Goal: Task Accomplishment & Management: Manage account settings

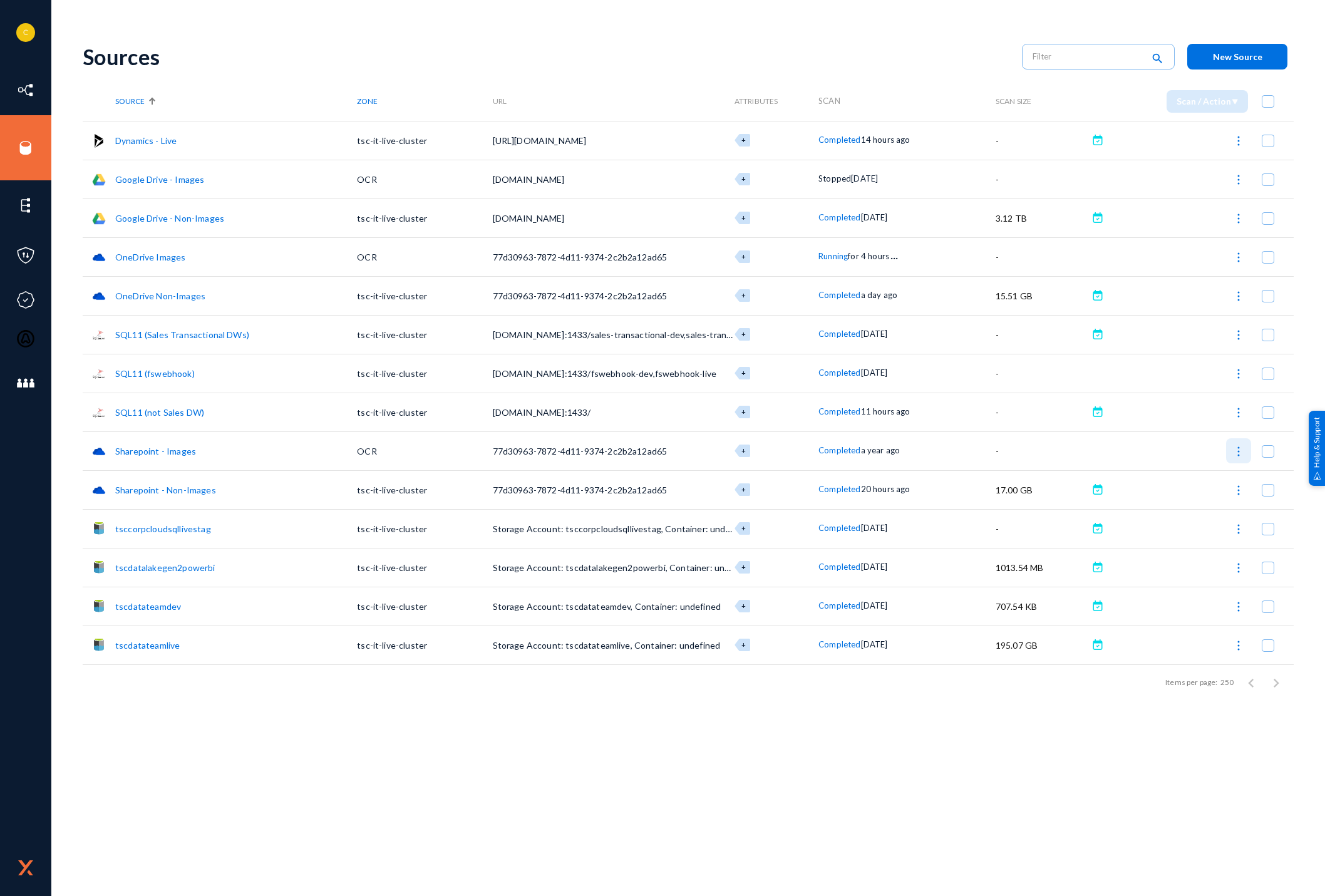
click at [1241, 447] on img at bounding box center [1238, 451] width 12 height 12
checkbox input "true"
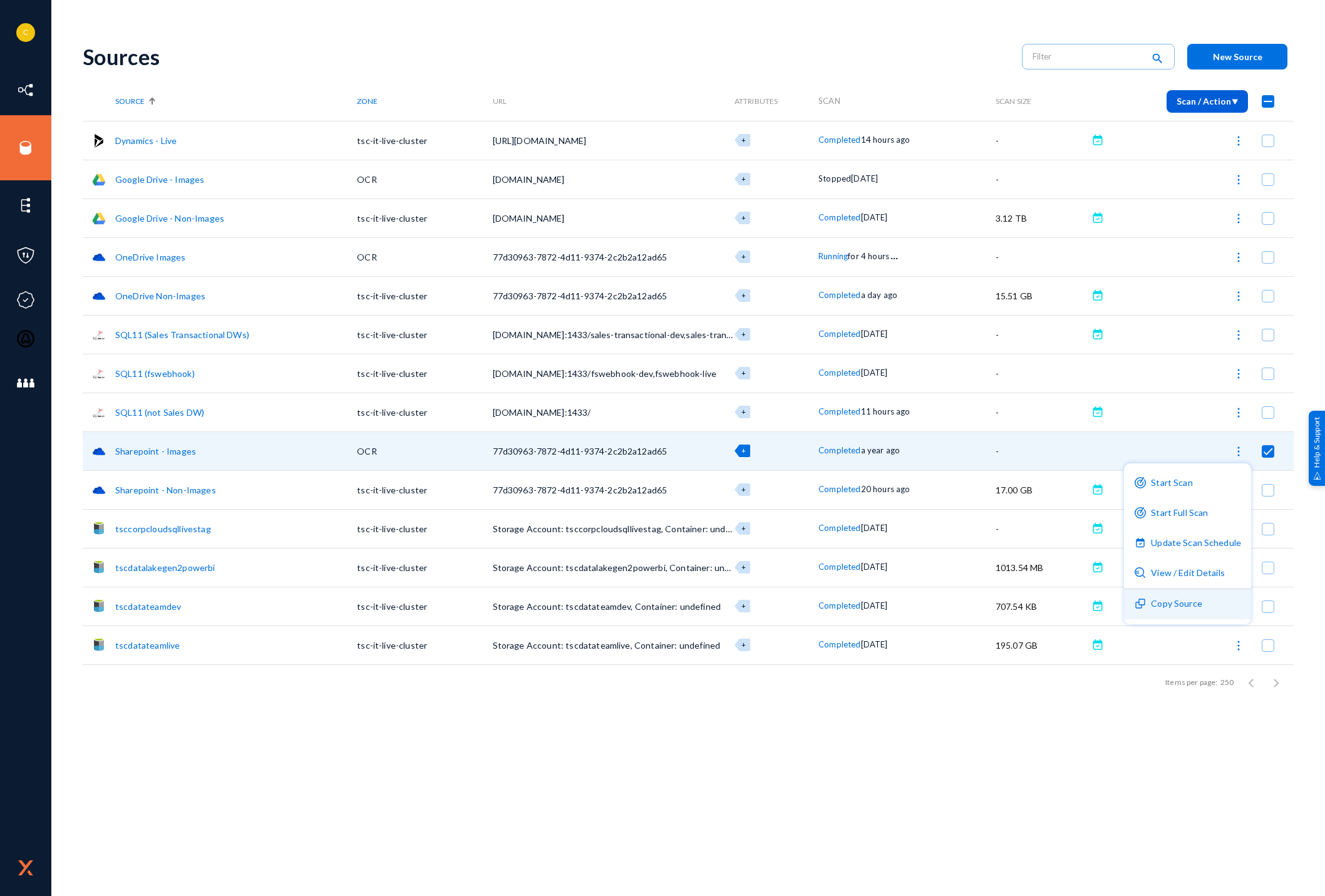
click at [1209, 593] on button "Copy Source" at bounding box center [1187, 605] width 127 height 30
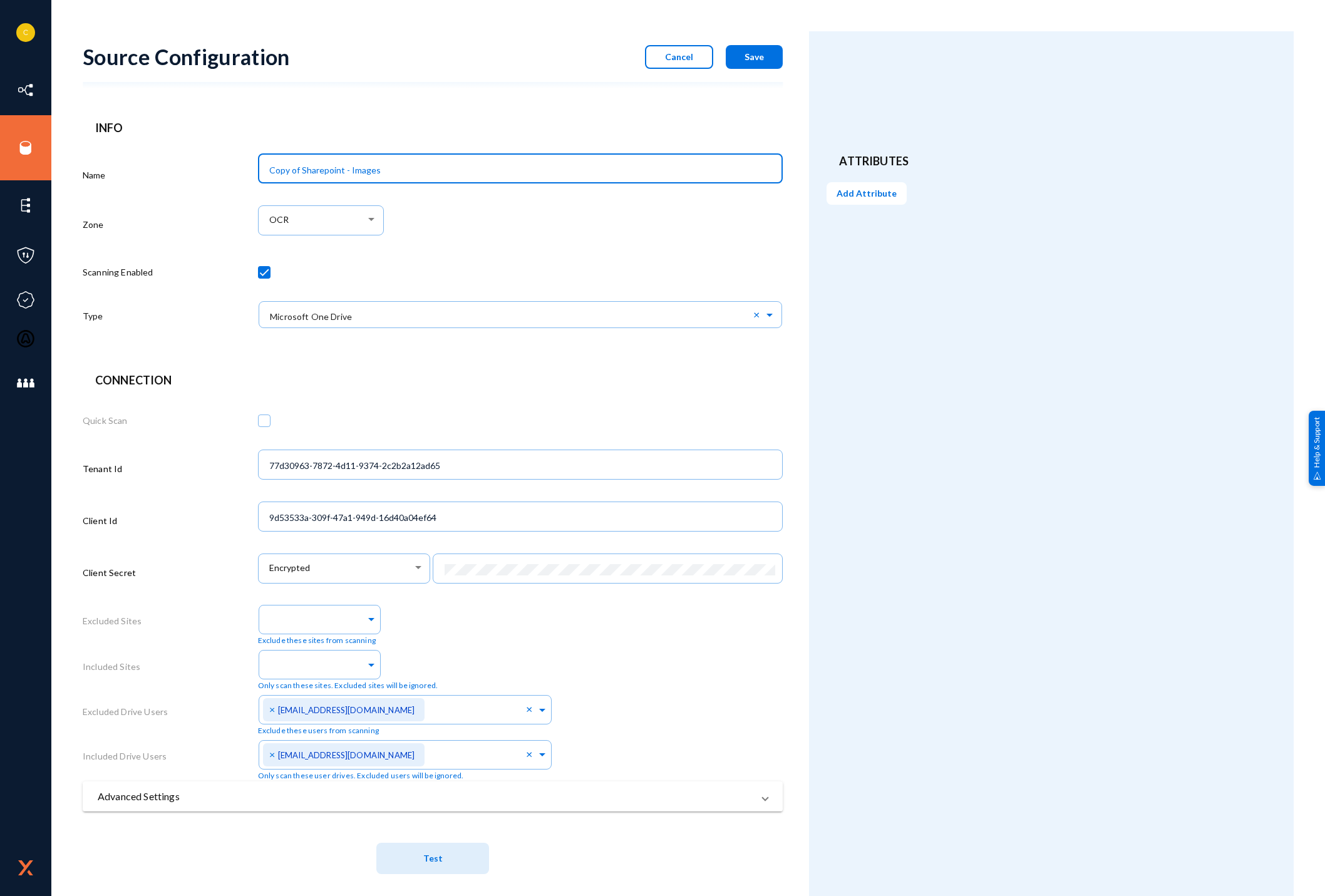
drag, startPoint x: 301, startPoint y: 170, endPoint x: 264, endPoint y: 170, distance: 37.0
click at [264, 170] on div "Copy of Sharepoint - Images" at bounding box center [520, 167] width 512 height 32
click at [332, 169] on input "Sharepoint - Images" at bounding box center [522, 170] width 507 height 11
type input "Sharepoint - PDF OCR"
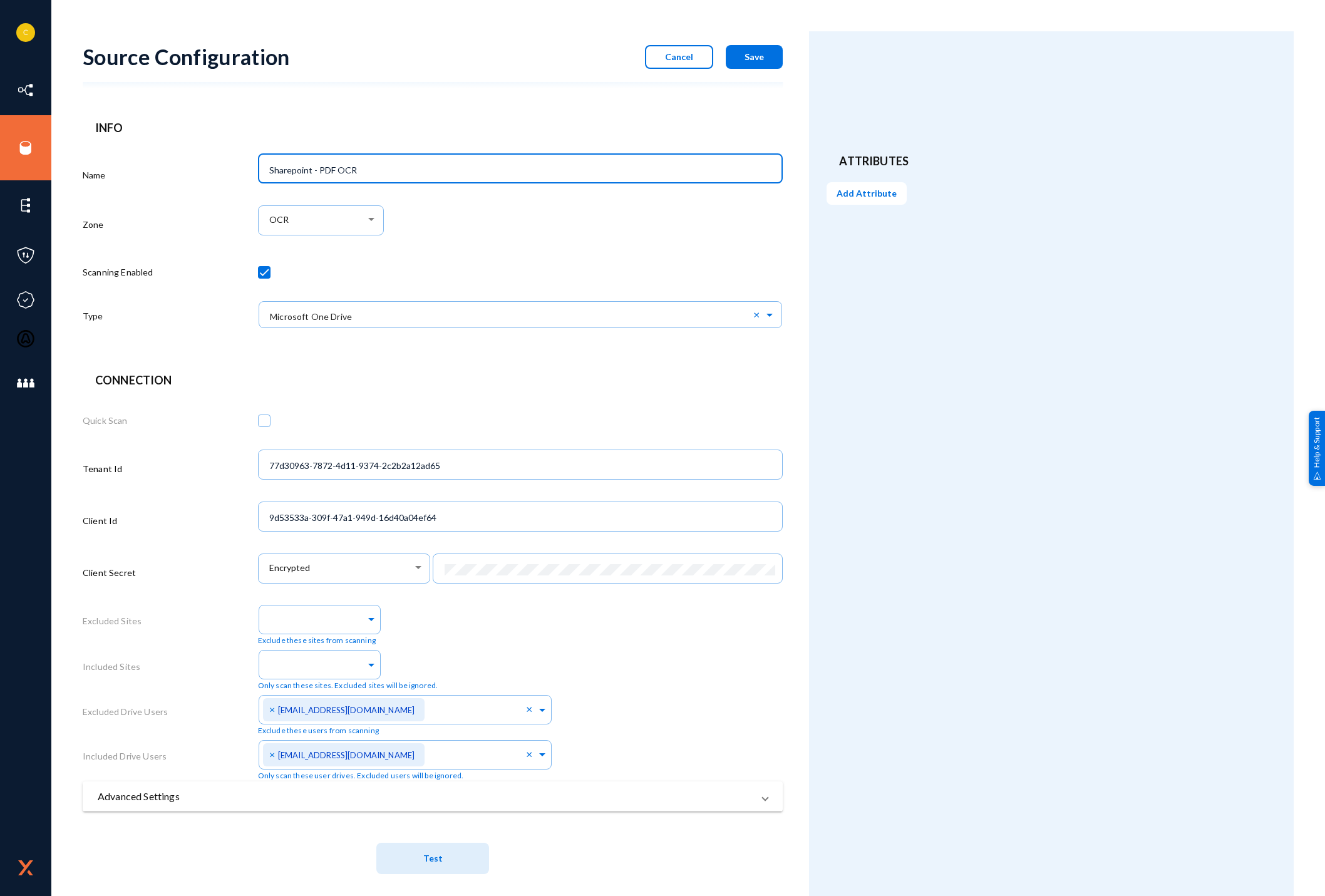
click at [524, 259] on div at bounding box center [520, 274] width 526 height 44
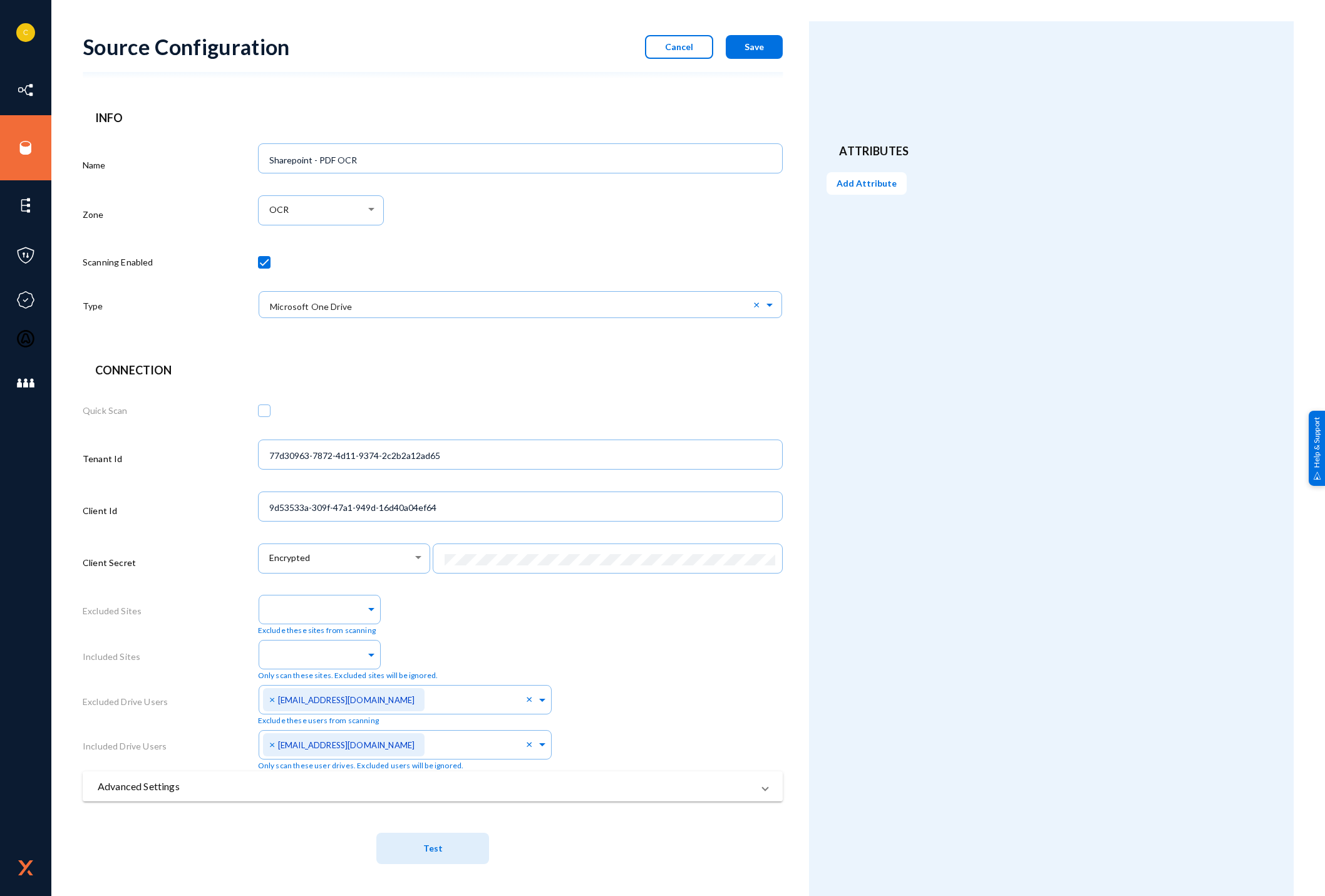
scroll to position [11, 0]
click at [590, 779] on mat-panel-title "Advanced Settings" at bounding box center [425, 786] width 655 height 15
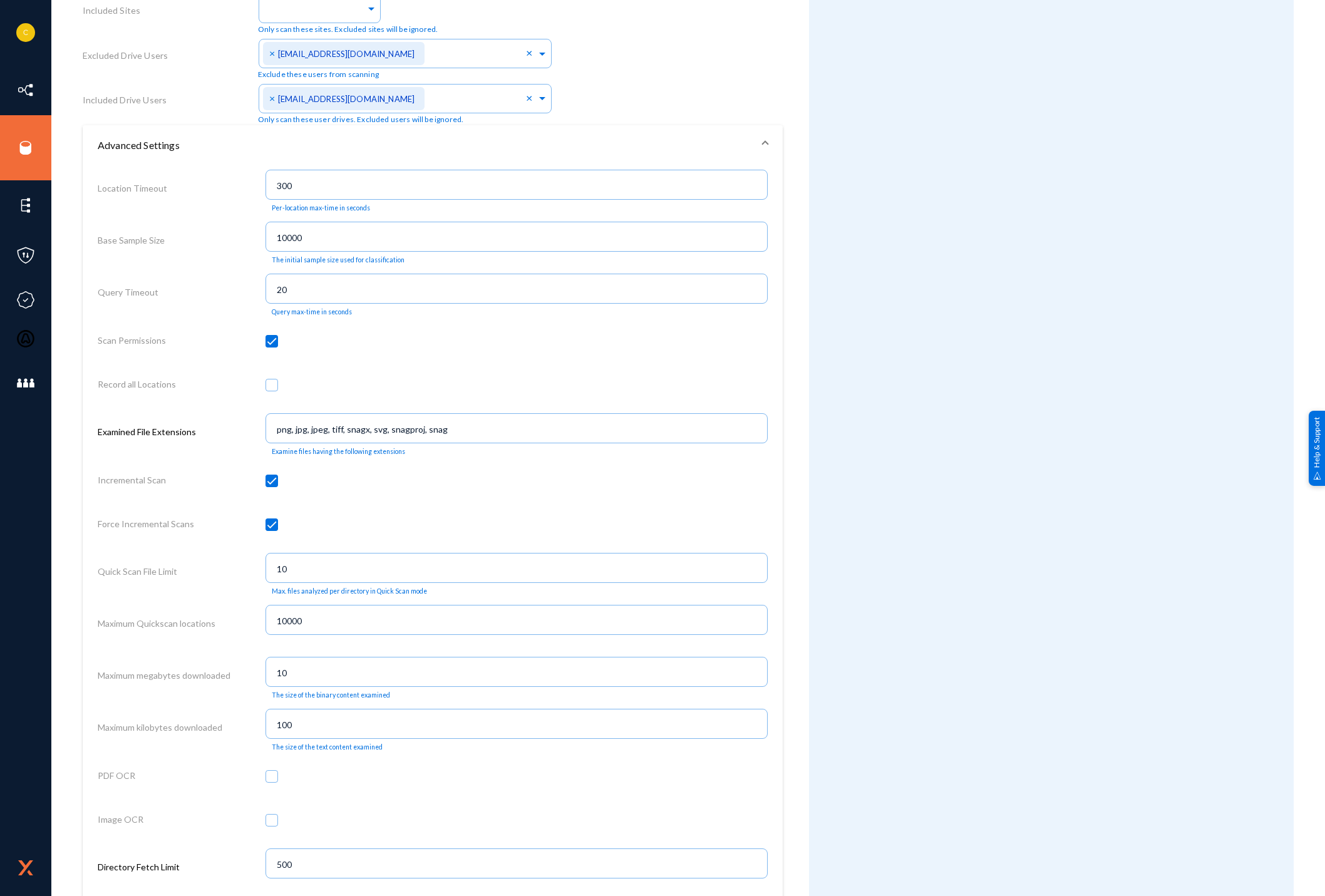
scroll to position [762, 0]
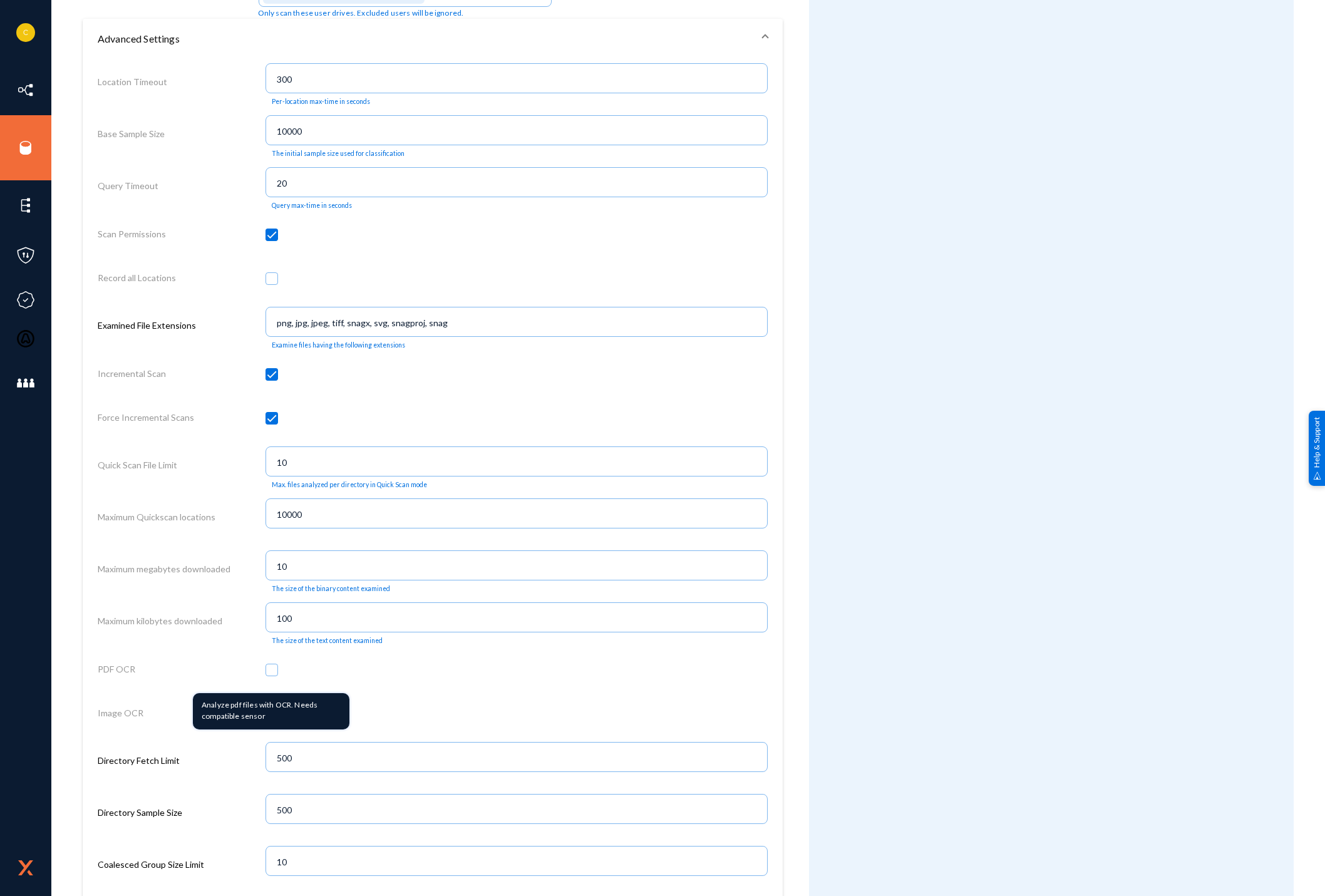
click at [273, 670] on span at bounding box center [272, 670] width 12 height 12
click at [272, 676] on input "checkbox" at bounding box center [272, 676] width 1 height 1
checkbox input "true"
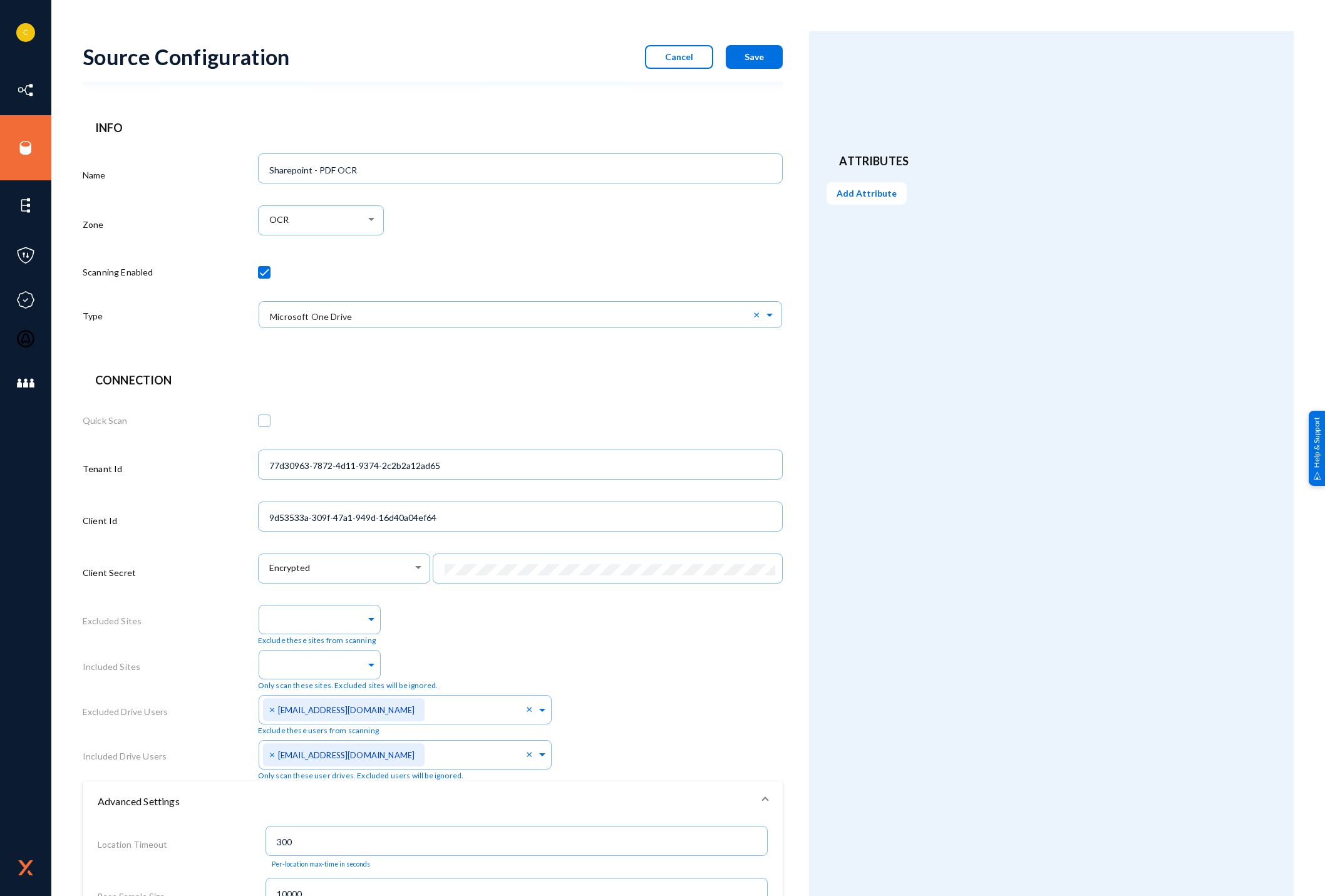
scroll to position [376, 0]
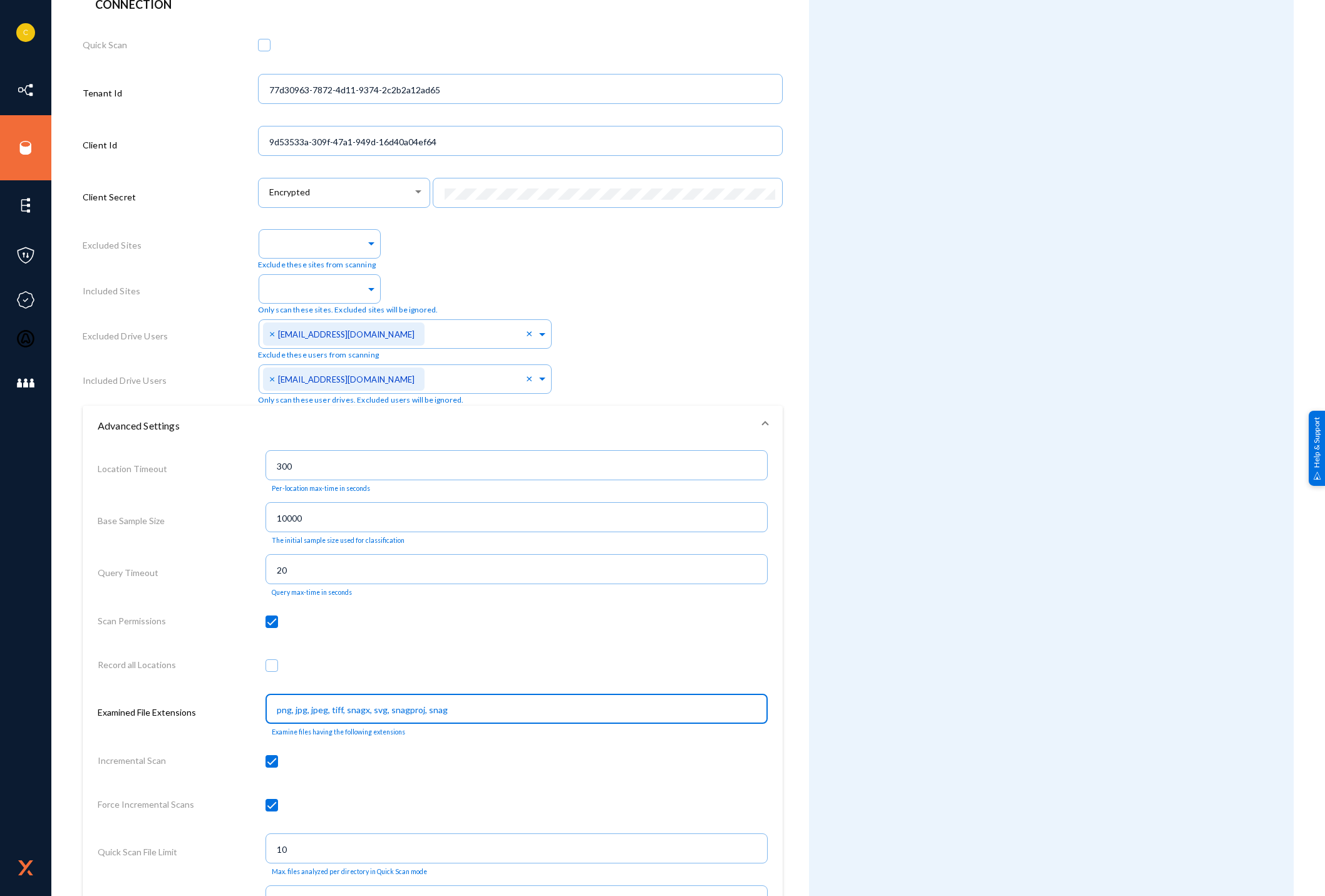
drag, startPoint x: 461, startPoint y: 713, endPoint x: 186, endPoint y: 664, distance: 279.3
type input "pdf"
click at [584, 640] on div at bounding box center [517, 624] width 503 height 44
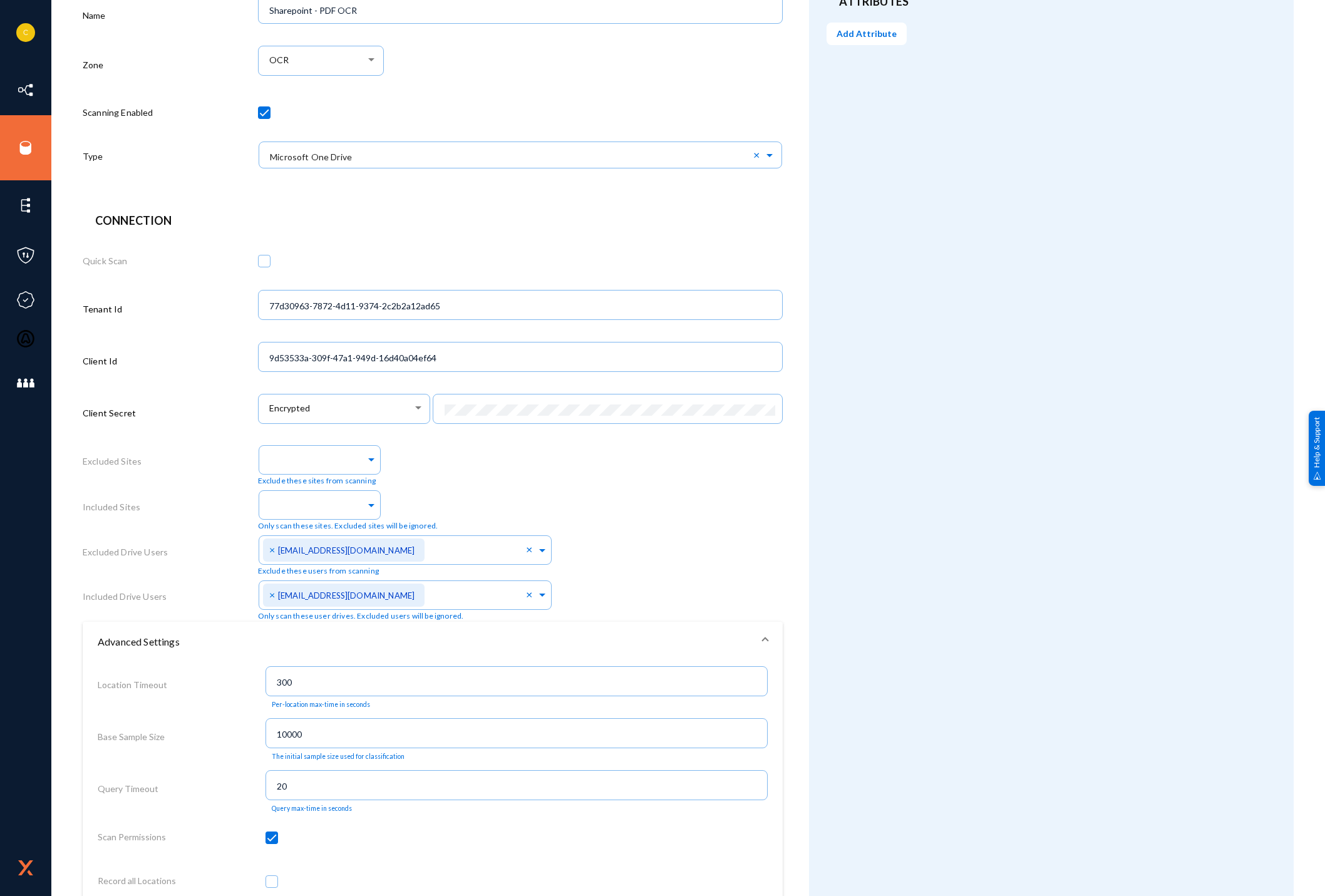
scroll to position [0, 0]
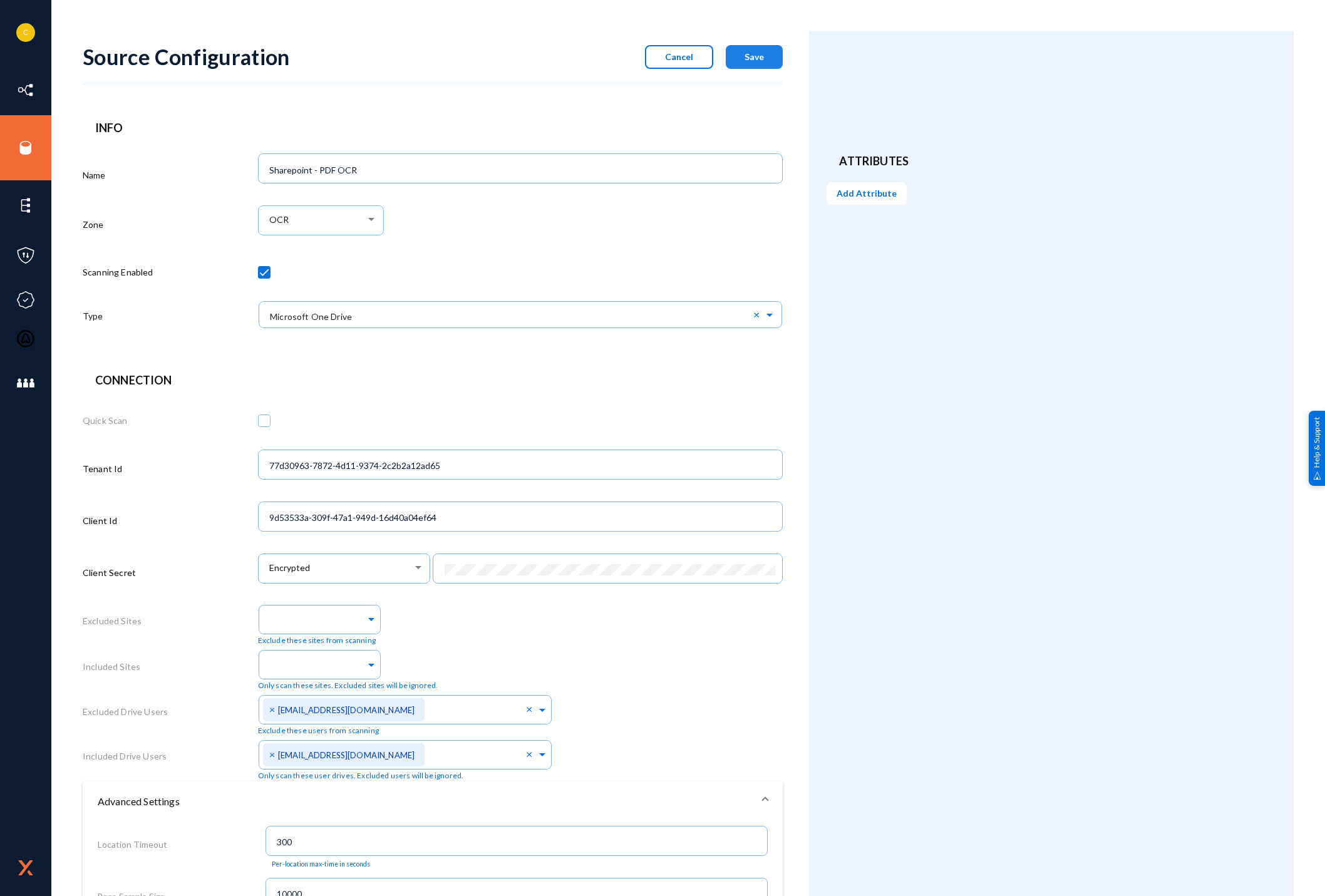
click at [756, 55] on span "Save" at bounding box center [755, 57] width 20 height 11
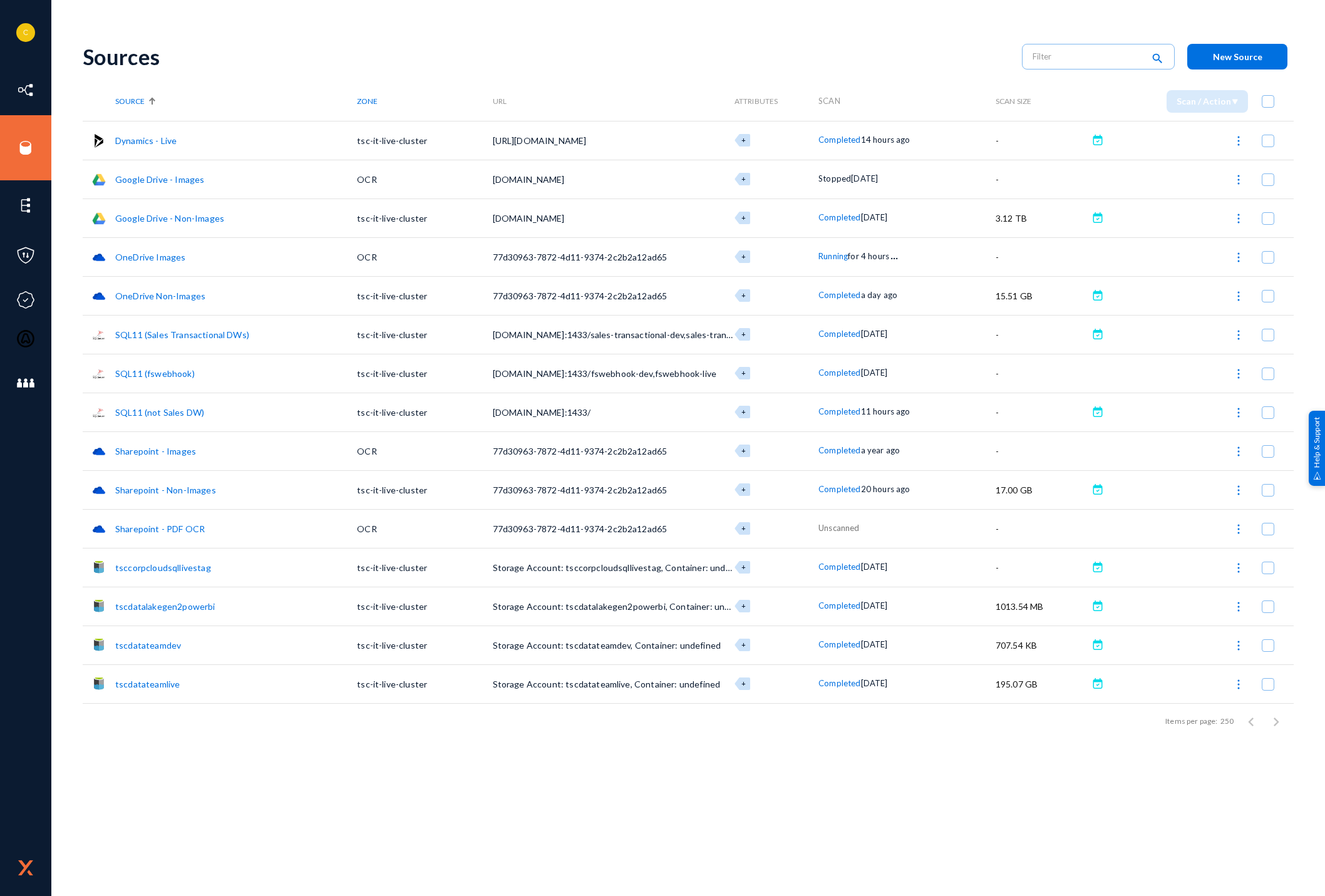
click at [180, 448] on link "Sharepoint - Images" at bounding box center [155, 451] width 81 height 11
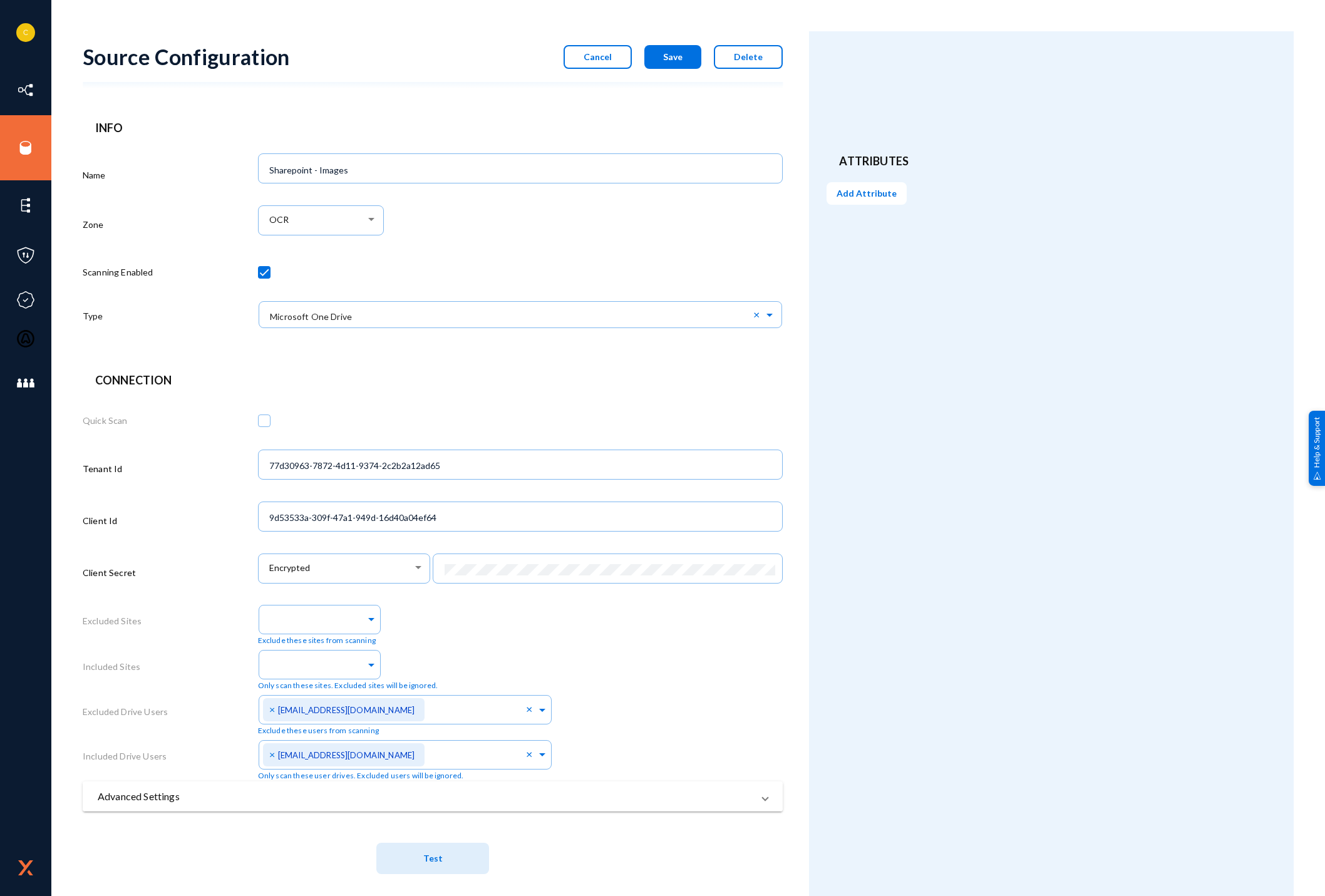
click at [559, 804] on mat-panel-title "Advanced Settings" at bounding box center [425, 796] width 655 height 15
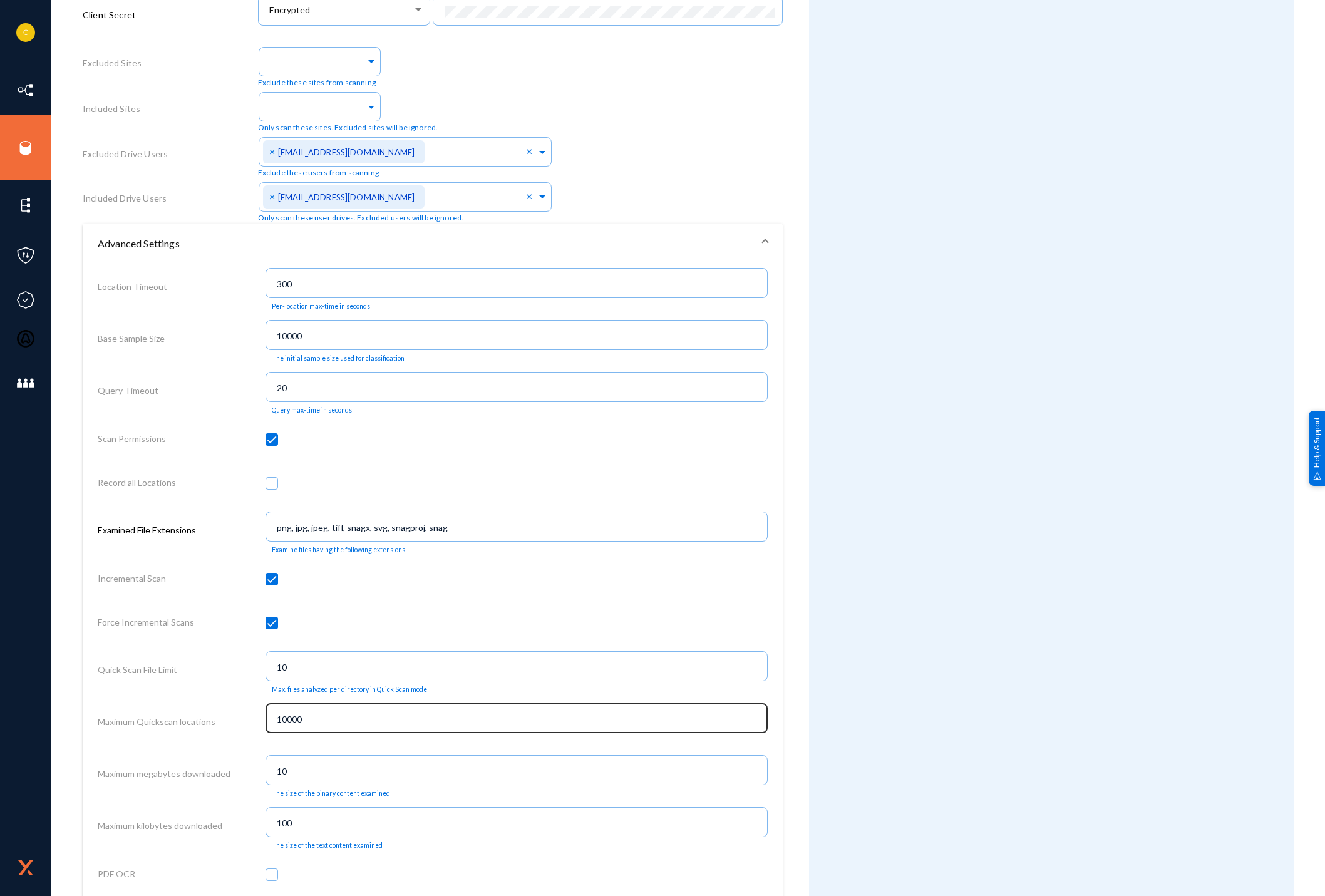
scroll to position [626, 0]
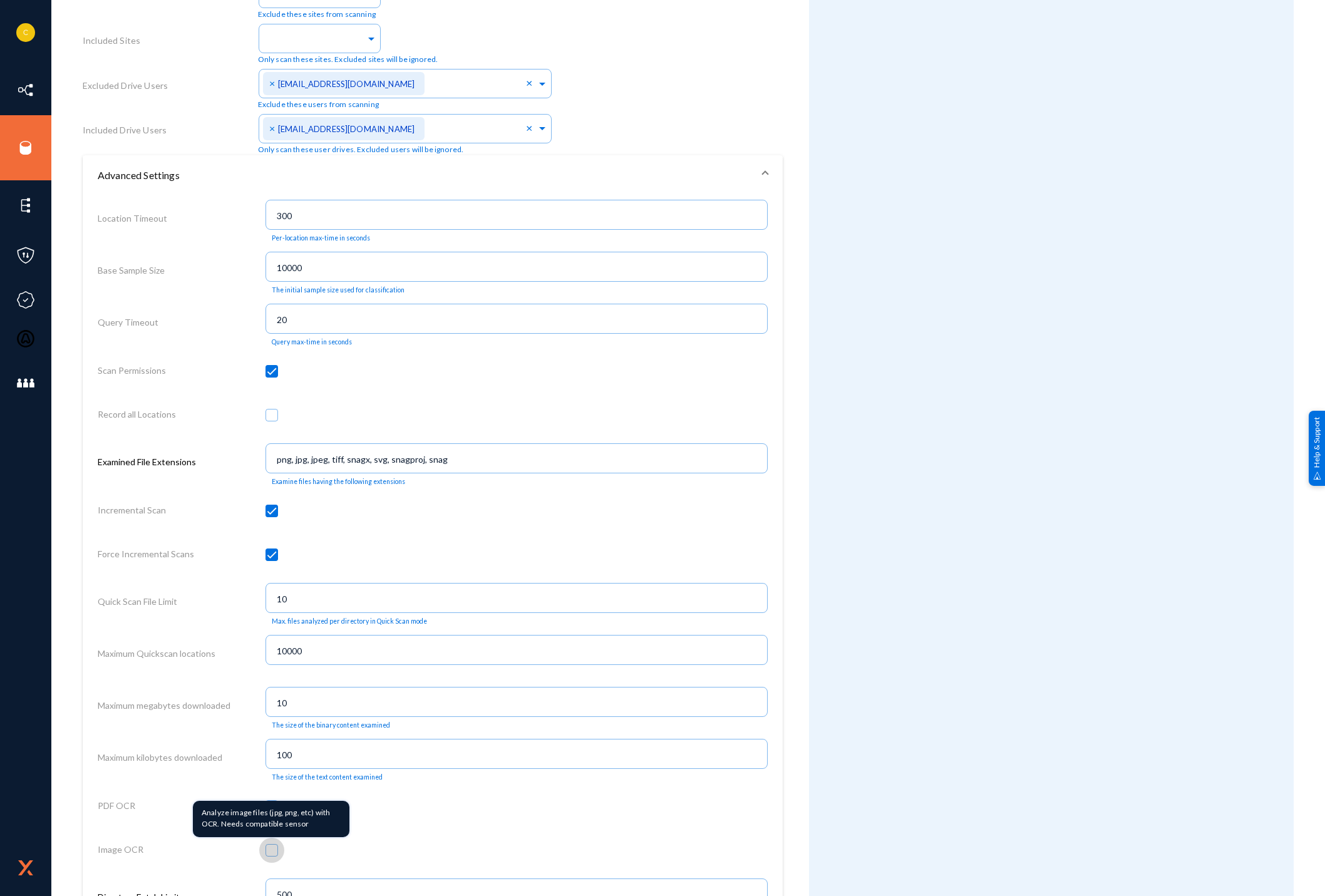
click at [274, 855] on span at bounding box center [272, 850] width 12 height 12
click at [272, 856] on input "checkbox" at bounding box center [272, 857] width 1 height 1
checkbox input "true"
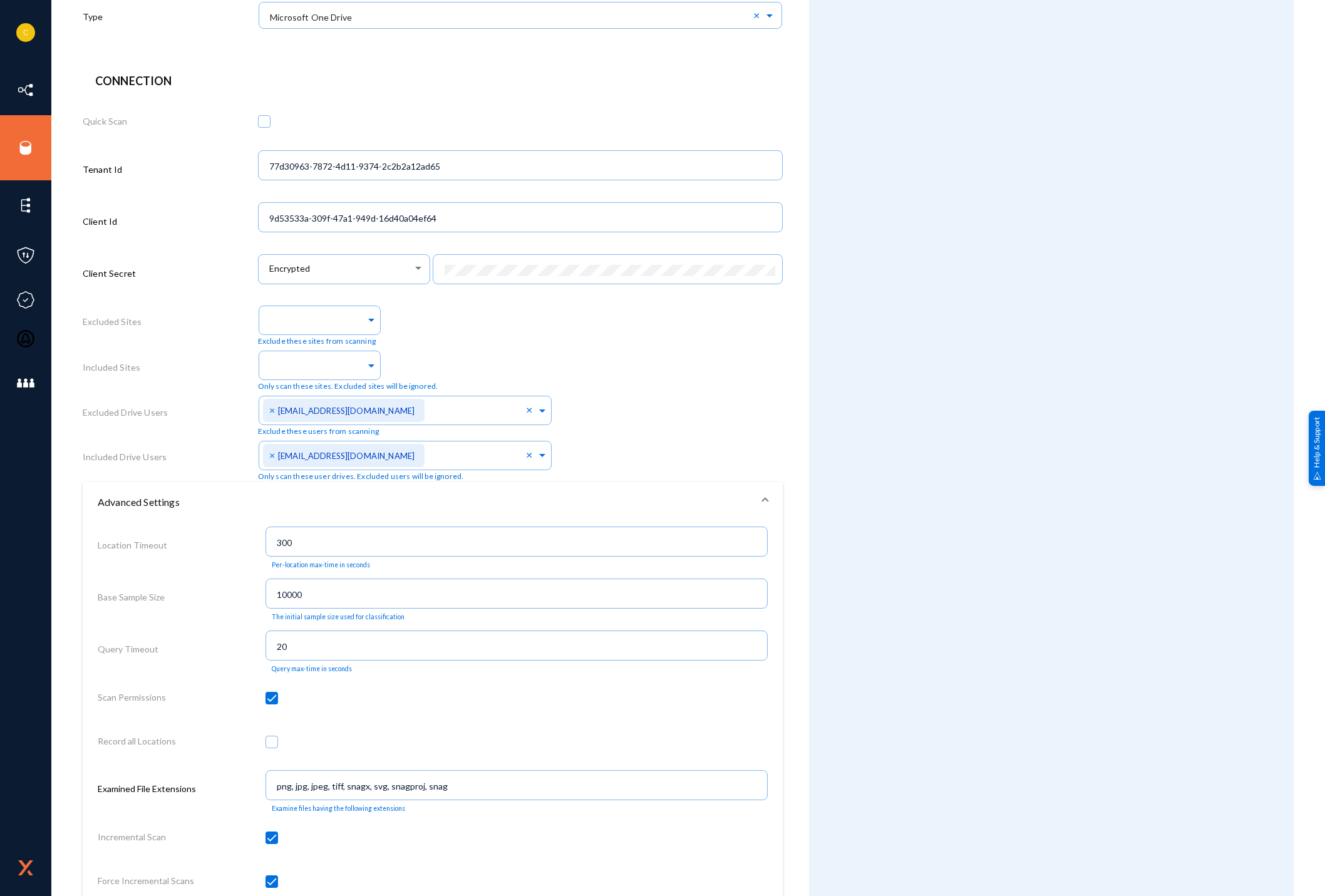
scroll to position [0, 0]
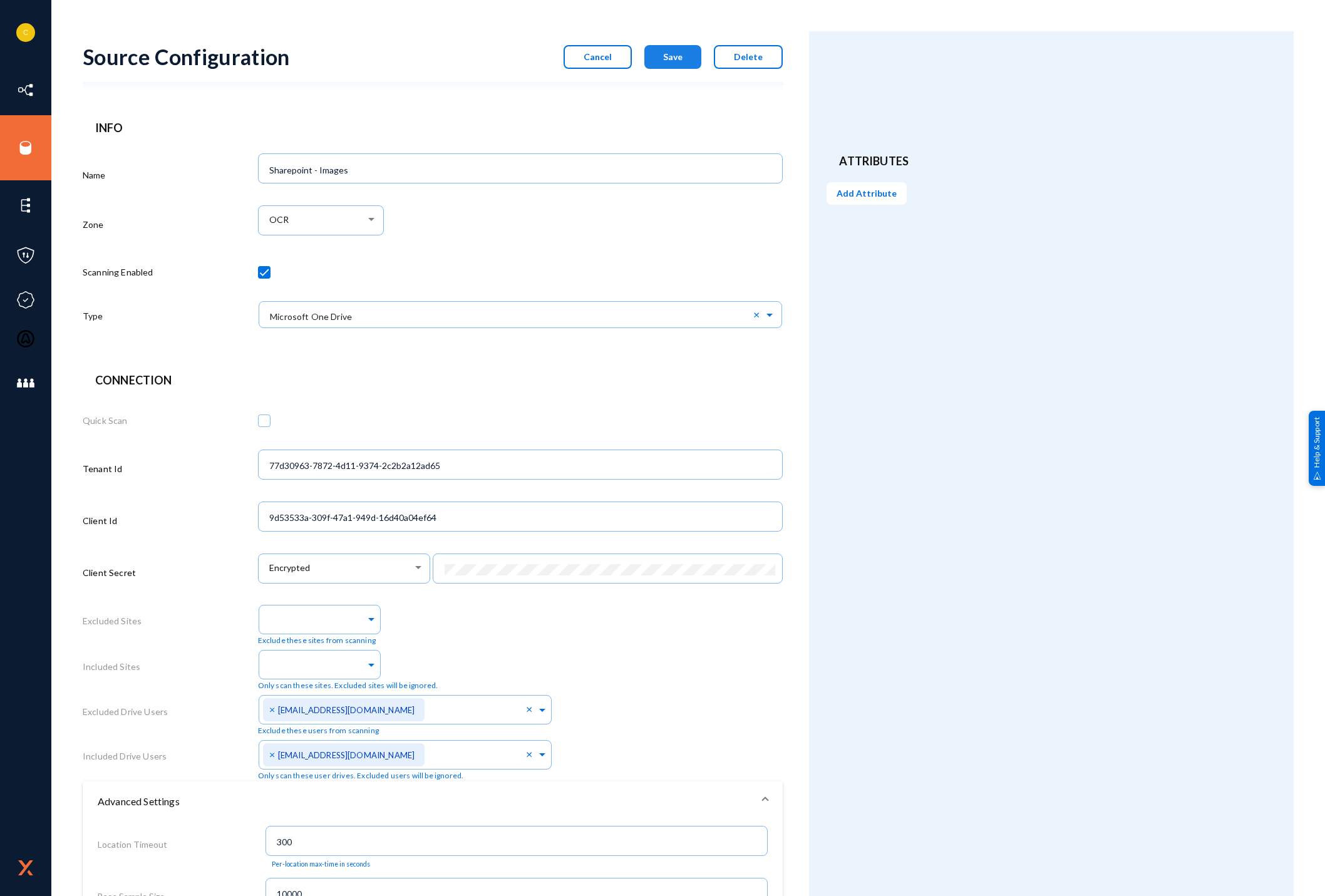
click at [677, 55] on span "Save" at bounding box center [673, 57] width 20 height 11
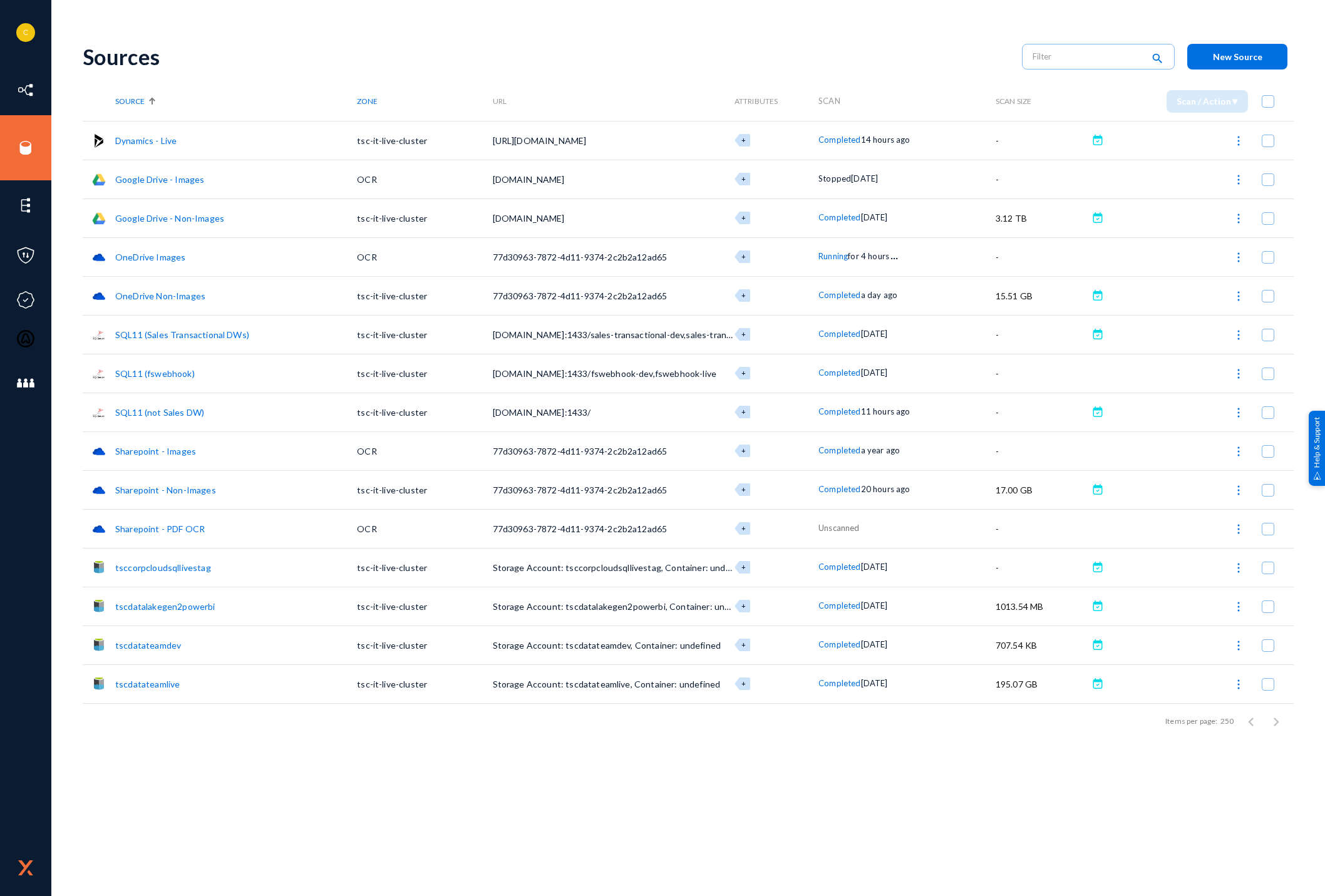
click at [167, 493] on link "Sharepoint - Non-Images" at bounding box center [165, 490] width 101 height 11
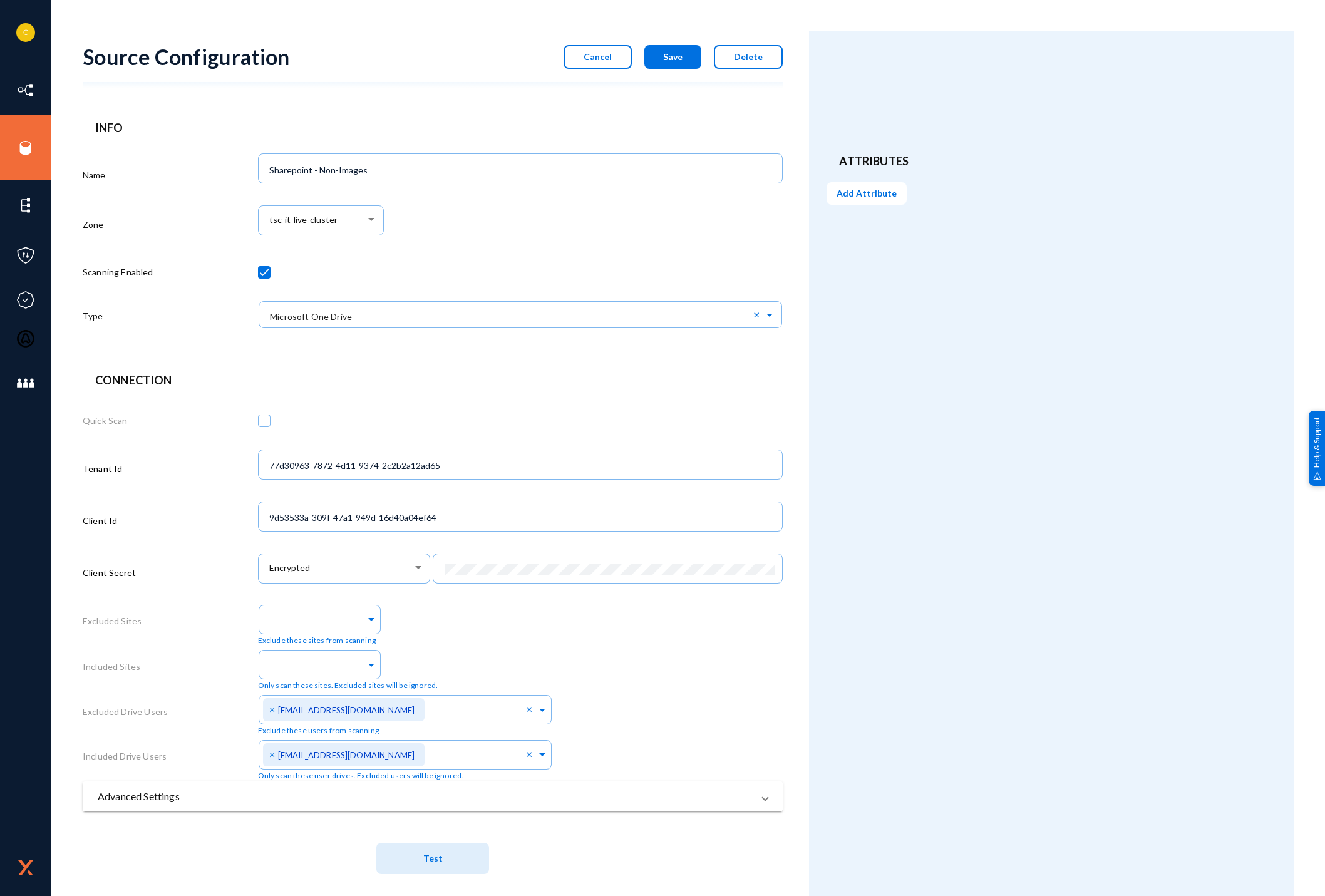
click at [503, 799] on mat-panel-title "Advanced Settings" at bounding box center [425, 796] width 655 height 15
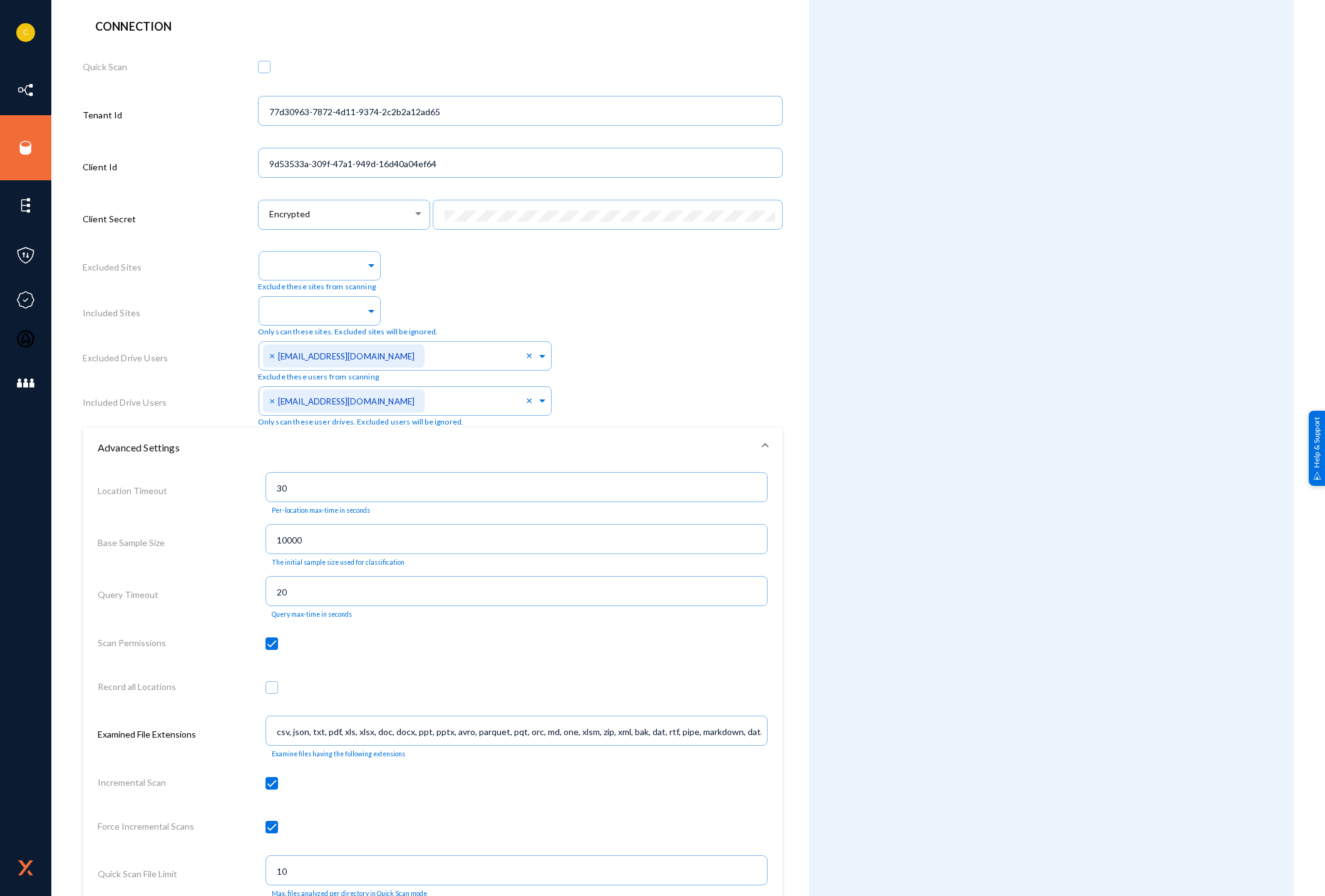
scroll to position [188, 0]
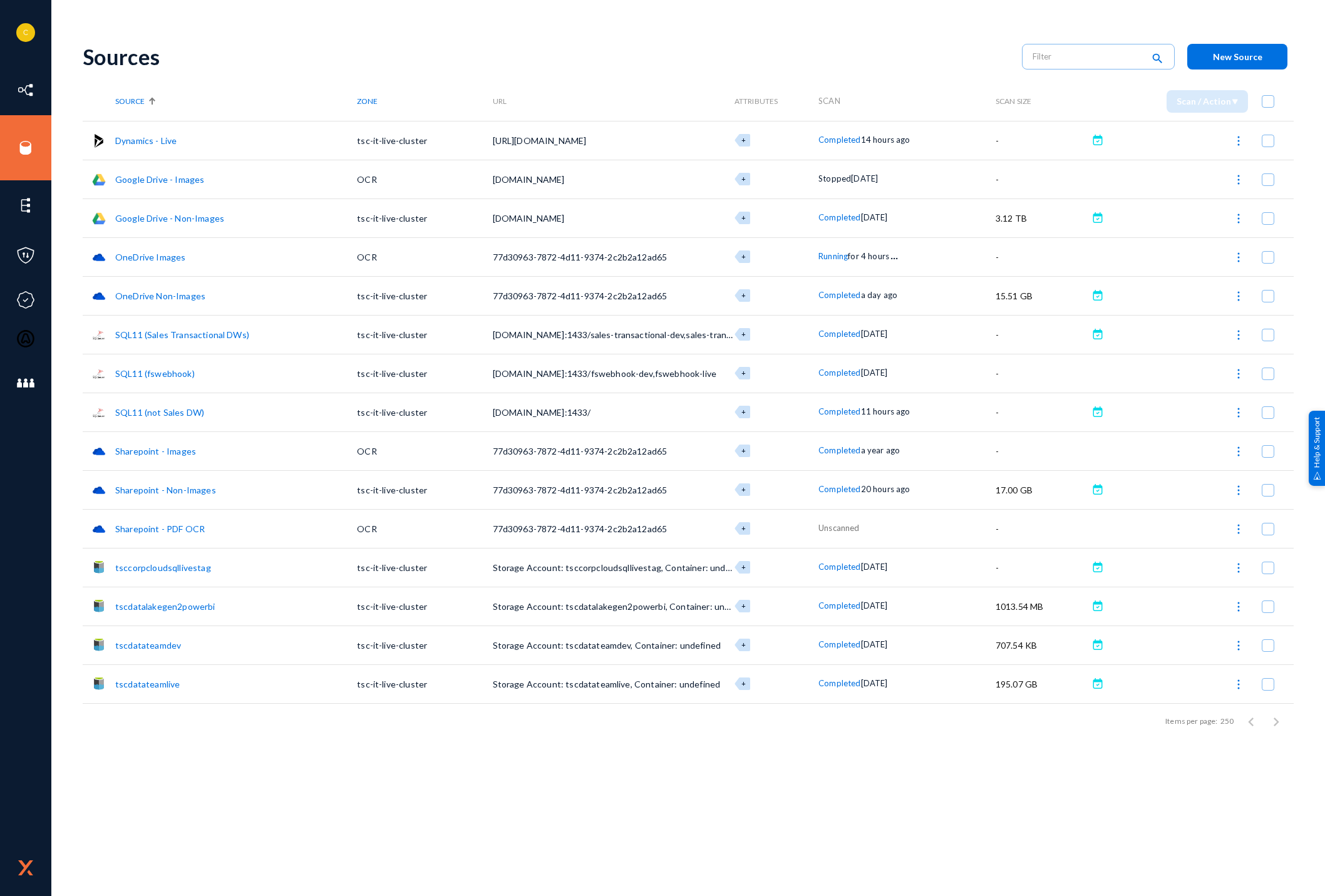
click at [185, 179] on link "Google Drive - Images" at bounding box center [159, 180] width 89 height 11
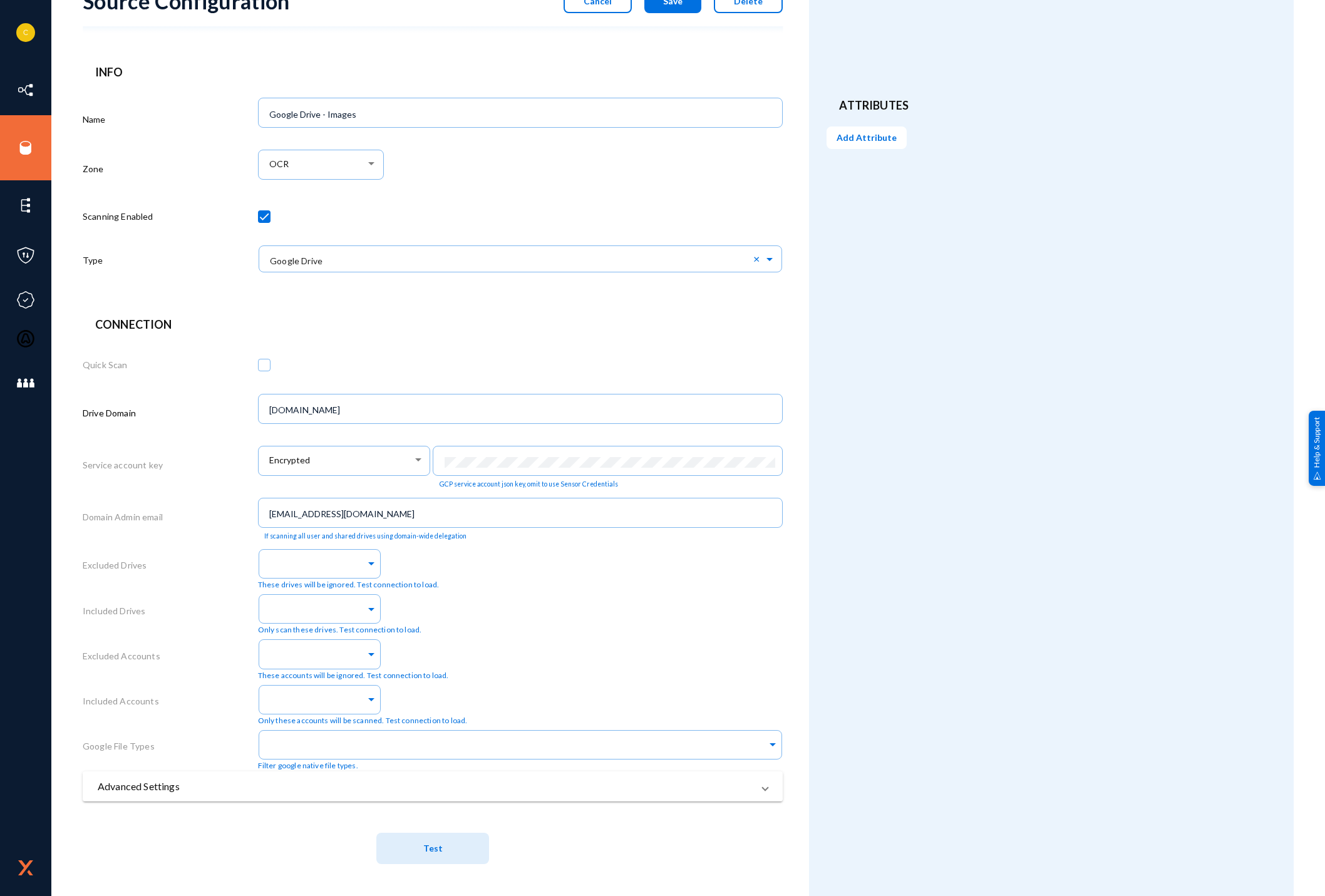
scroll to position [58, 0]
click at [356, 789] on mat-panel-title "Advanced Settings" at bounding box center [425, 786] width 655 height 15
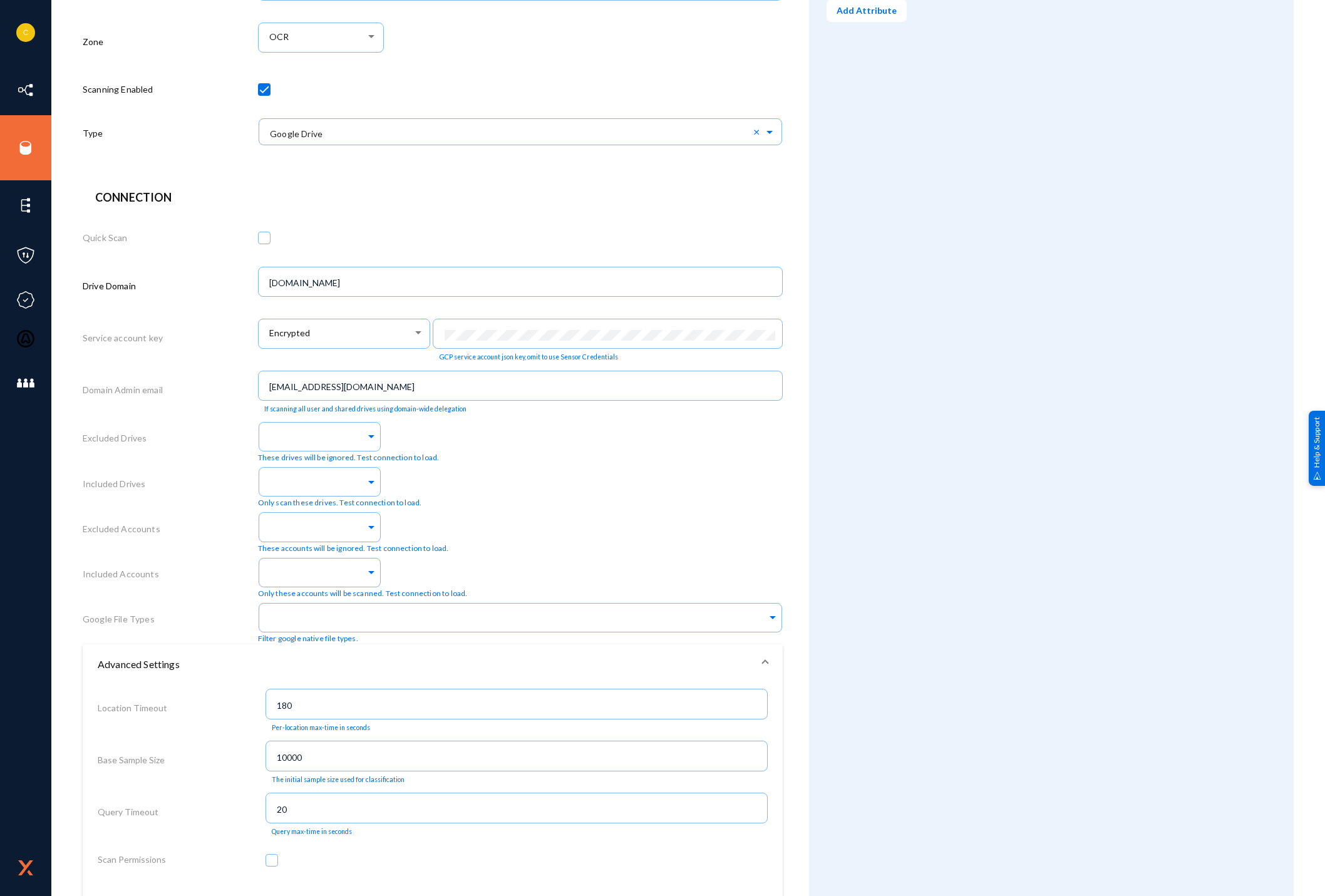
scroll to position [0, 0]
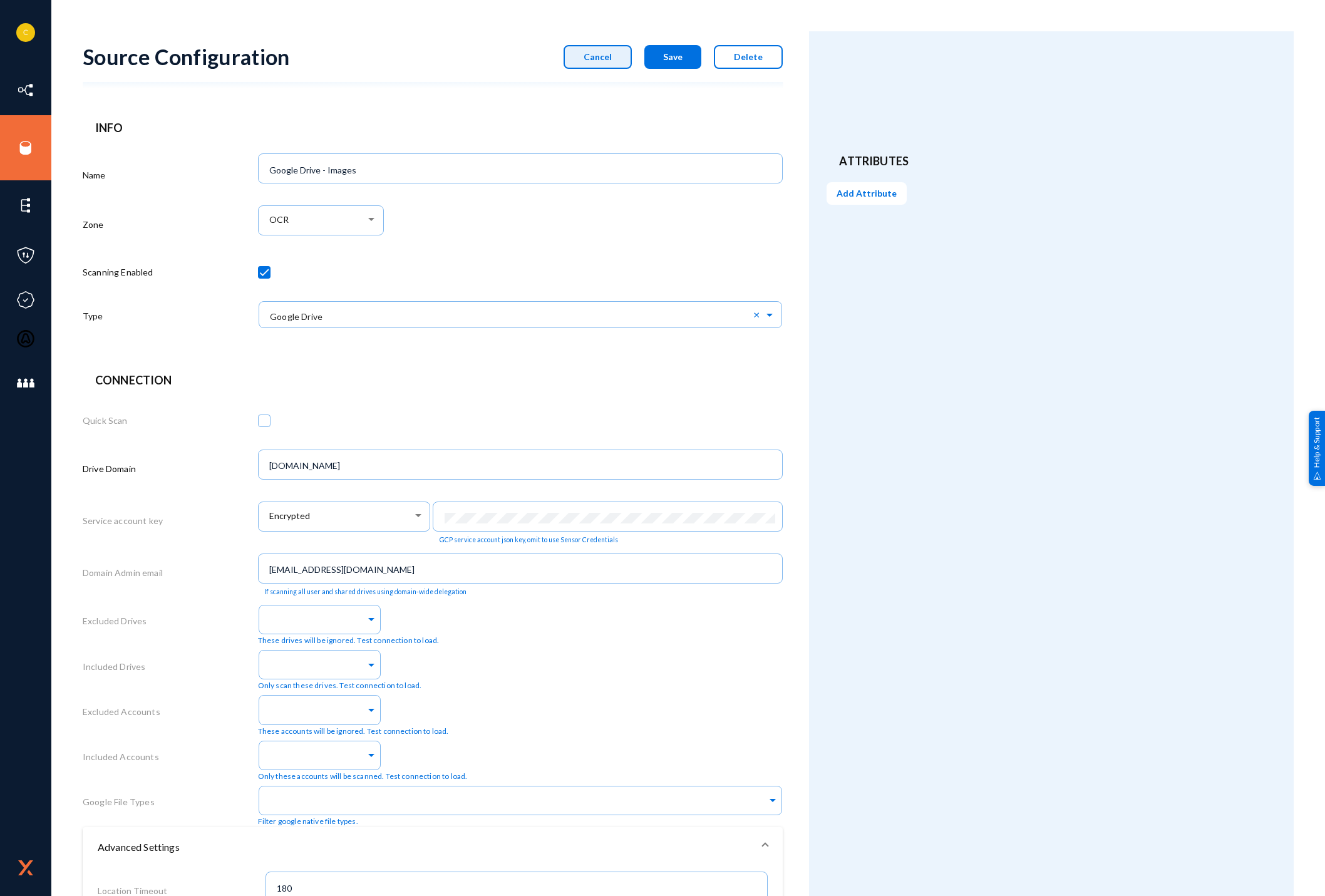
click at [612, 62] on button "Cancel" at bounding box center [598, 57] width 68 height 24
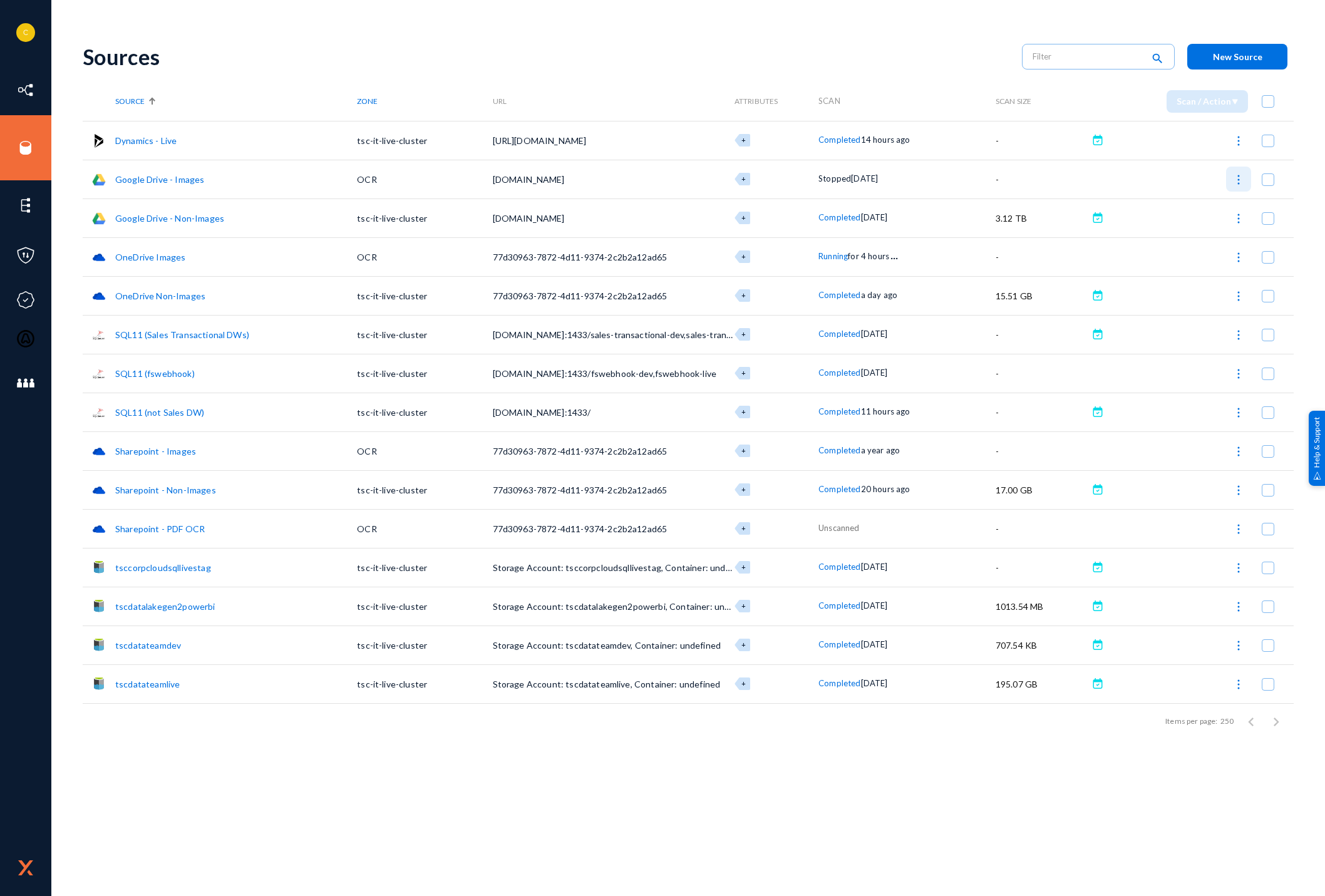
click at [1240, 179] on img at bounding box center [1238, 180] width 12 height 12
checkbox input "true"
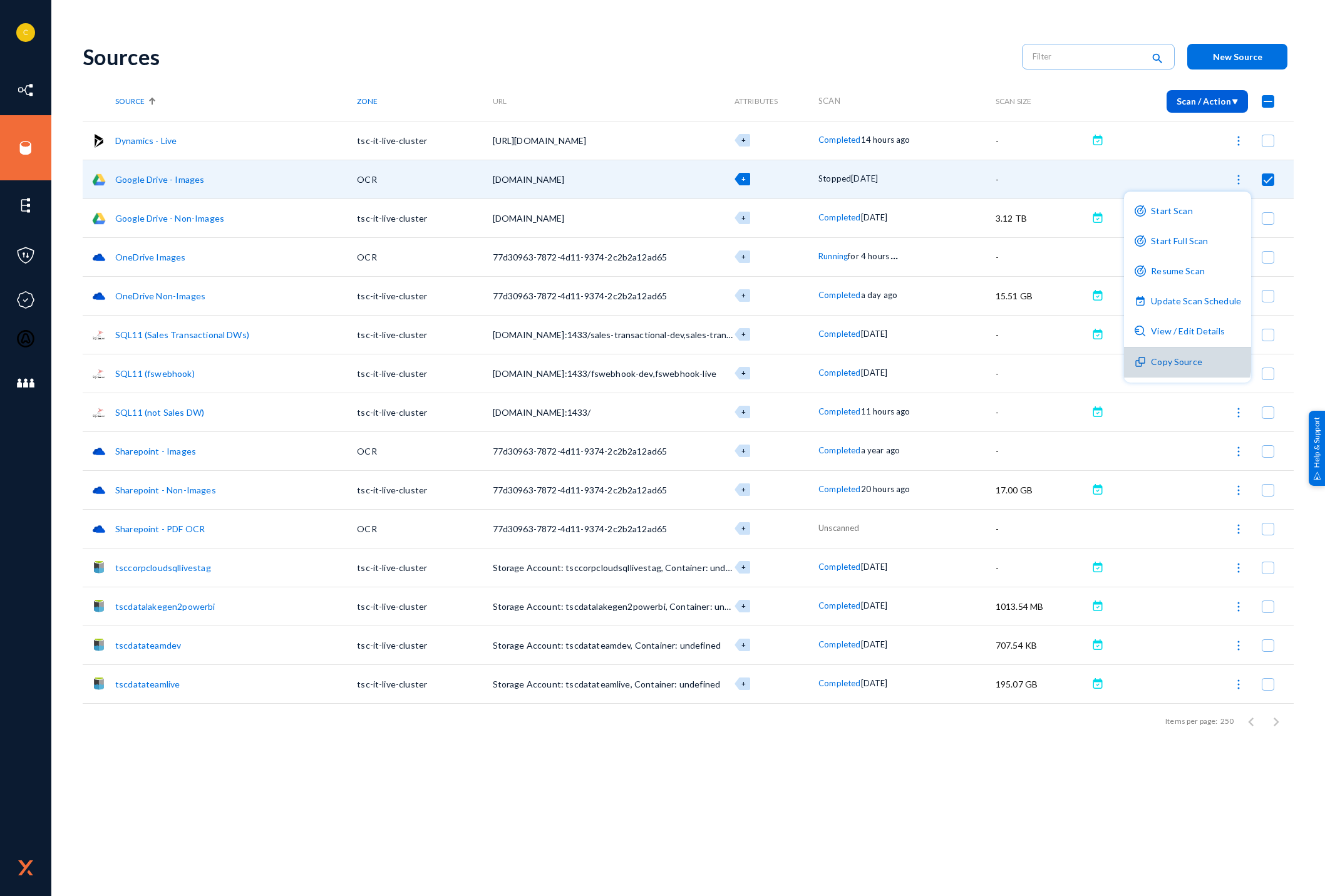
click at [1185, 358] on button "Copy Source" at bounding box center [1187, 362] width 127 height 30
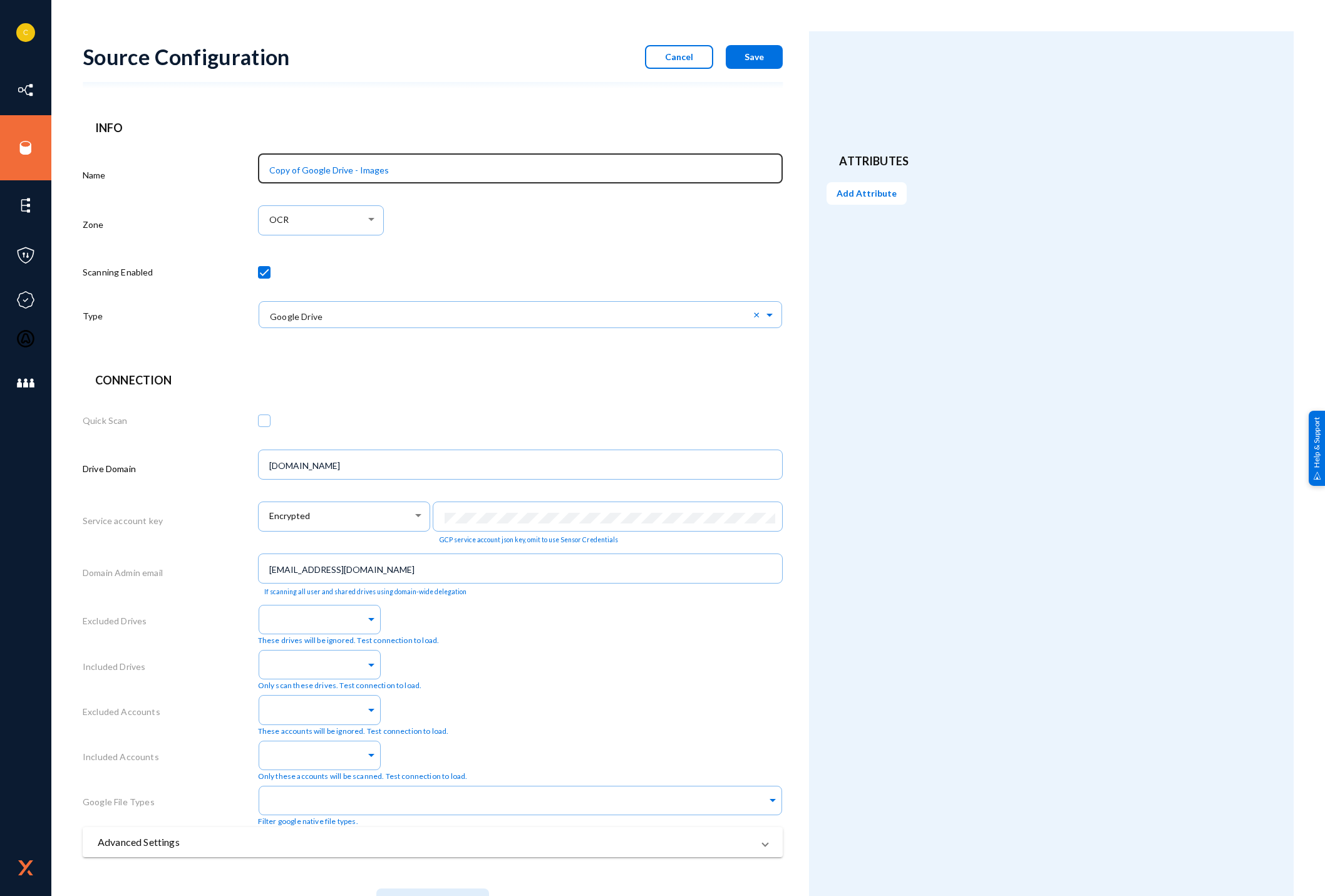
click at [376, 168] on input "Copy of Google Drive - Images" at bounding box center [522, 170] width 507 height 11
drag, startPoint x: 297, startPoint y: 169, endPoint x: 230, endPoint y: 171, distance: 67.0
click at [230, 171] on div "Name Copy of Google Drive - PDF OCR Zone OCR Scanning Enabled Type × Google Dri…" at bounding box center [433, 245] width 700 height 191
type input "Google Drive - PDF OCR"
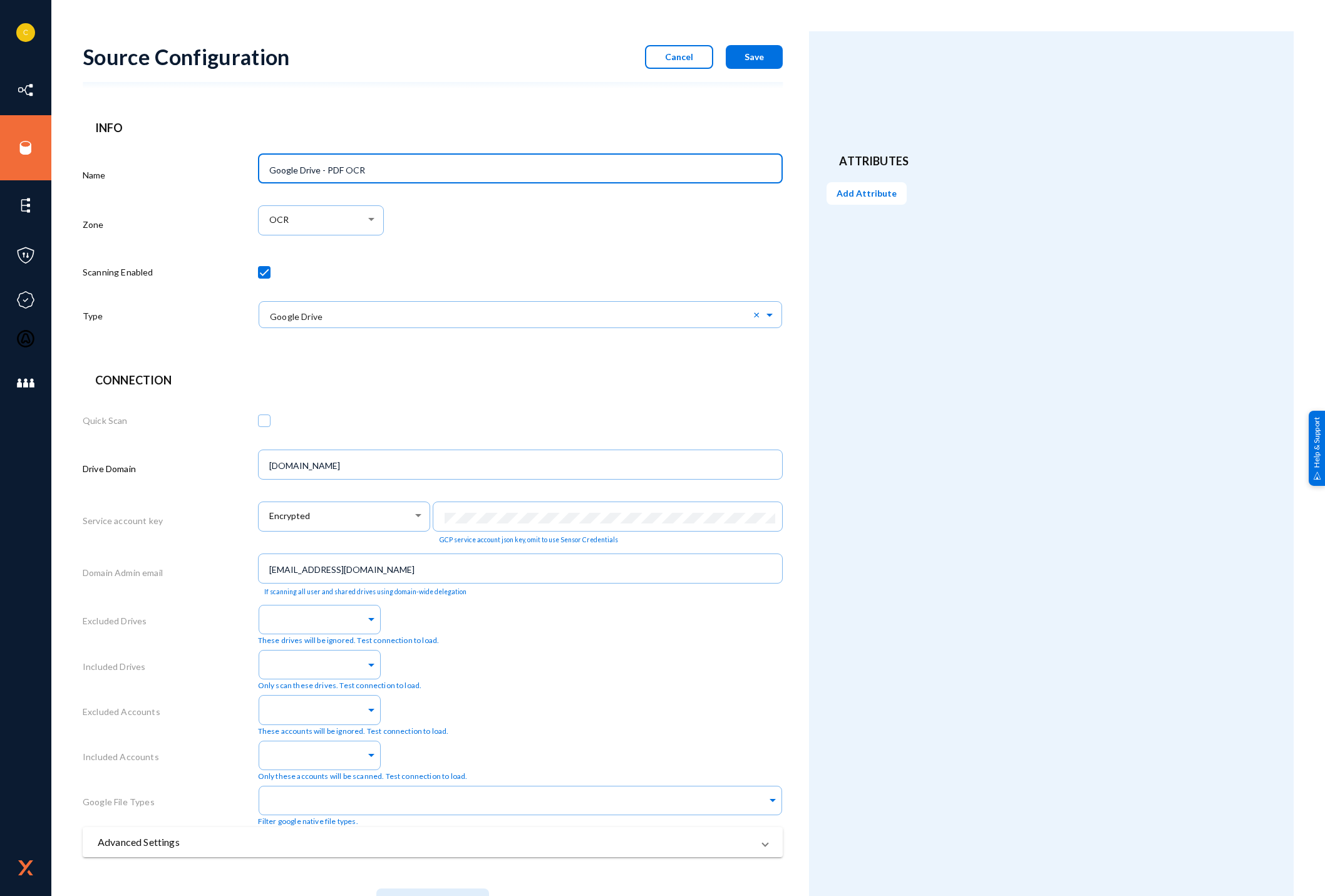
click at [1002, 660] on div "Attributes Add Attribute" at bounding box center [1051, 491] width 485 height 920
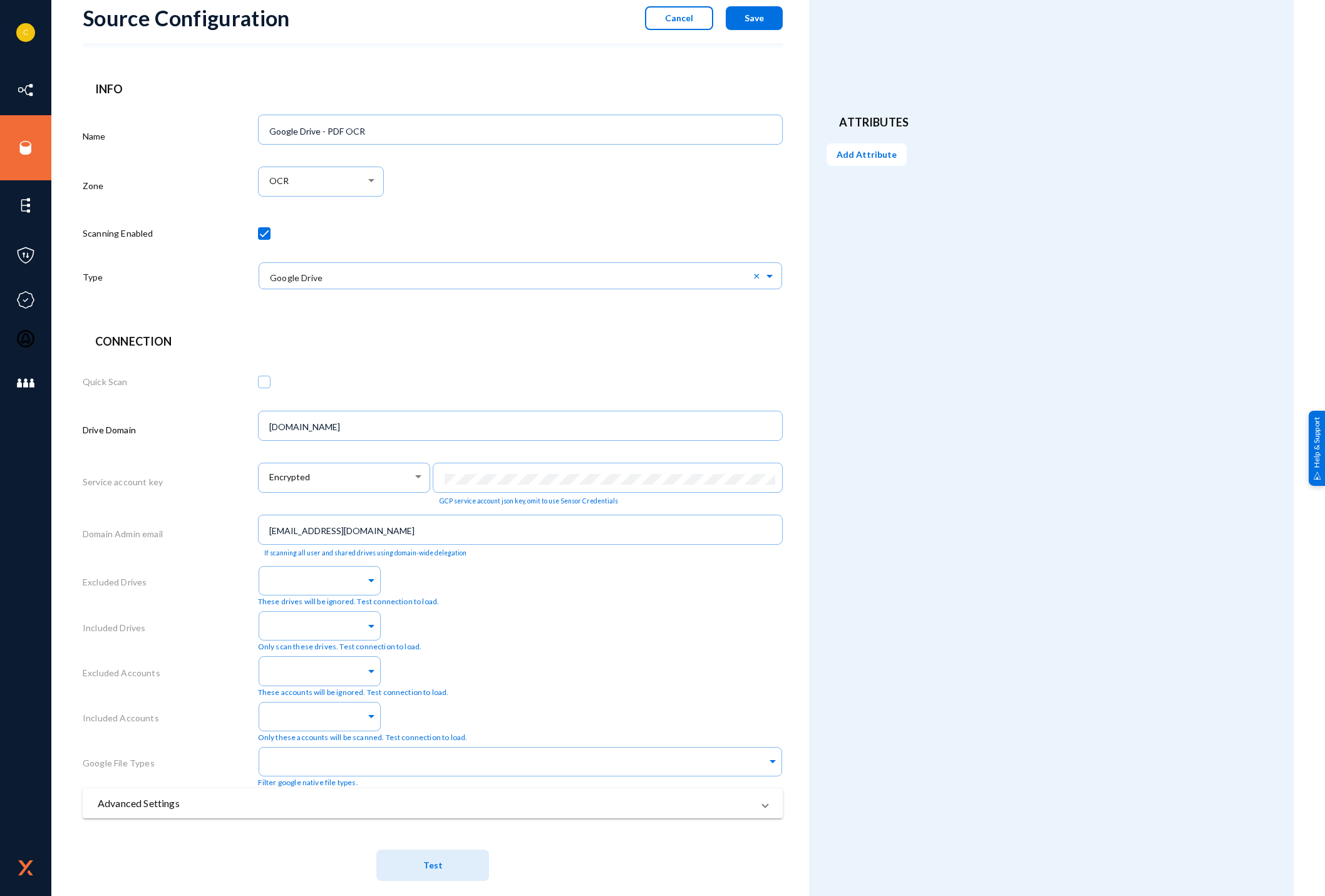
scroll to position [58, 0]
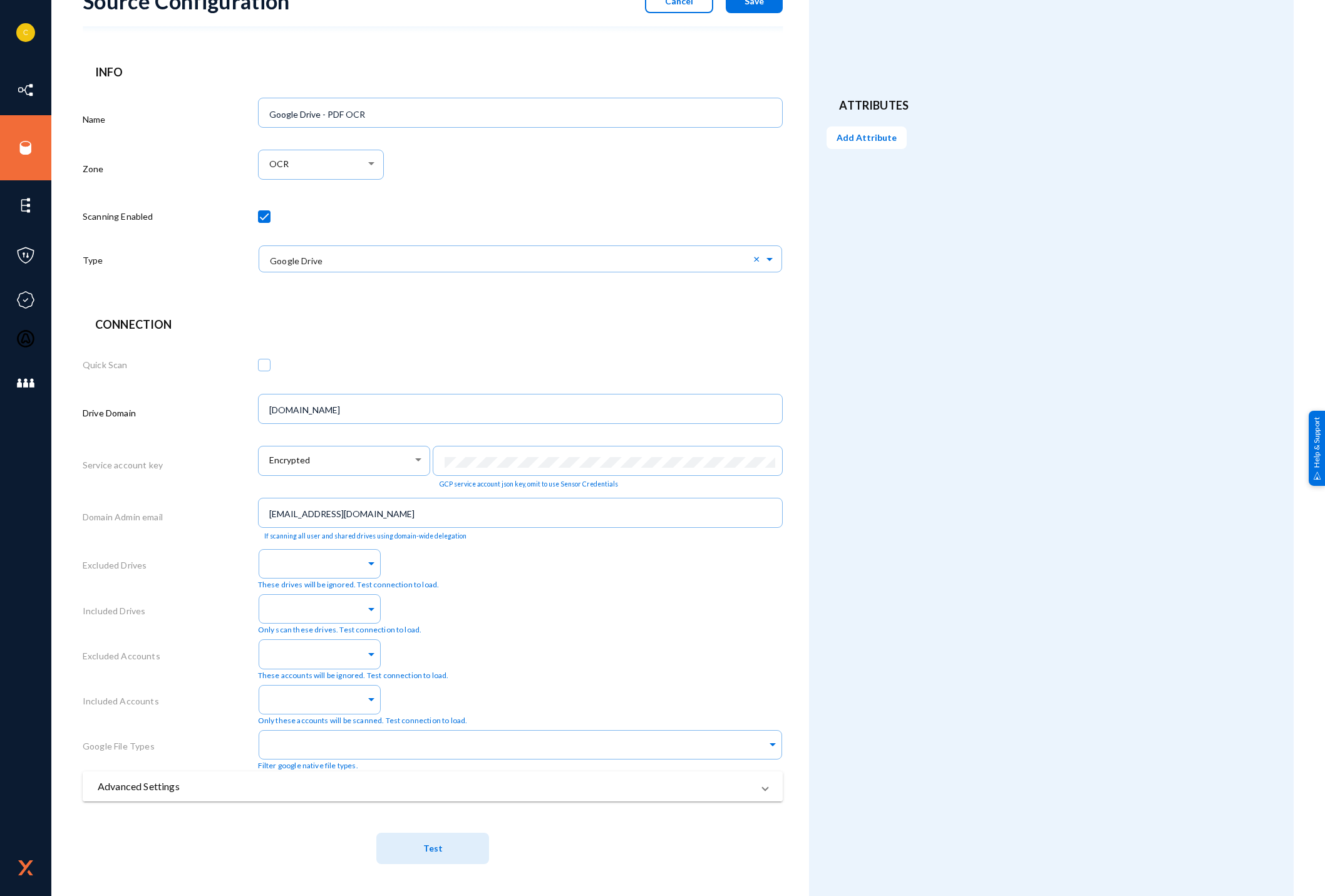
click at [685, 781] on mat-panel-title "Advanced Settings" at bounding box center [425, 786] width 655 height 15
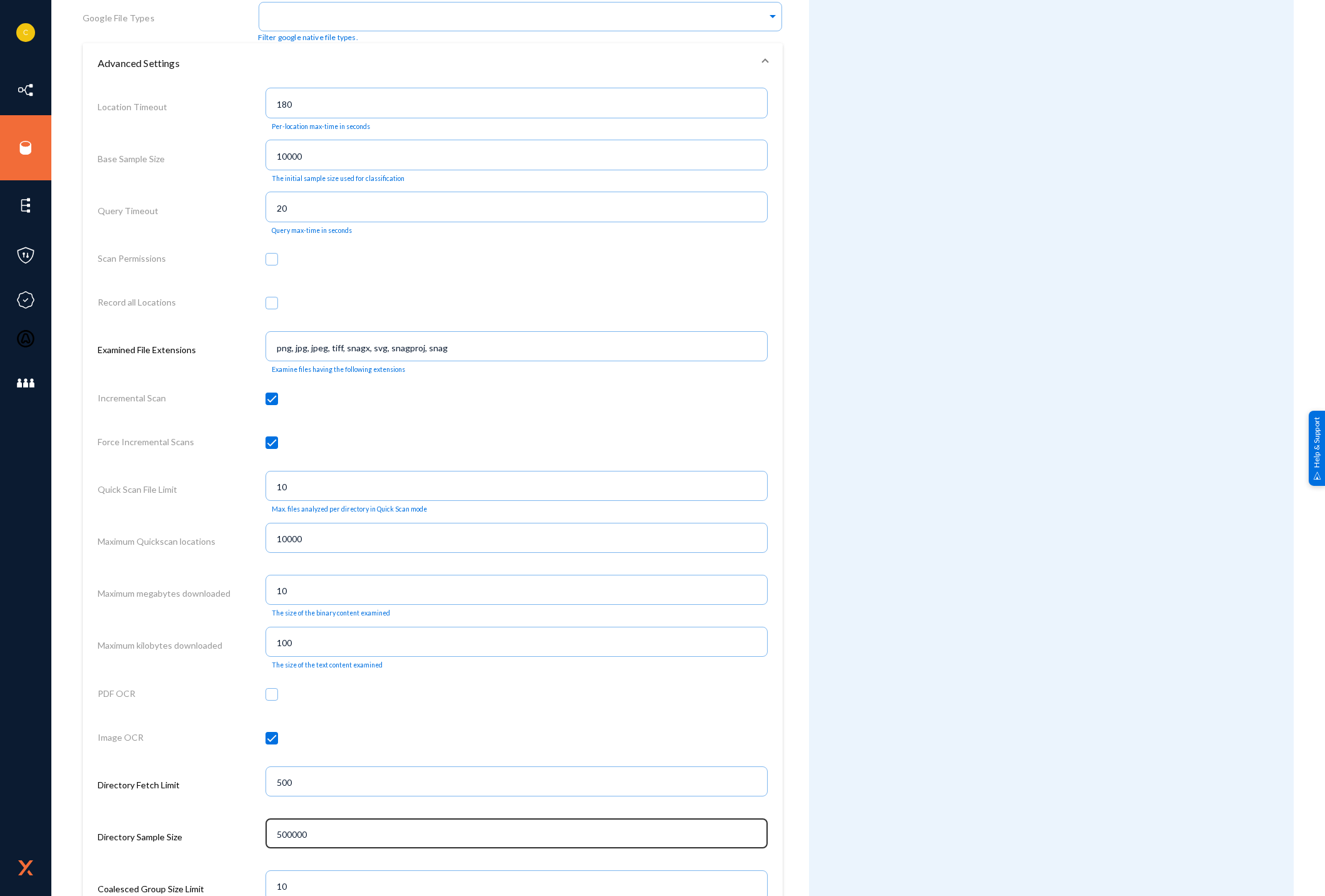
scroll to position [934, 0]
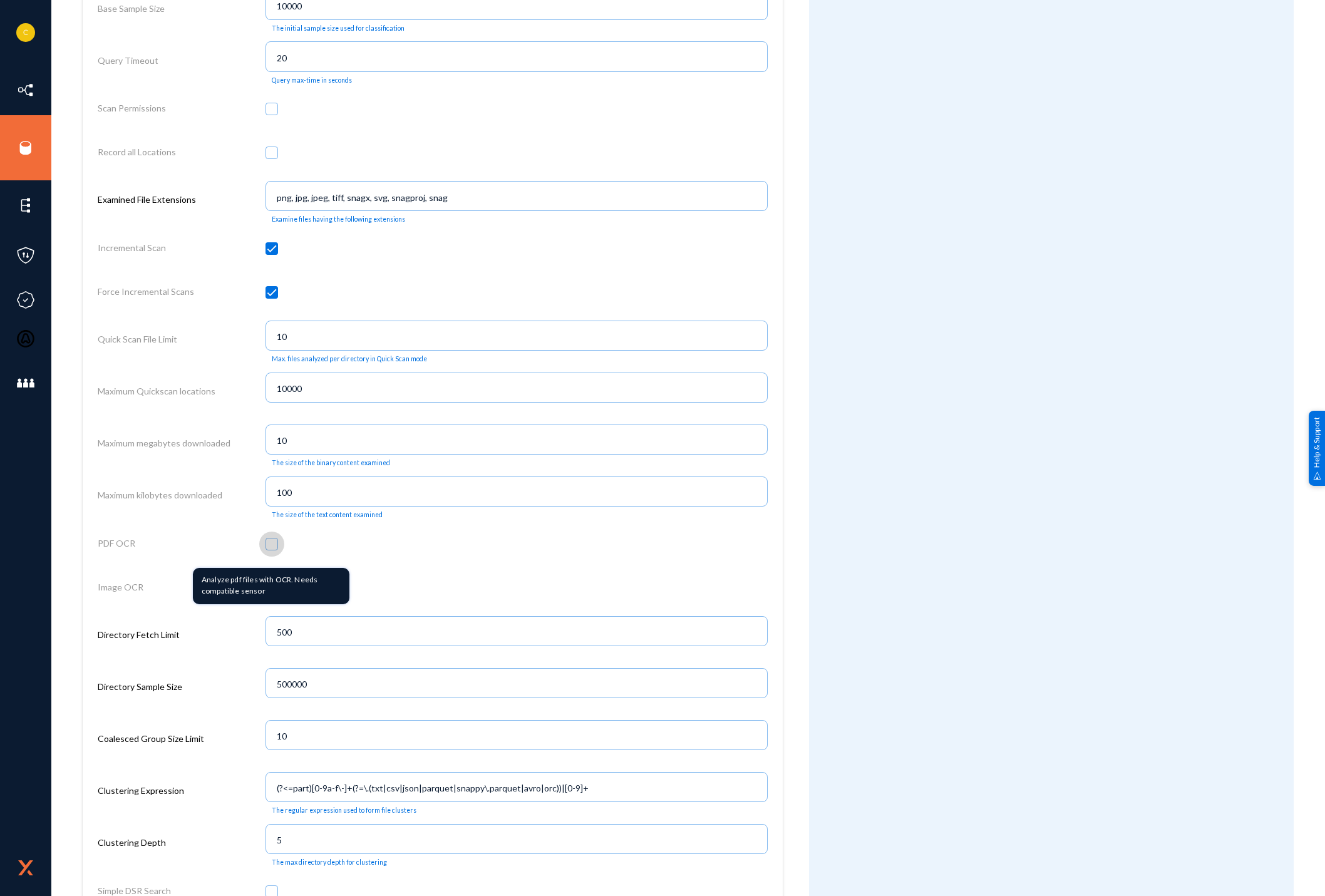
click at [268, 547] on span at bounding box center [272, 544] width 12 height 12
click at [271, 550] on input "checkbox" at bounding box center [272, 551] width 1 height 1
checkbox input "true"
click at [267, 593] on span at bounding box center [272, 587] width 12 height 12
click at [271, 593] on input "checkbox" at bounding box center [272, 594] width 1 height 1
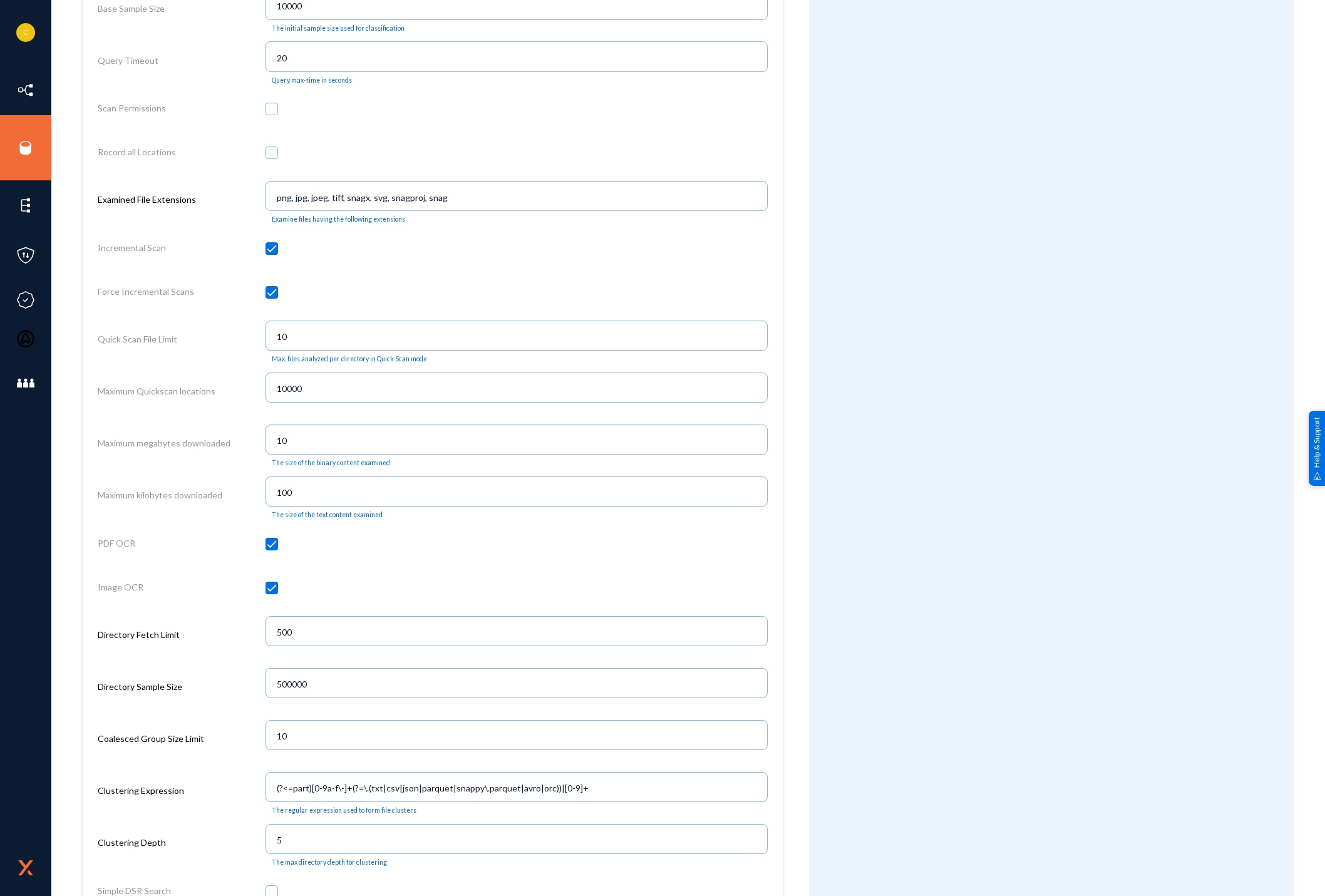
checkbox input "false"
drag, startPoint x: 475, startPoint y: 201, endPoint x: 198, endPoint y: 159, distance: 280.2
click at [198, 159] on div "Location Timeout 180 Per-location max-time in seconds Base Sample Size 10000 Th…" at bounding box center [433, 429] width 700 height 992
type input "pdf"
click at [1039, 498] on div "Attributes Add Attribute" at bounding box center [1051, 59] width 485 height 1923
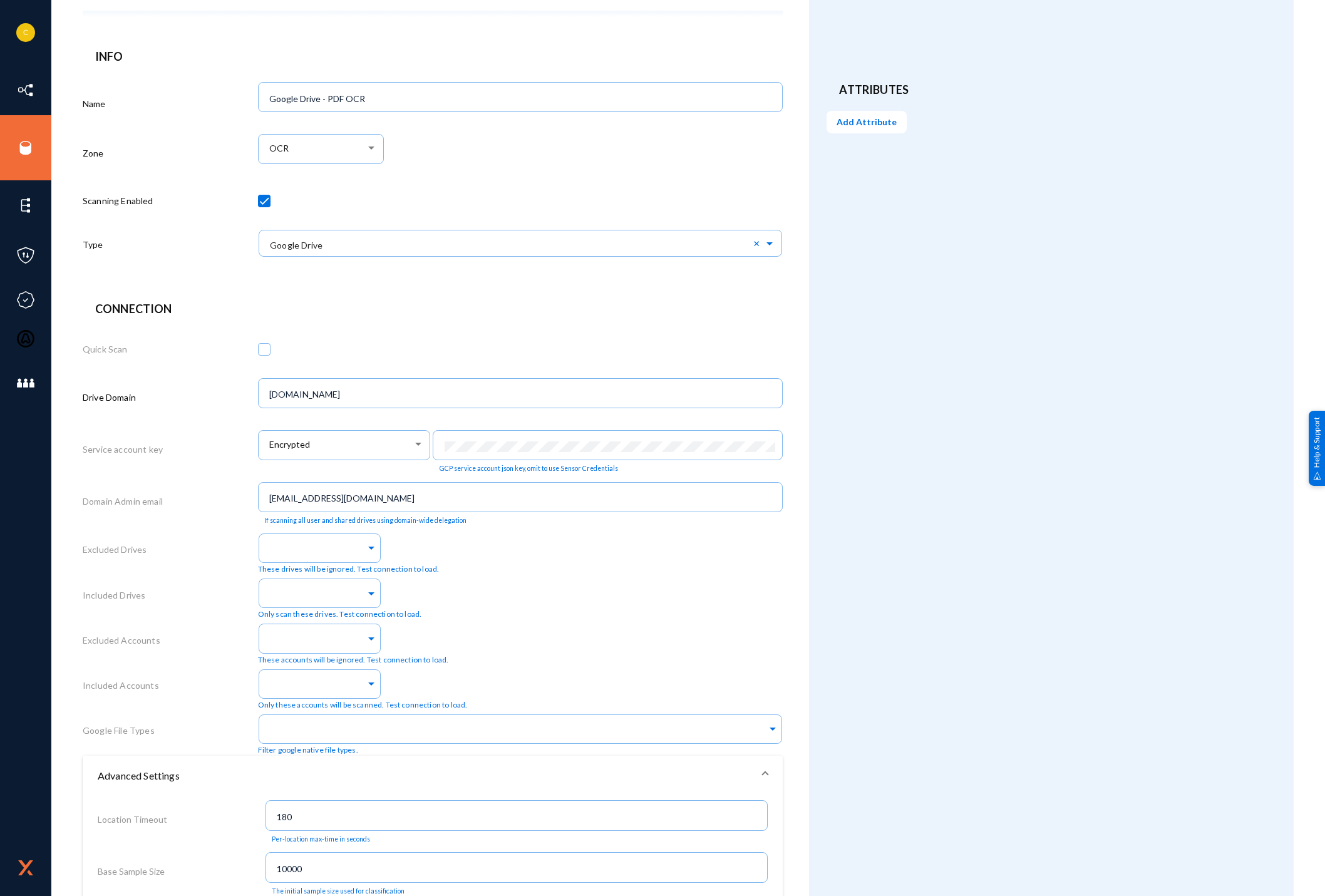
scroll to position [0, 0]
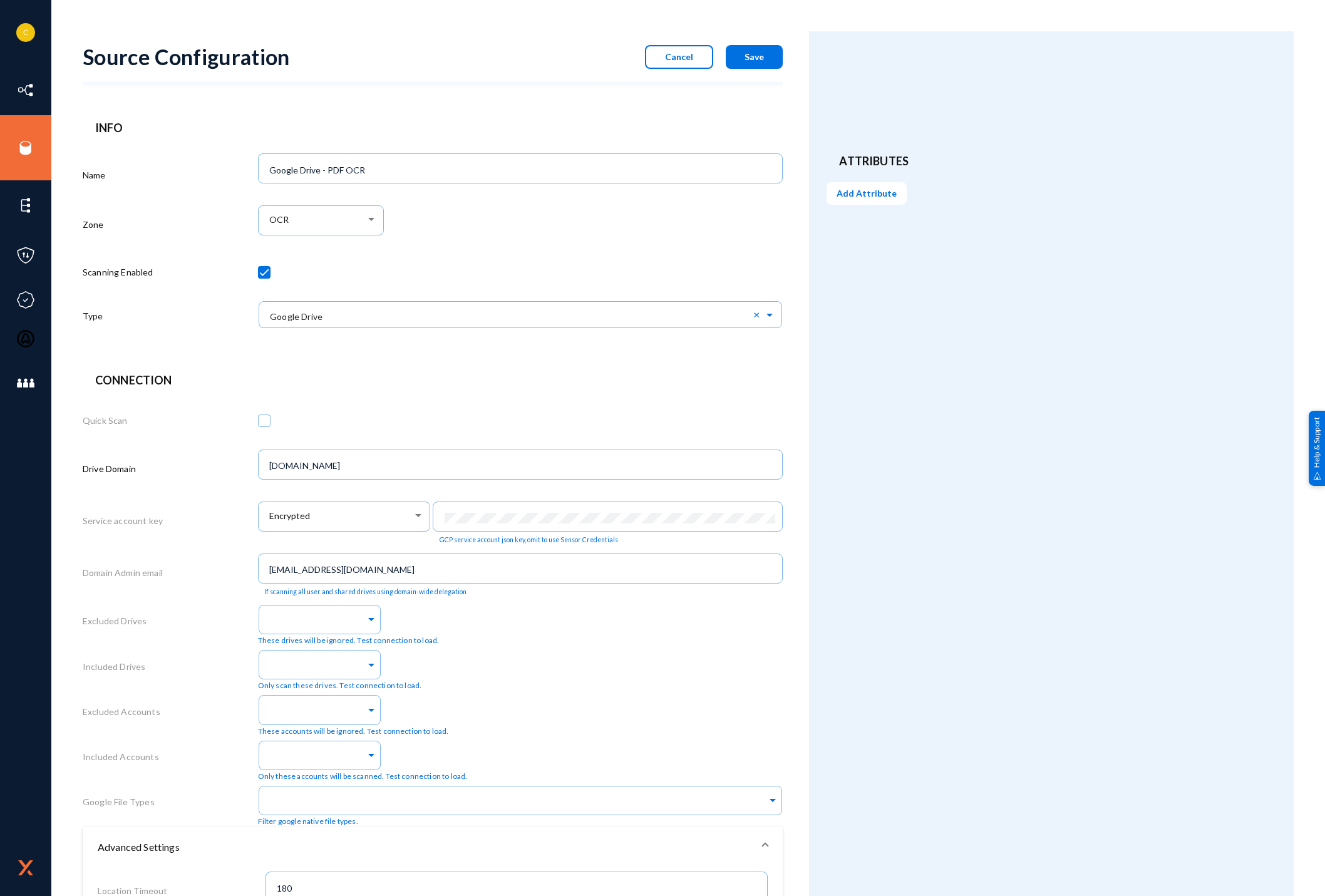
click at [739, 61] on button "Save" at bounding box center [754, 57] width 57 height 24
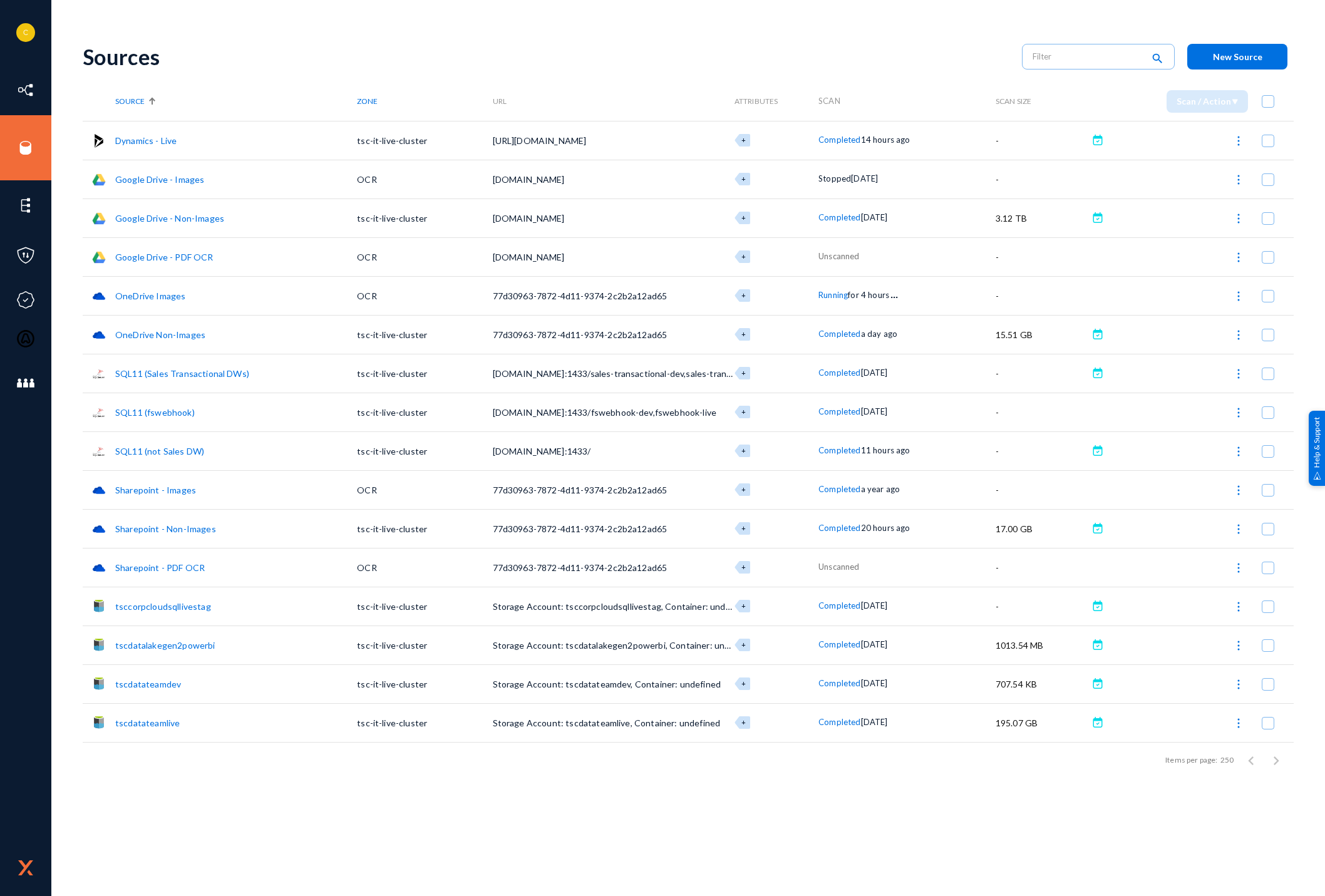
click at [170, 178] on link "Google Drive - Images" at bounding box center [159, 180] width 89 height 11
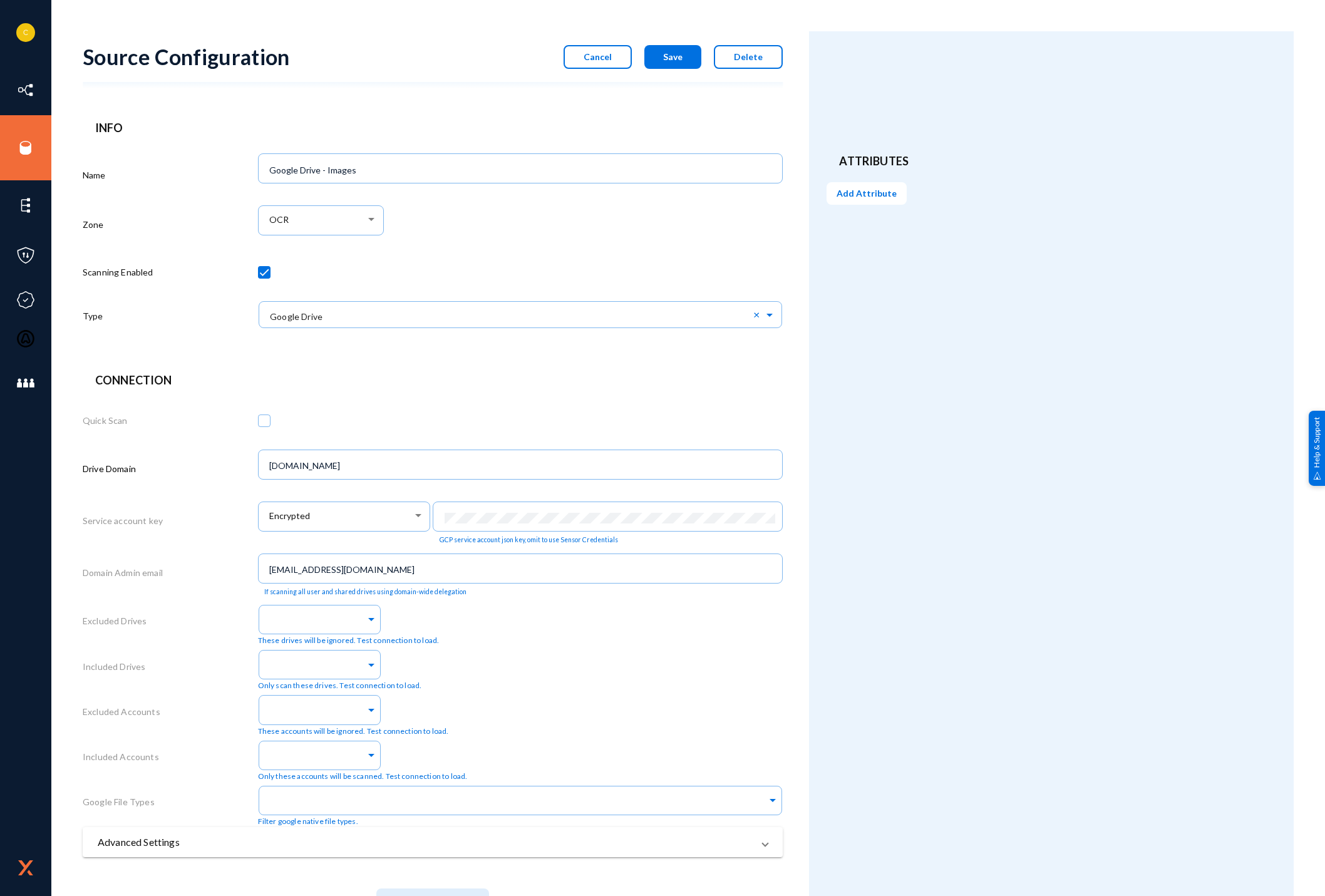
scroll to position [58, 0]
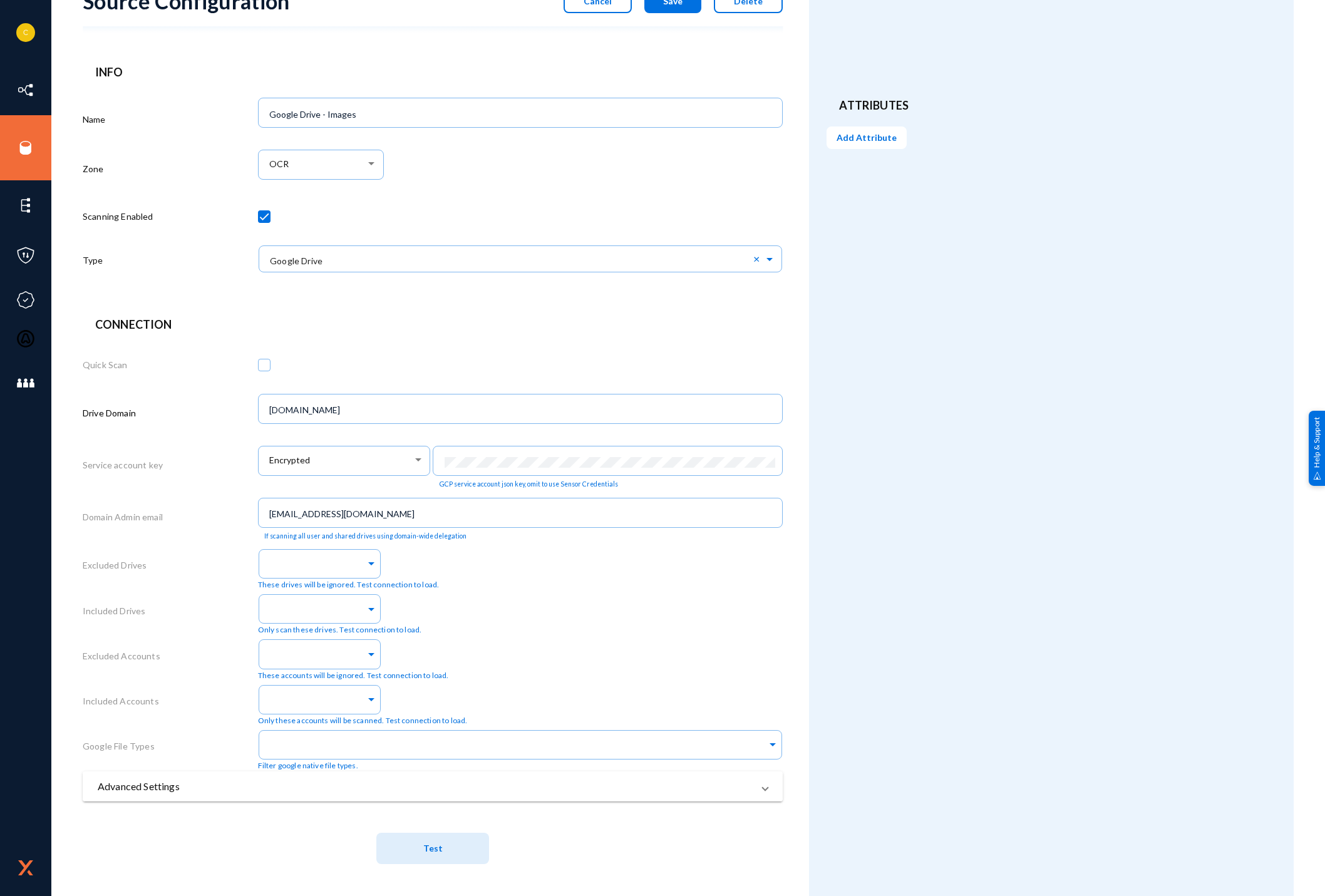
click at [440, 797] on mat-expansion-panel-header "Advanced Settings" at bounding box center [433, 787] width 700 height 30
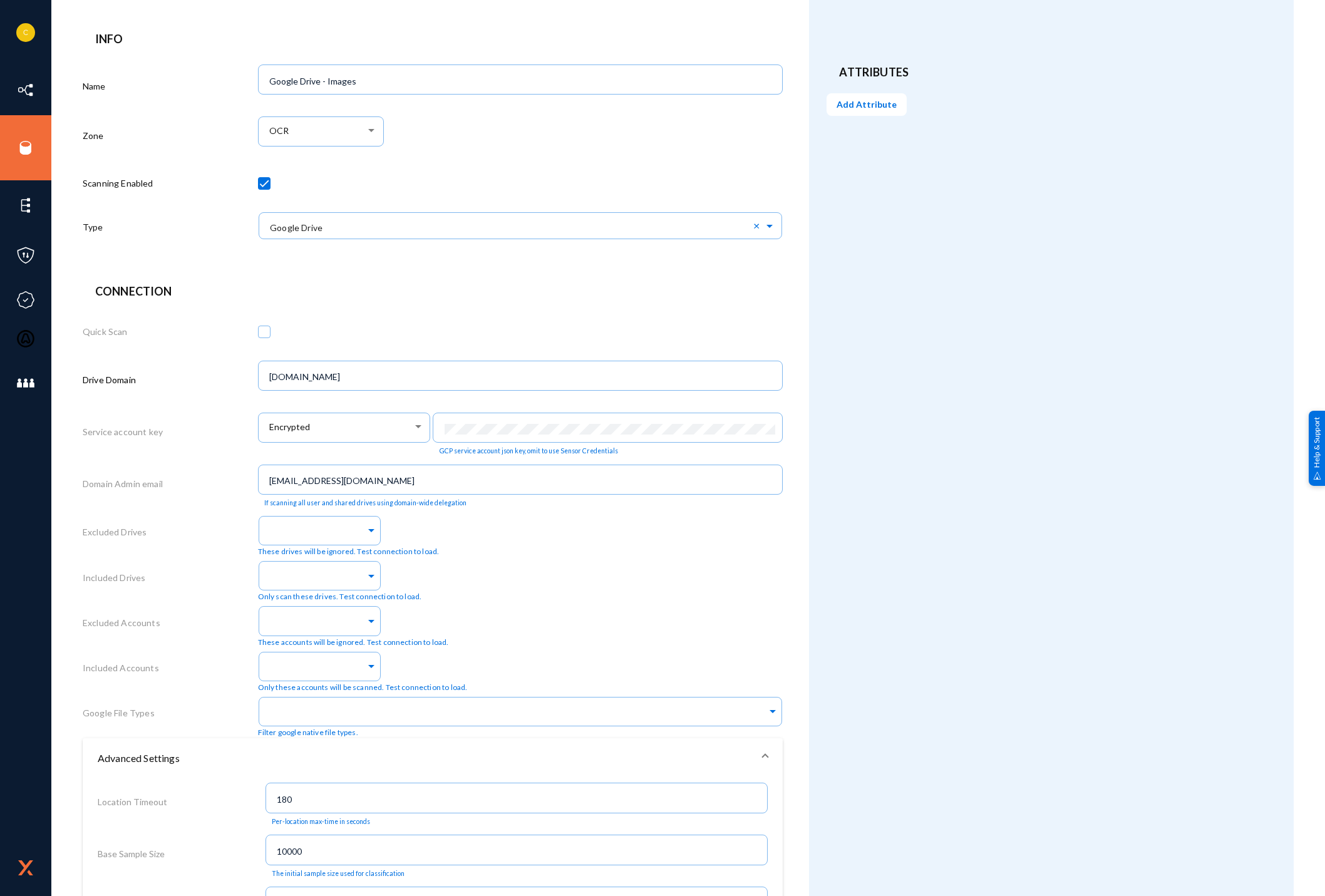
scroll to position [0, 0]
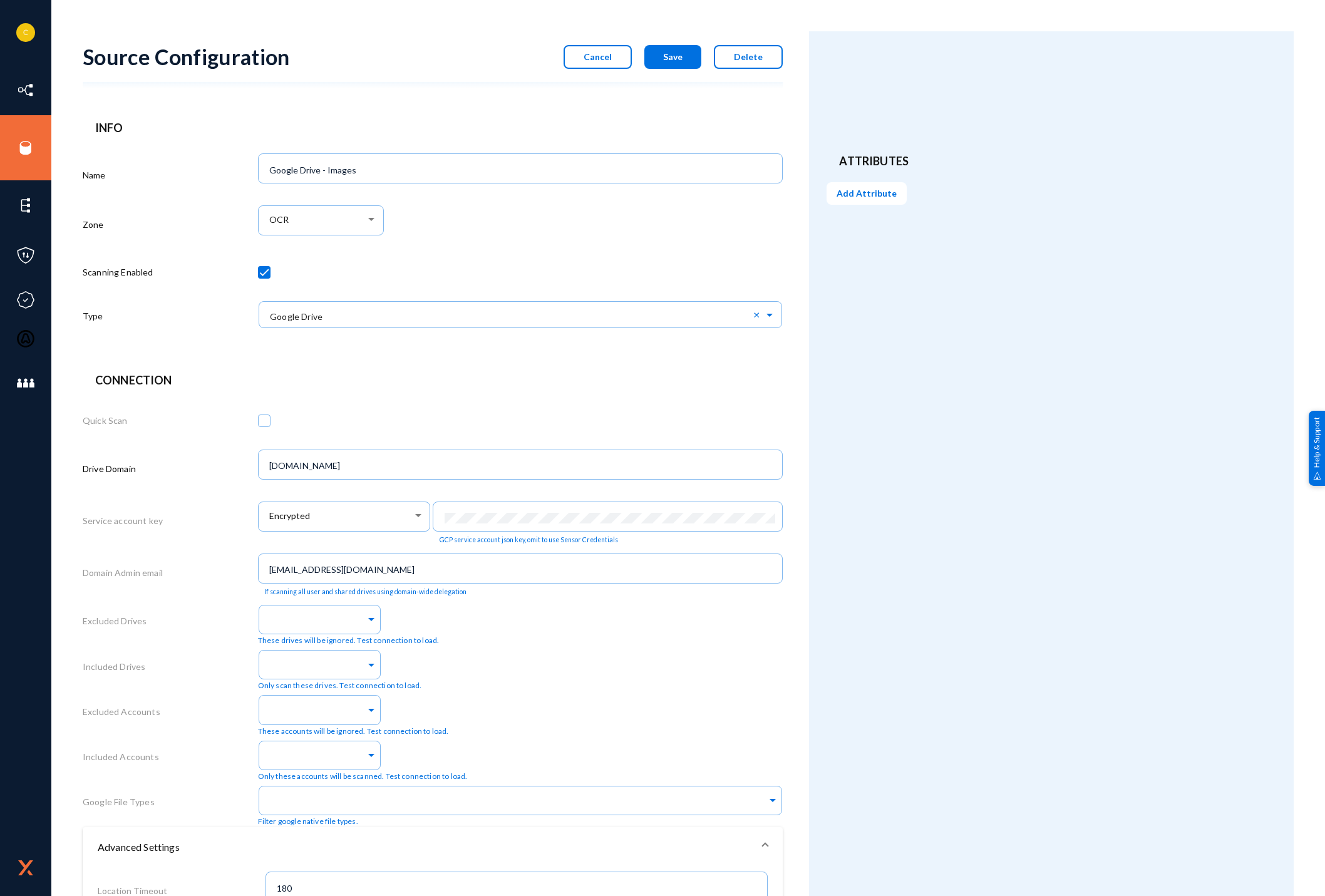
click at [611, 62] on button "Cancel" at bounding box center [598, 57] width 68 height 24
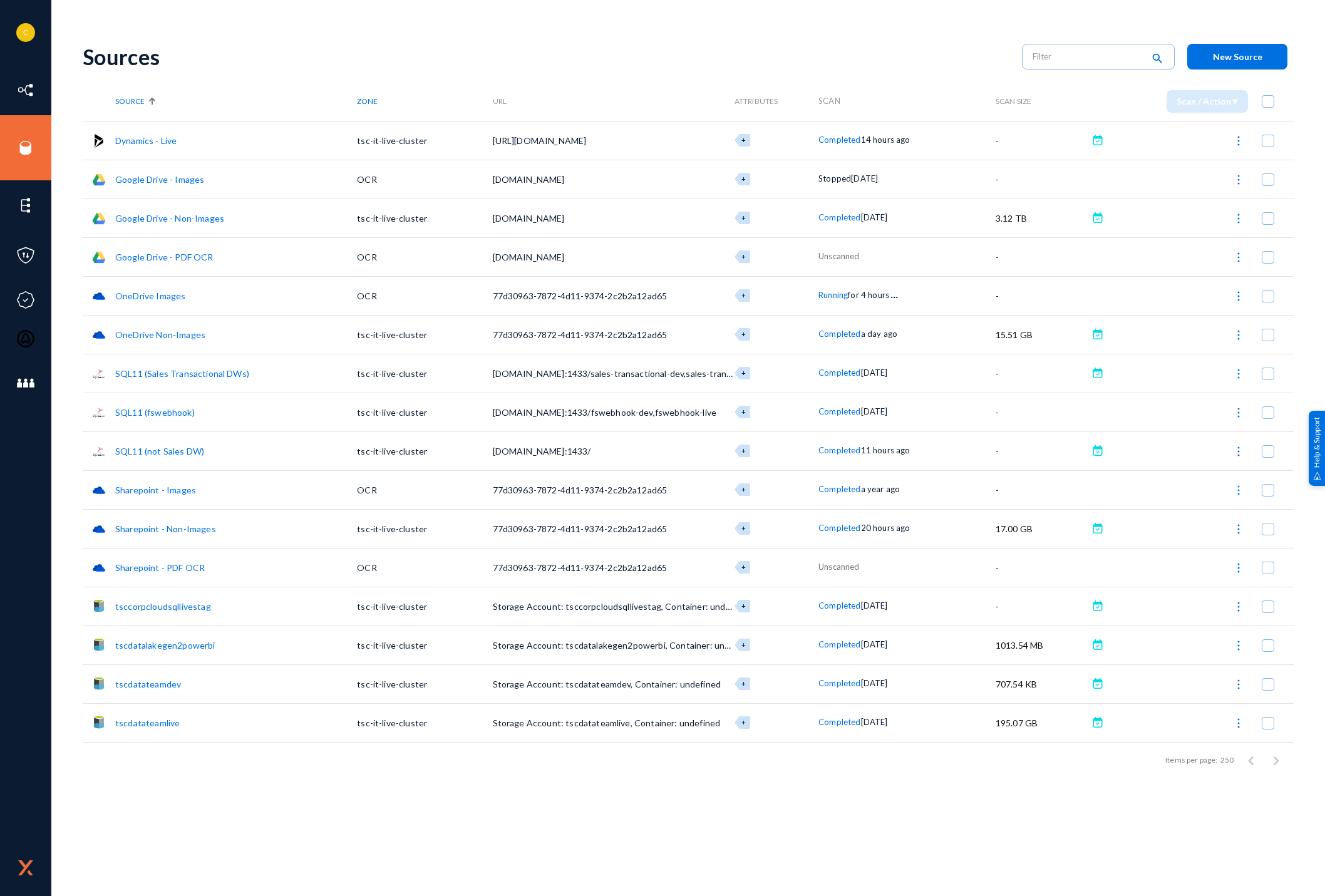
click at [180, 217] on link "Google Drive - Non-Images" at bounding box center [170, 218] width 109 height 11
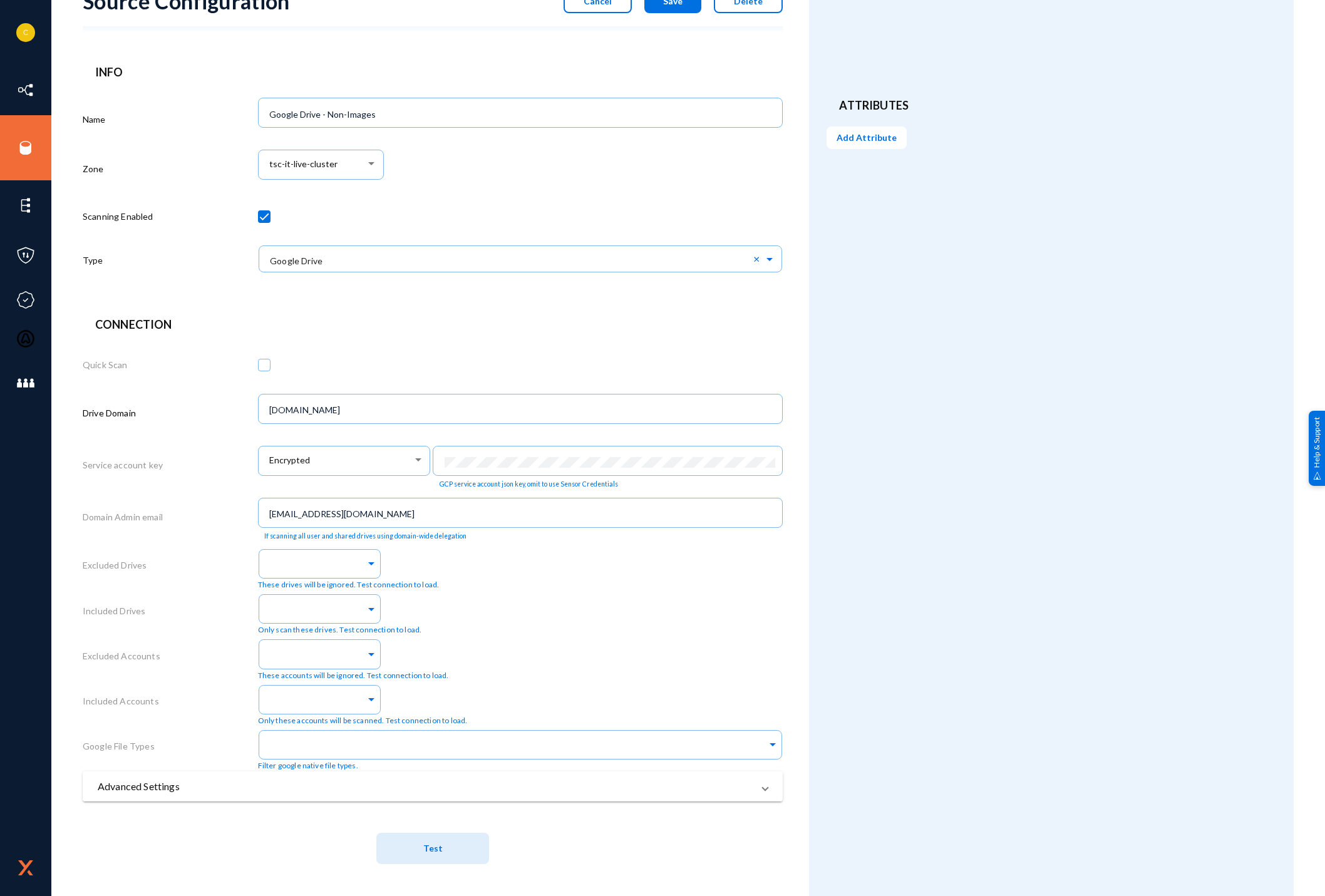
click at [495, 791] on mat-panel-title "Advanced Settings" at bounding box center [425, 786] width 655 height 15
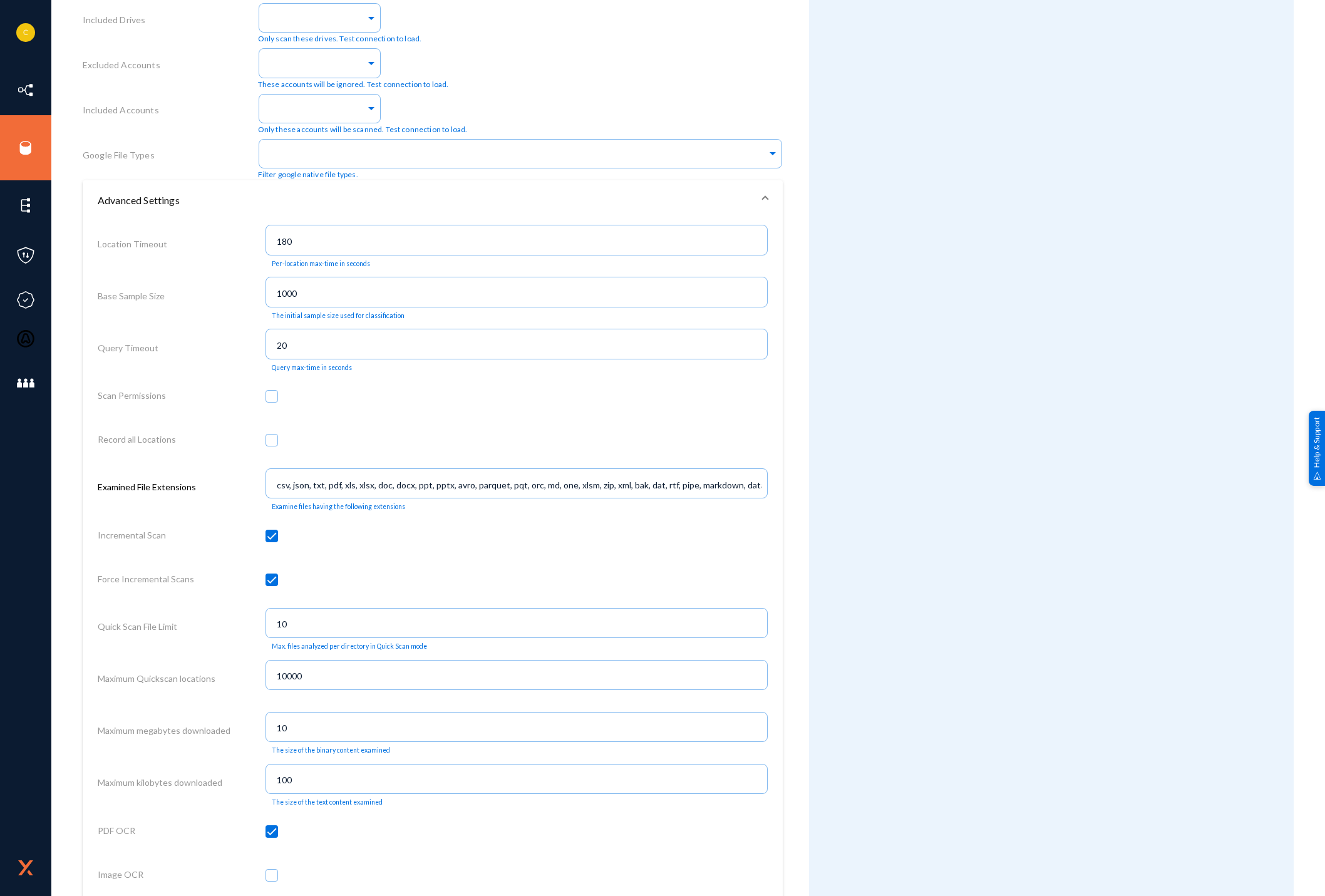
scroll to position [746, 0]
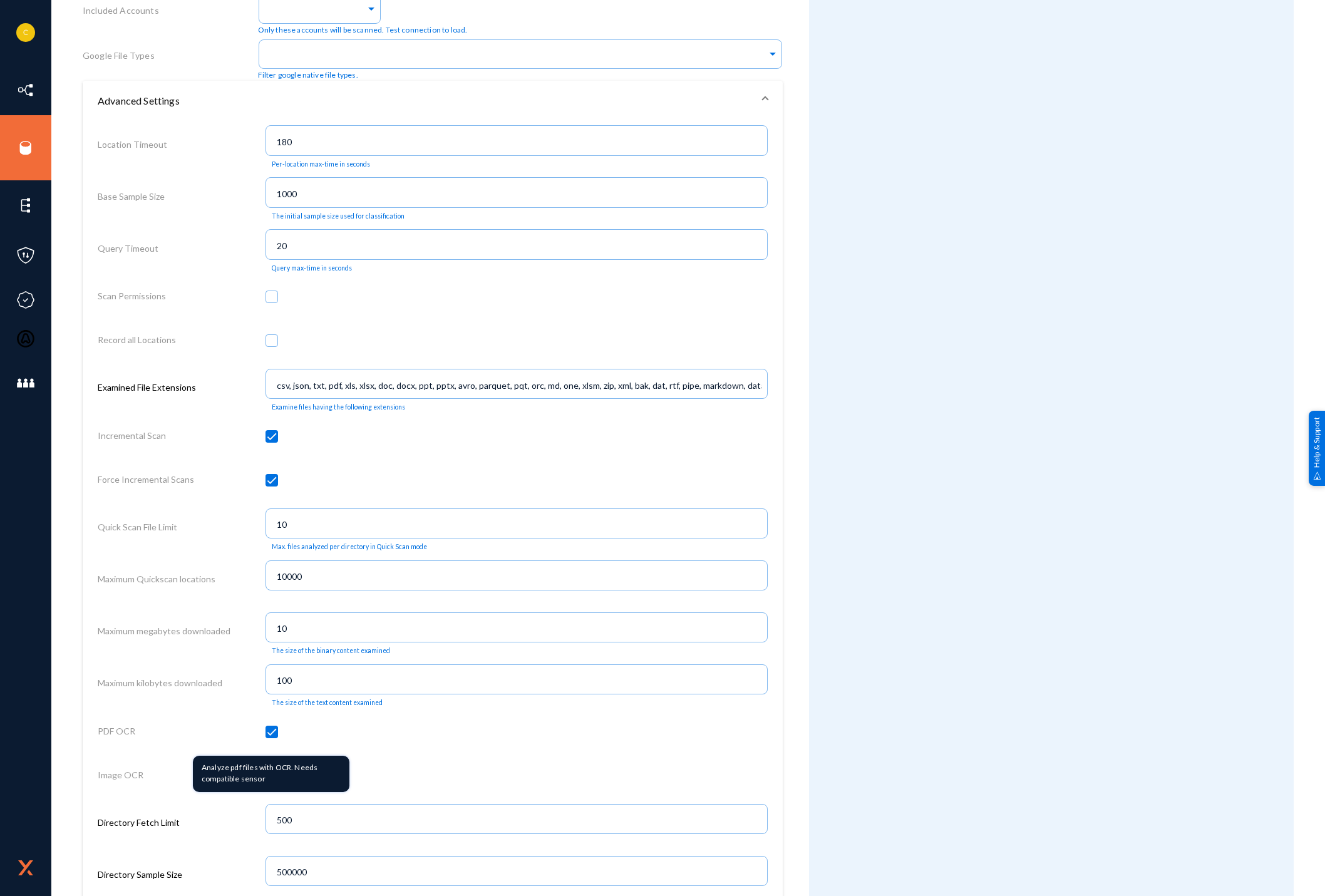
click at [268, 735] on span at bounding box center [272, 732] width 12 height 12
click at [271, 737] on input "checkbox" at bounding box center [272, 738] width 1 height 1
checkbox input "false"
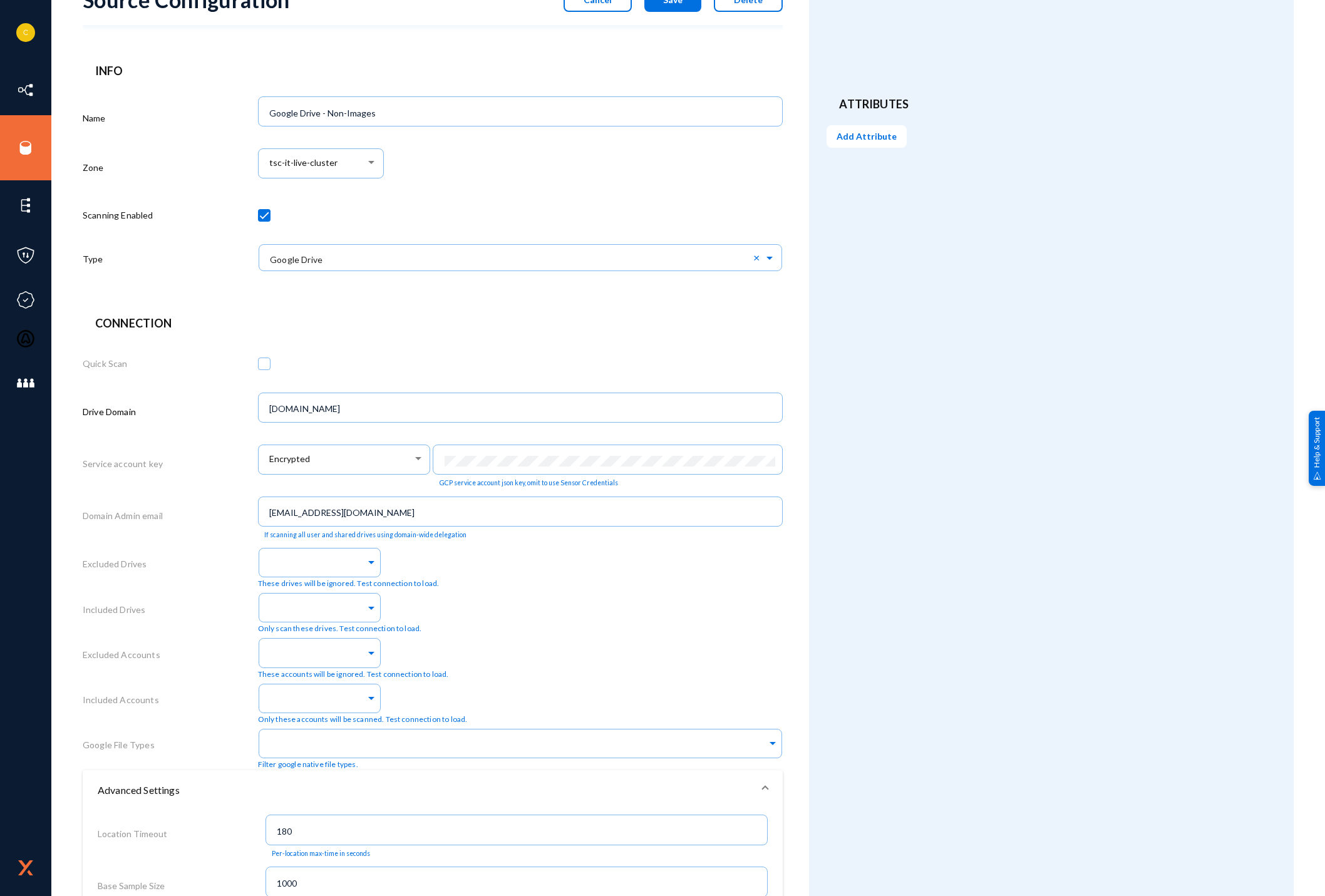
scroll to position [0, 0]
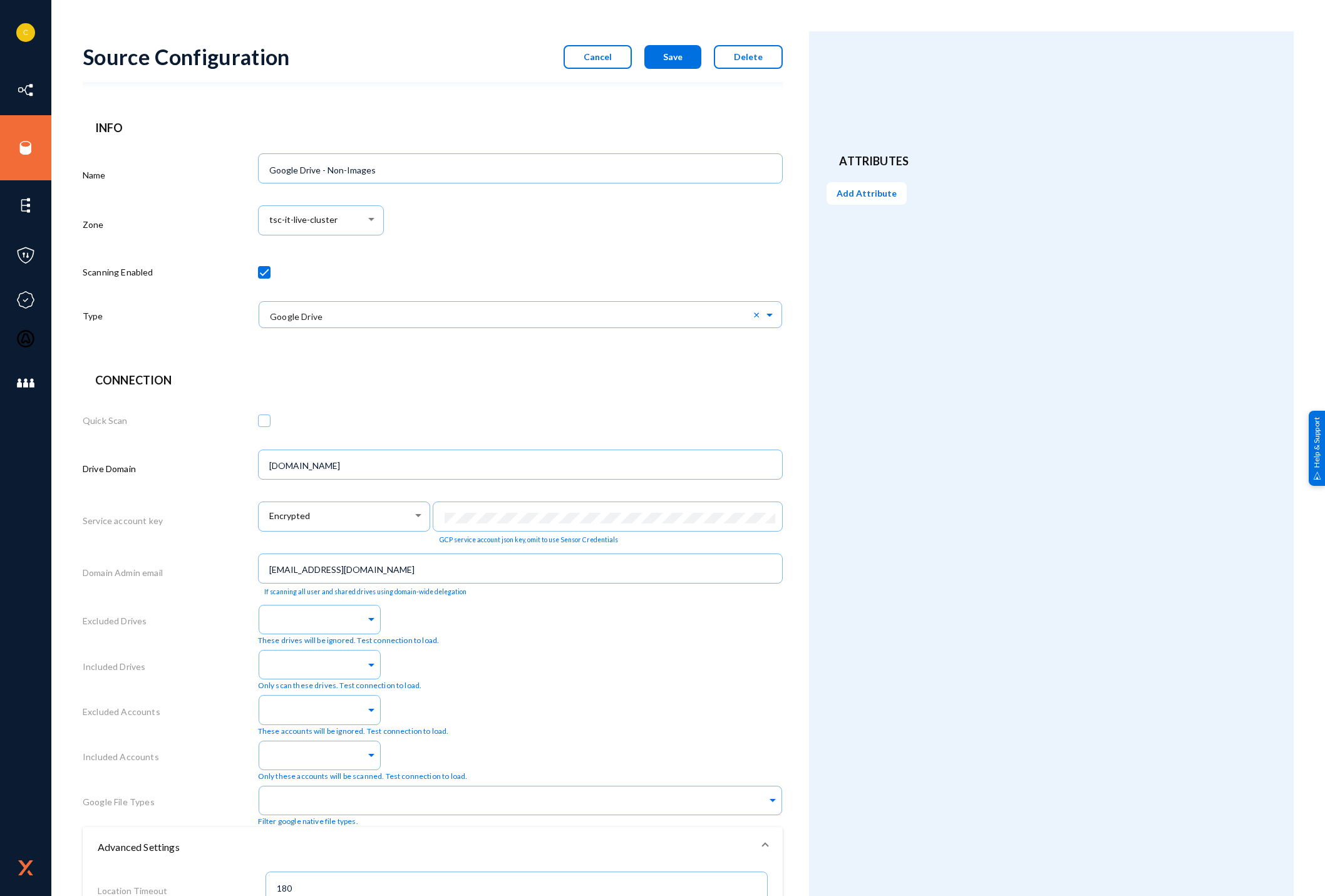
click at [672, 57] on span "Save" at bounding box center [673, 57] width 20 height 11
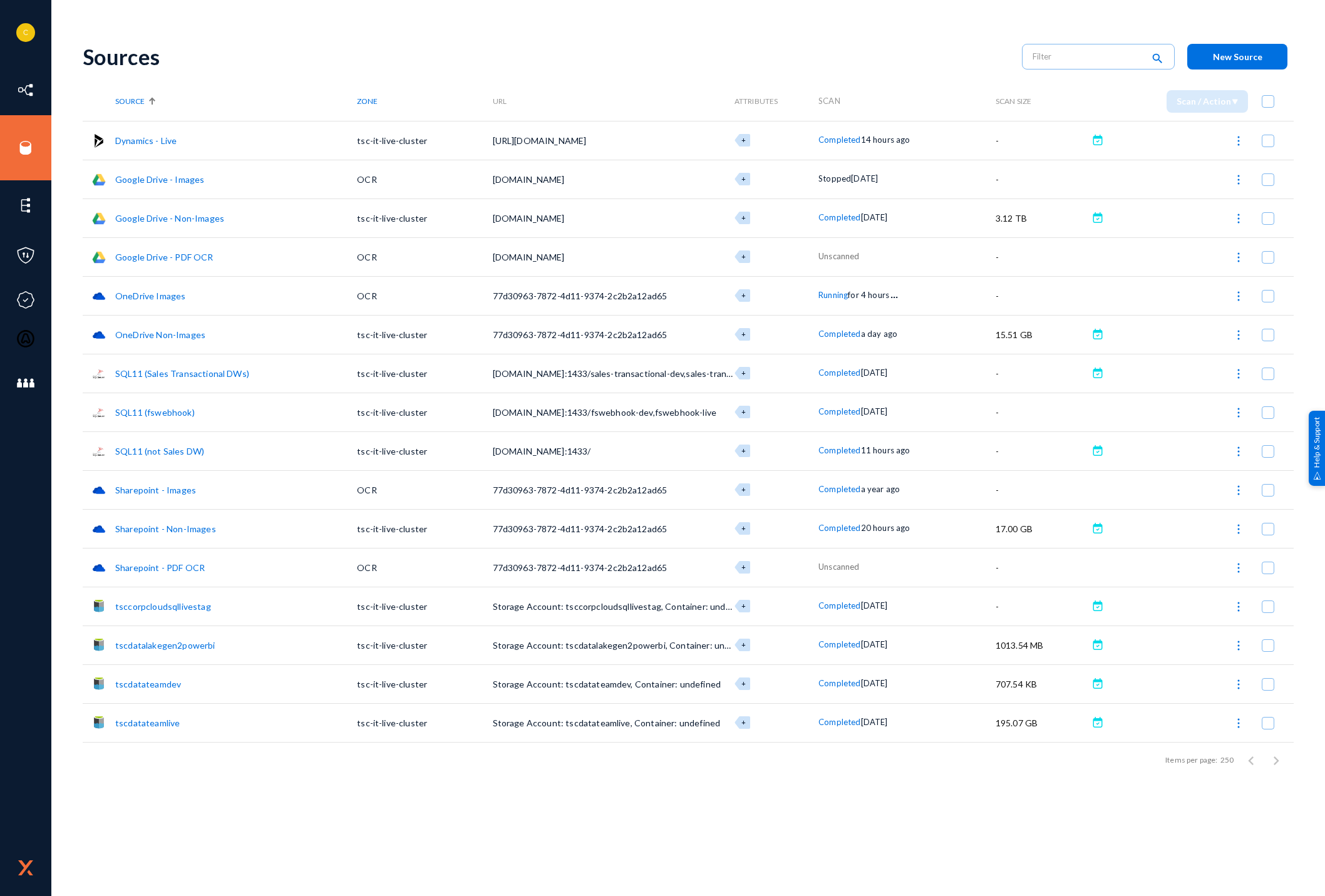
click at [153, 335] on link "OneDrive Non-Images" at bounding box center [160, 335] width 90 height 11
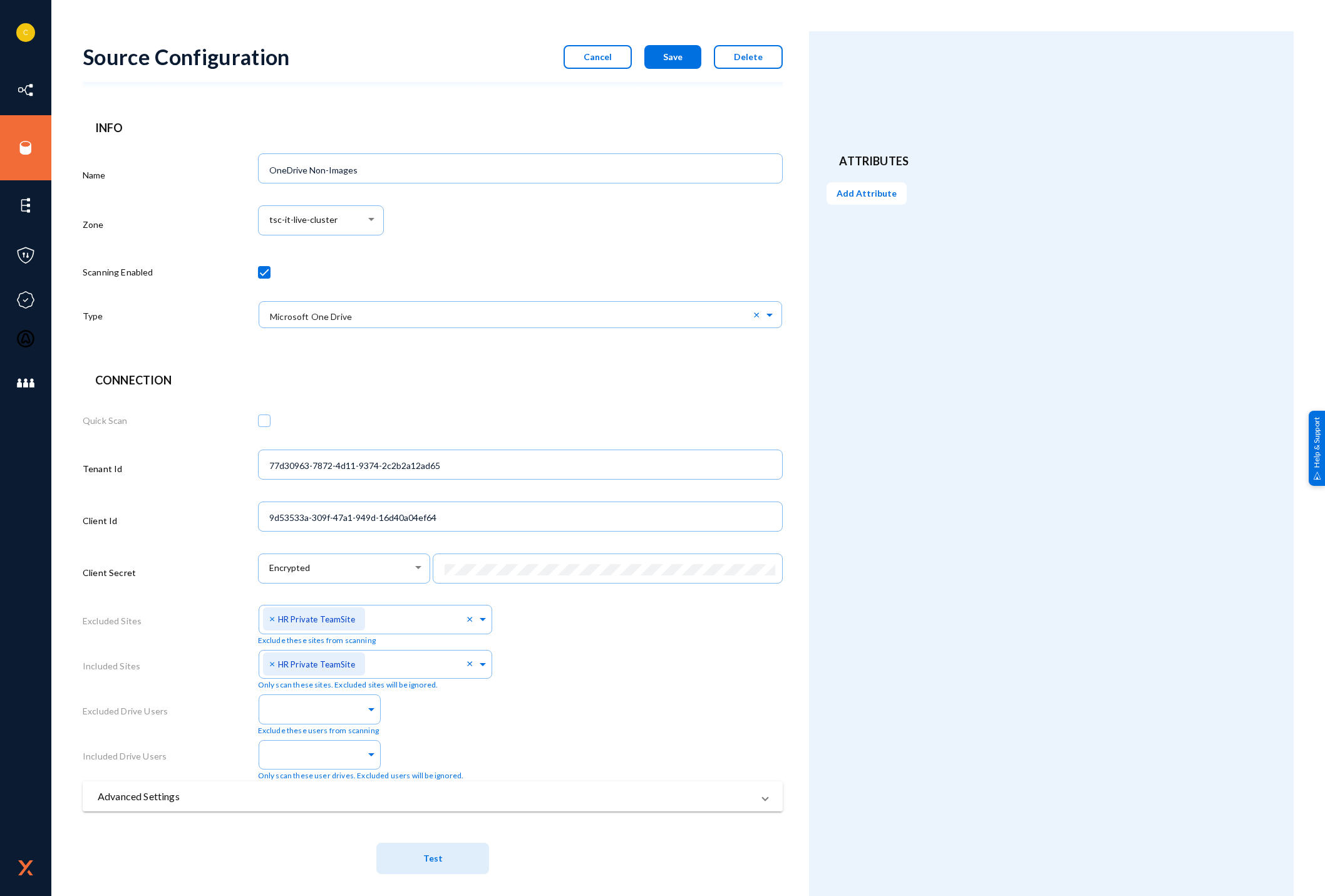
click at [503, 807] on mat-expansion-panel-header "Advanced Settings" at bounding box center [433, 797] width 700 height 30
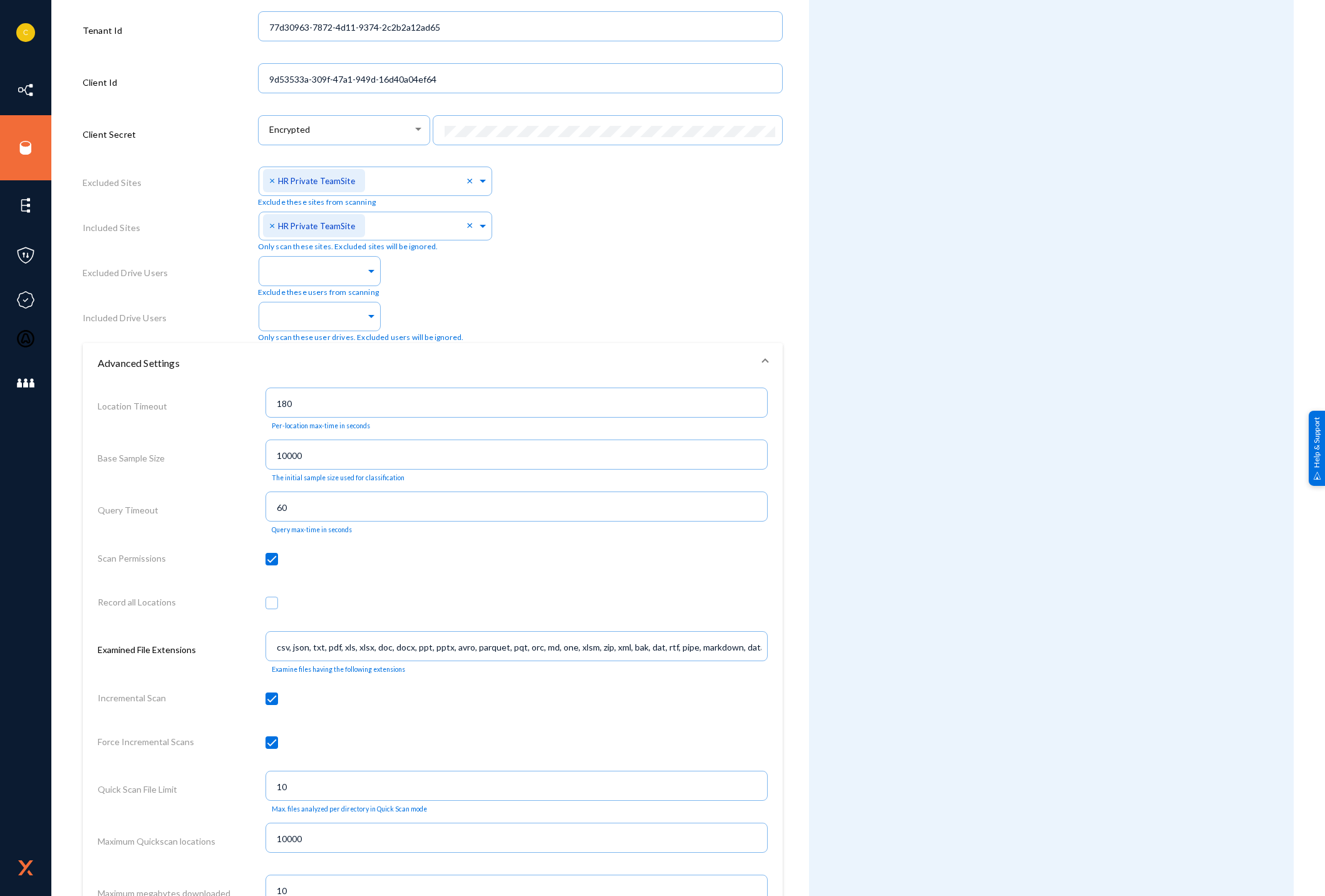
scroll to position [751, 0]
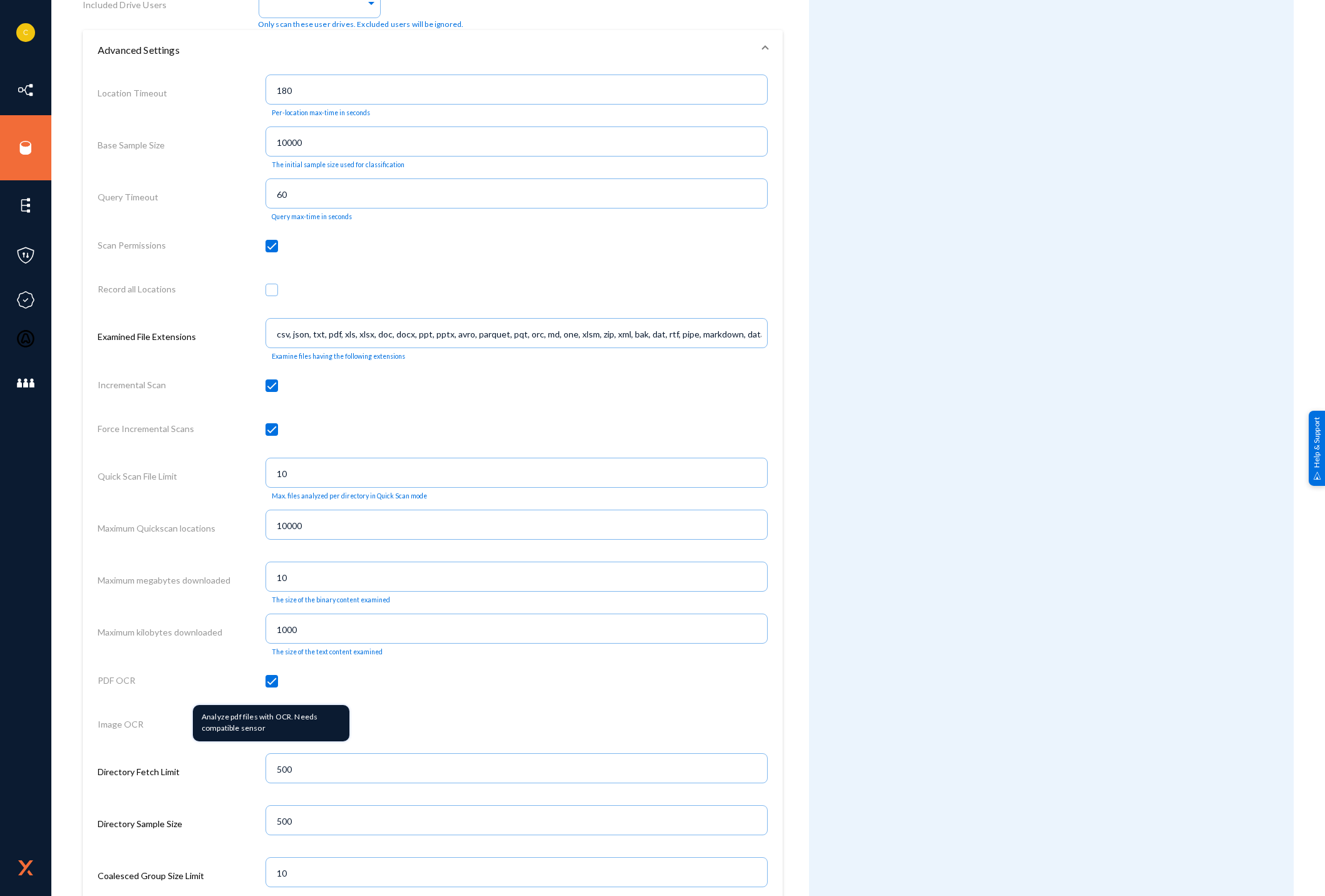
click at [270, 686] on span at bounding box center [272, 681] width 12 height 12
click at [271, 687] on input "checkbox" at bounding box center [272, 687] width 1 height 1
checkbox input "false"
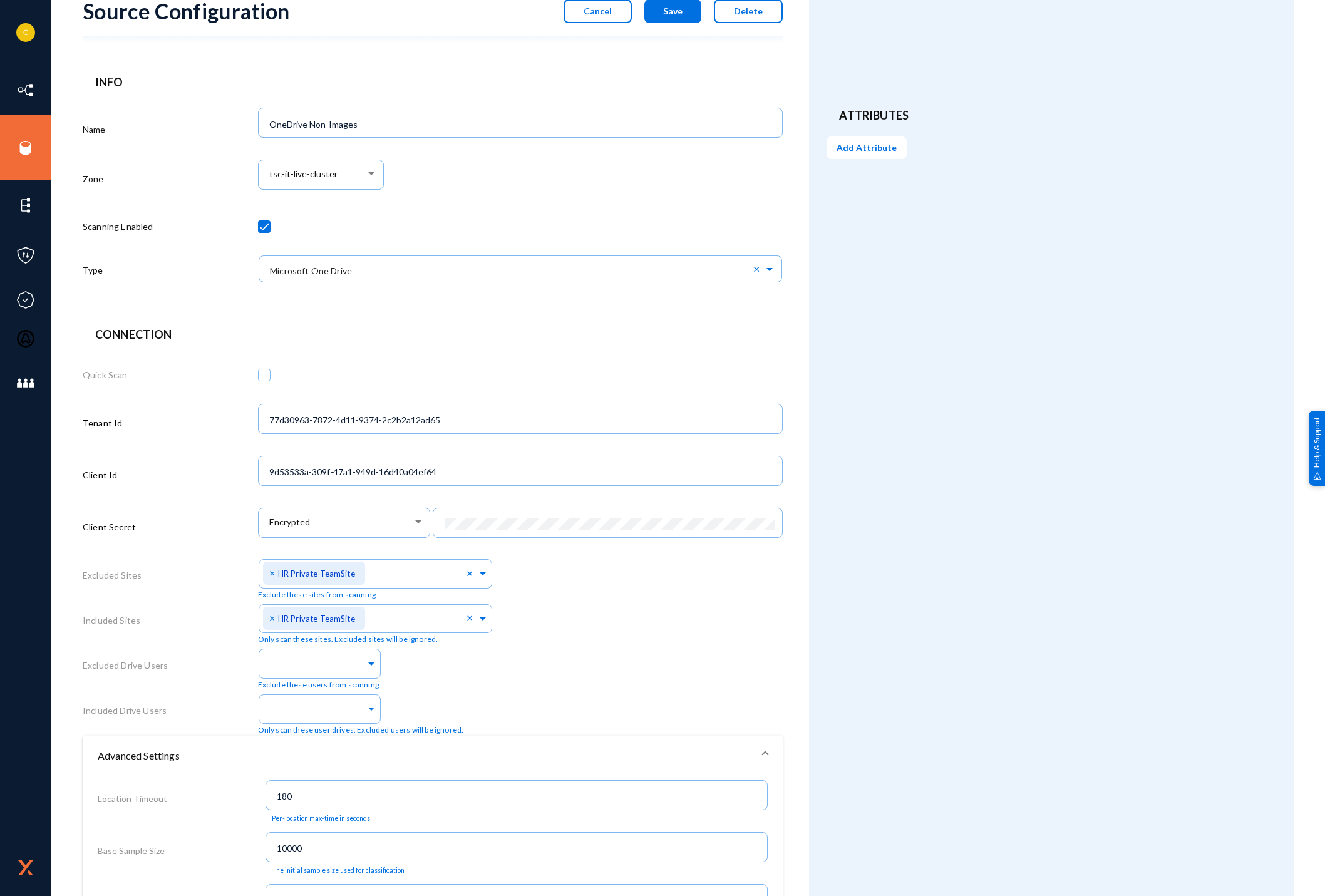
scroll to position [0, 0]
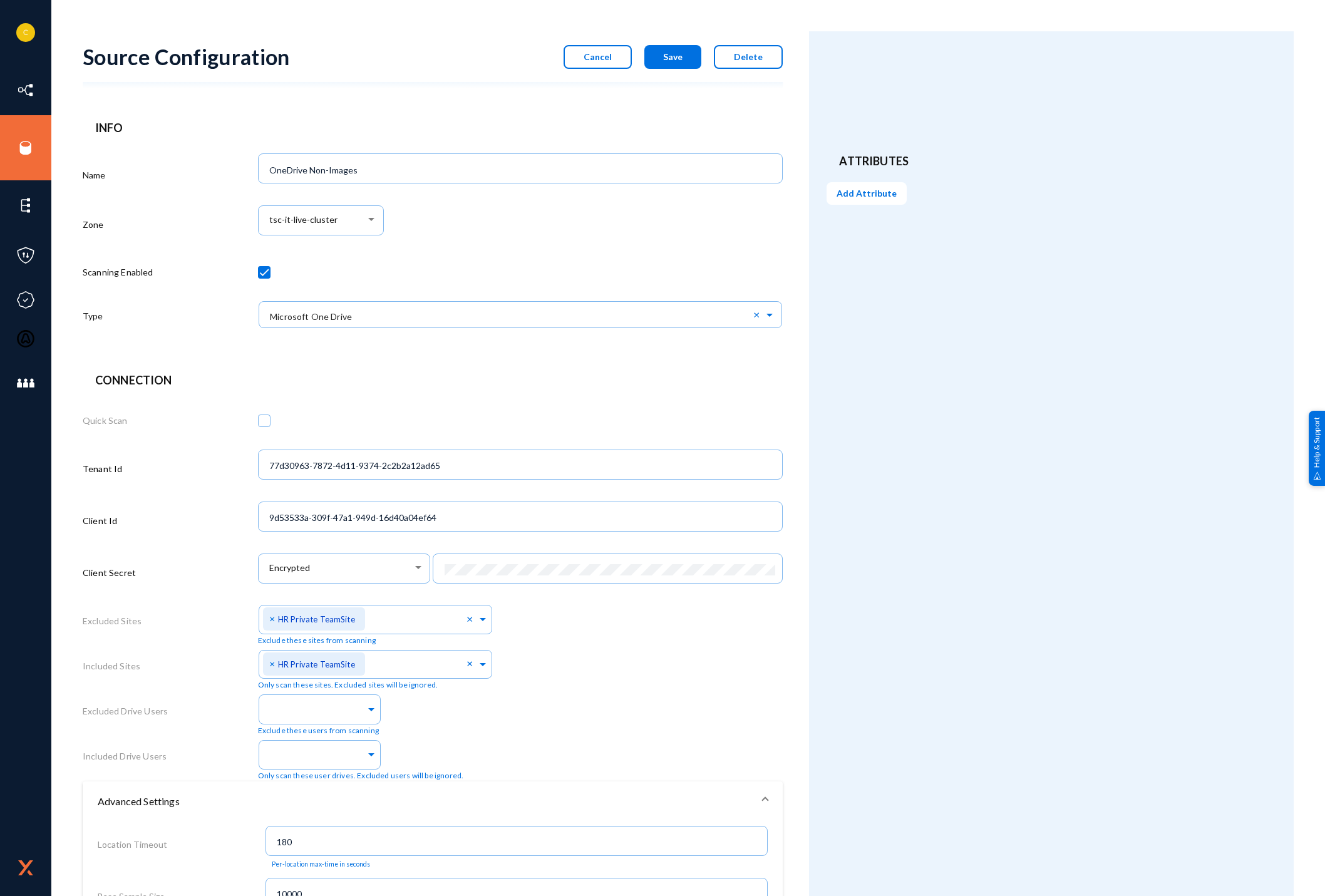
click at [662, 55] on button "Save" at bounding box center [672, 57] width 57 height 24
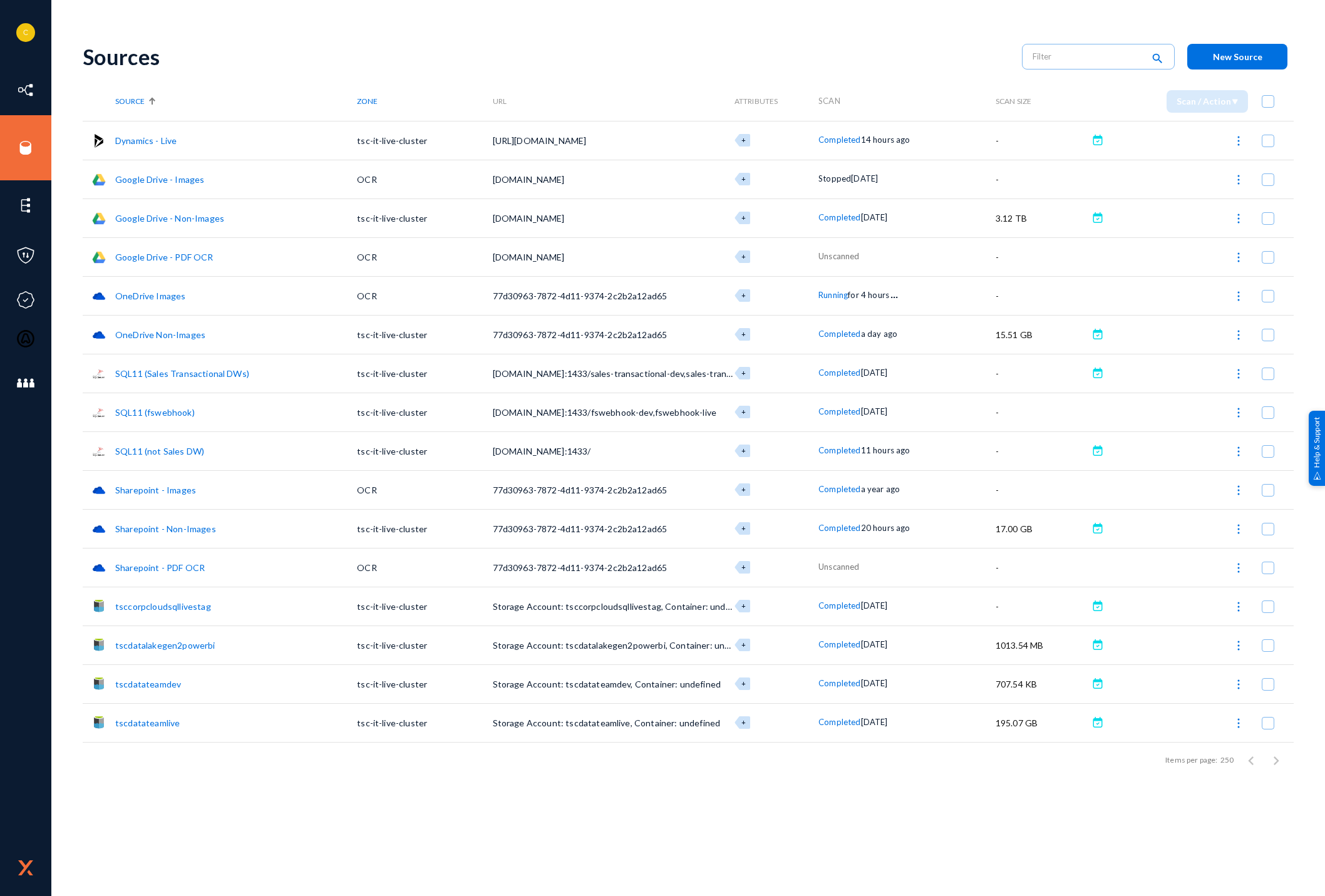
click at [148, 295] on link "OneDrive Images" at bounding box center [150, 296] width 70 height 11
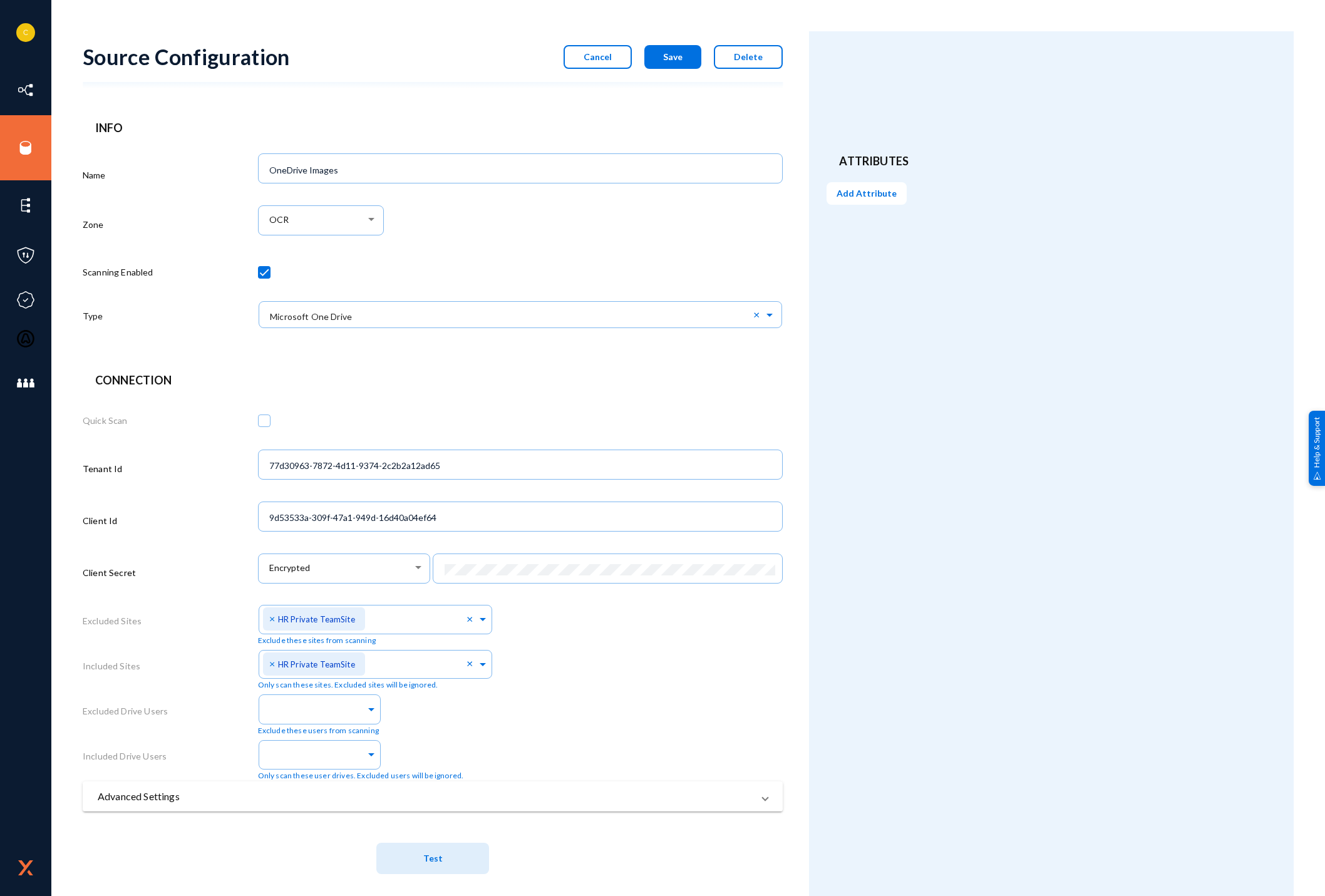
scroll to position [11, 0]
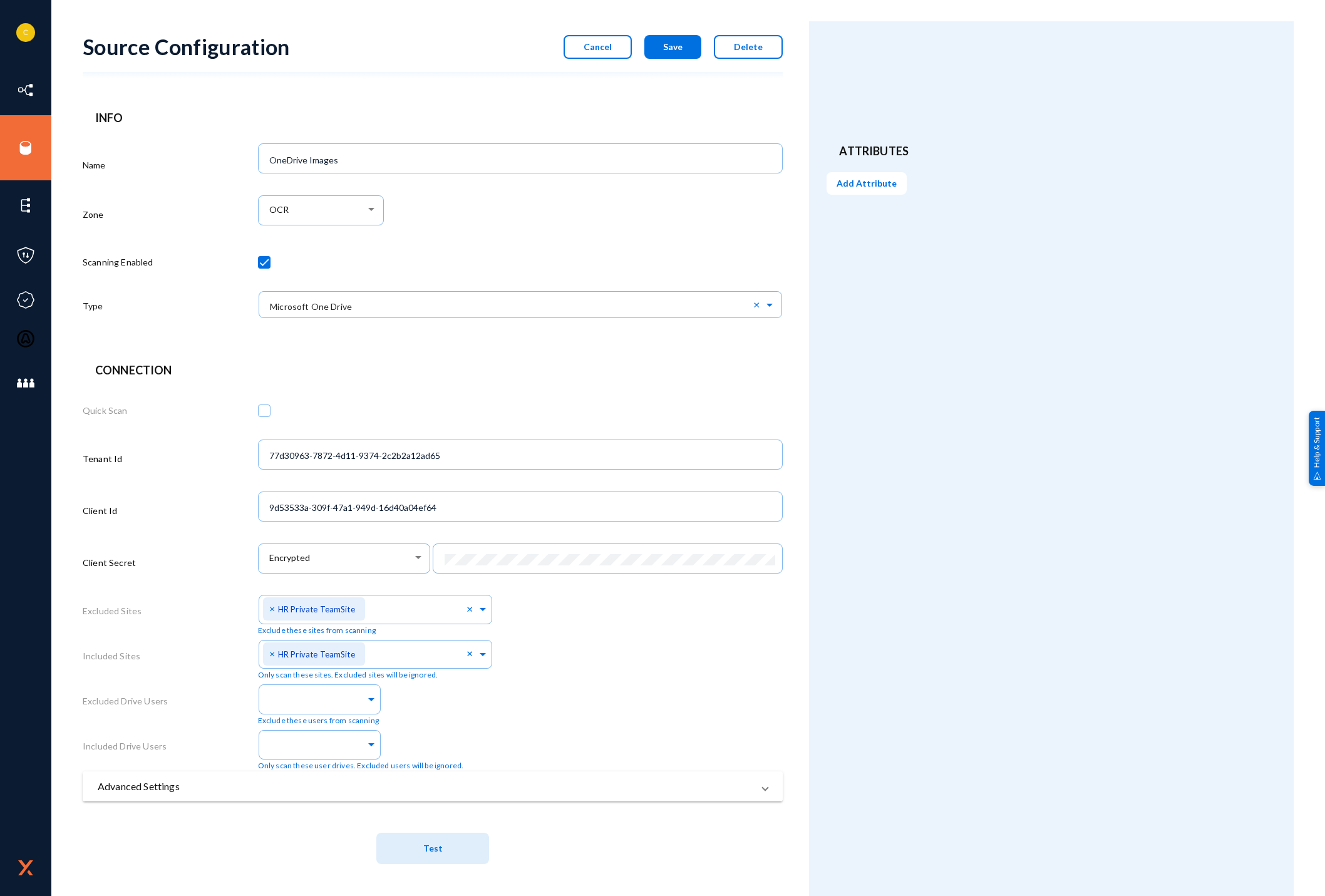
click at [571, 785] on mat-panel-title "Advanced Settings" at bounding box center [425, 786] width 655 height 15
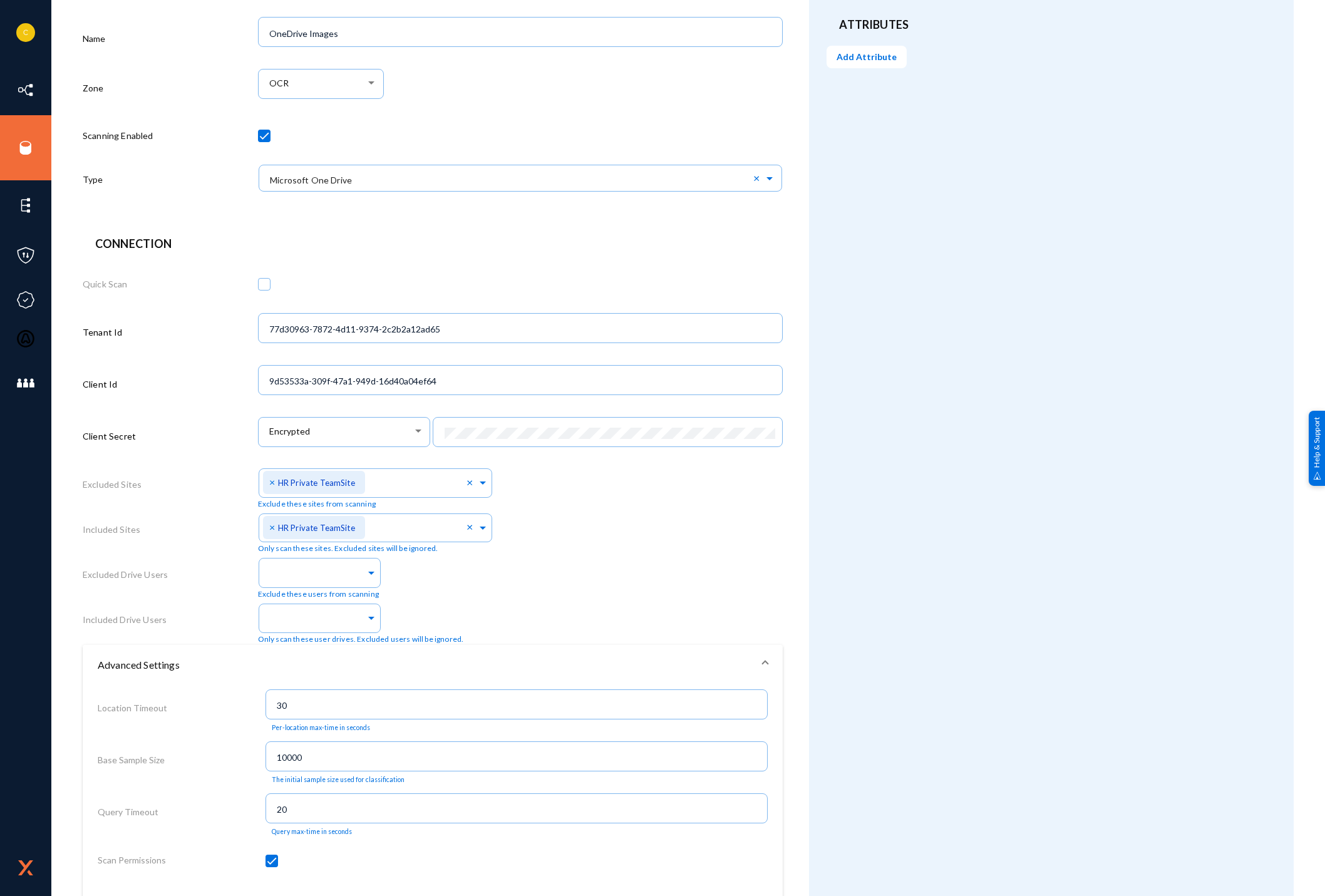
scroll to position [0, 0]
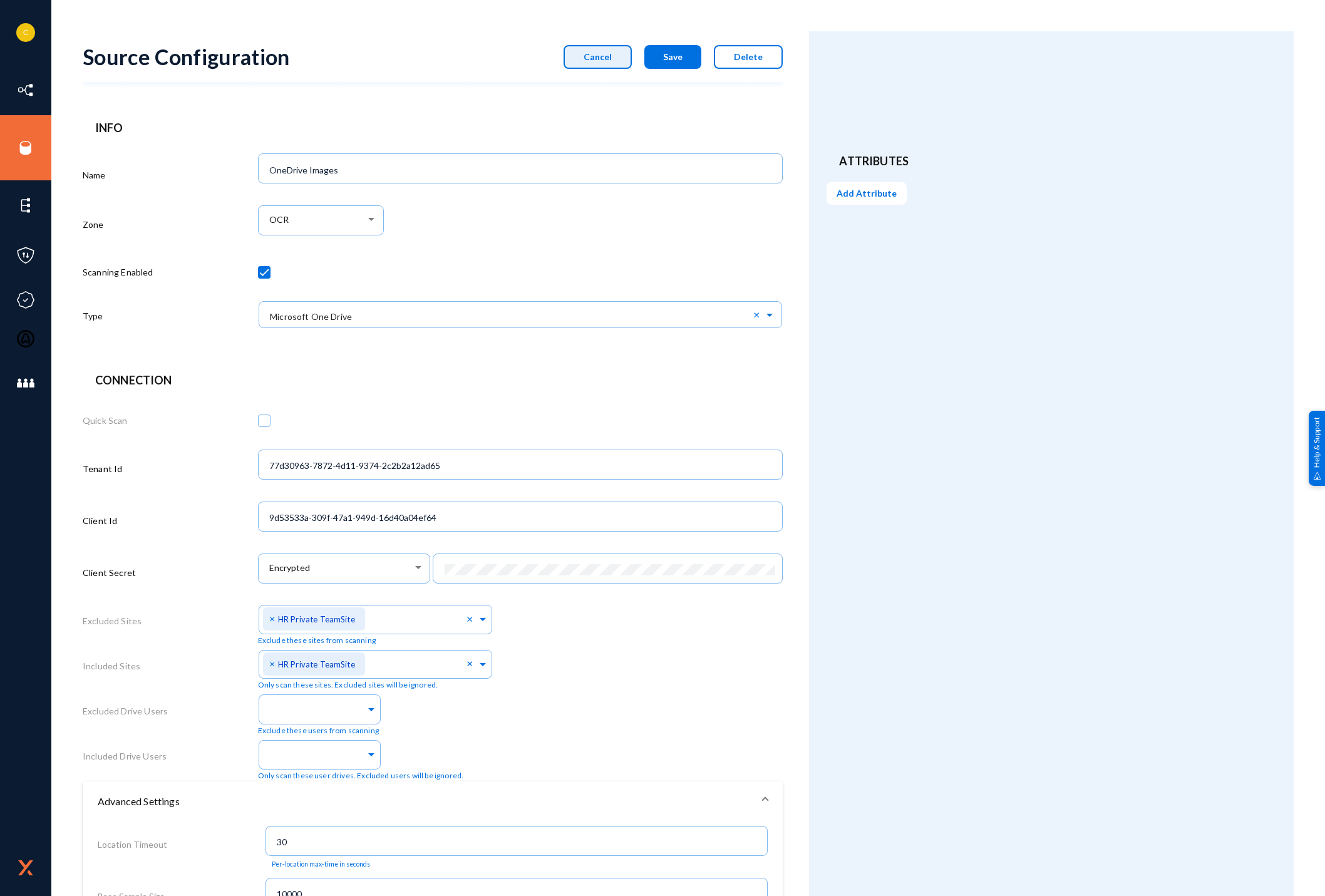
click at [593, 66] on button "Cancel" at bounding box center [598, 57] width 68 height 24
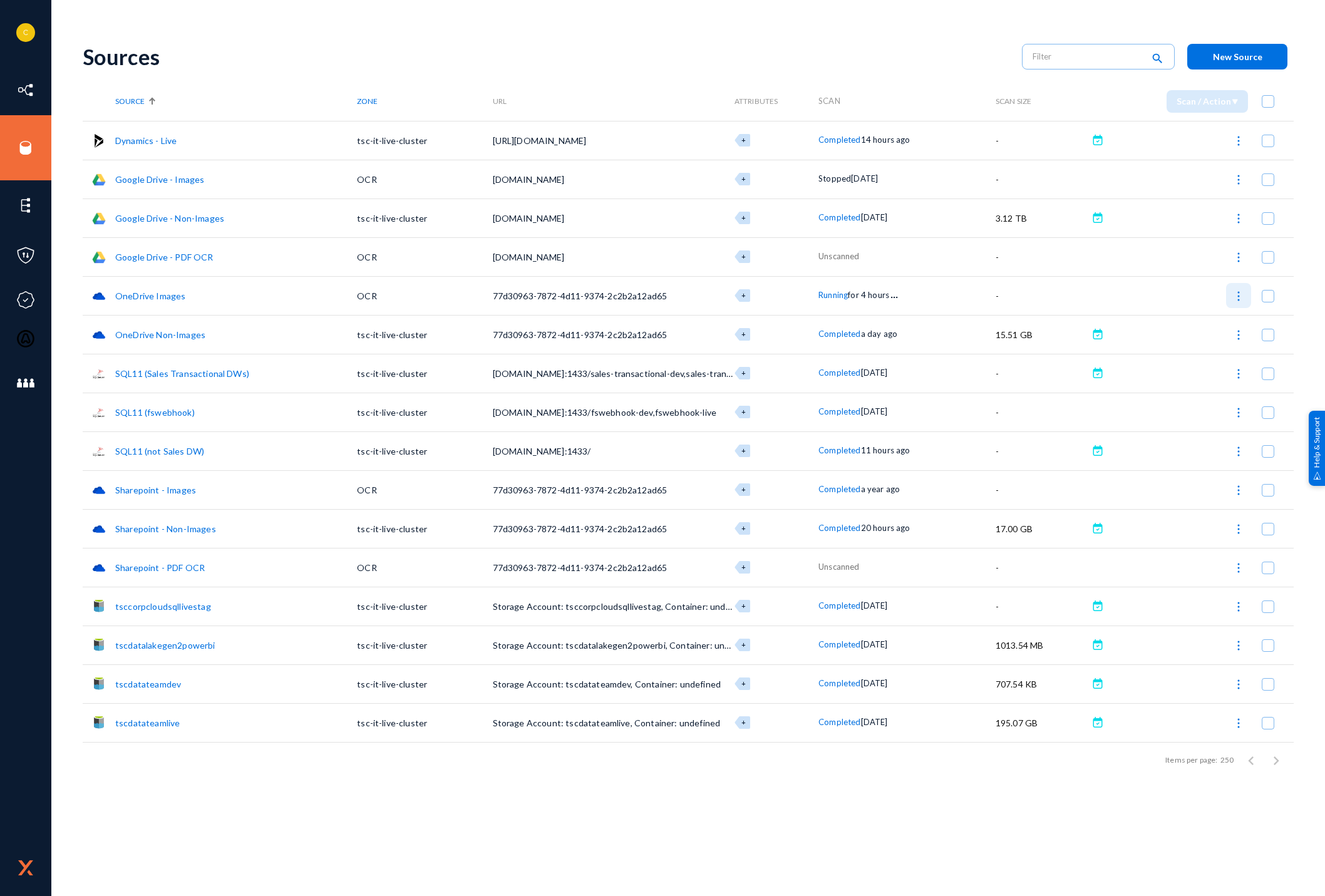
click at [1239, 299] on img at bounding box center [1238, 296] width 12 height 12
checkbox input "true"
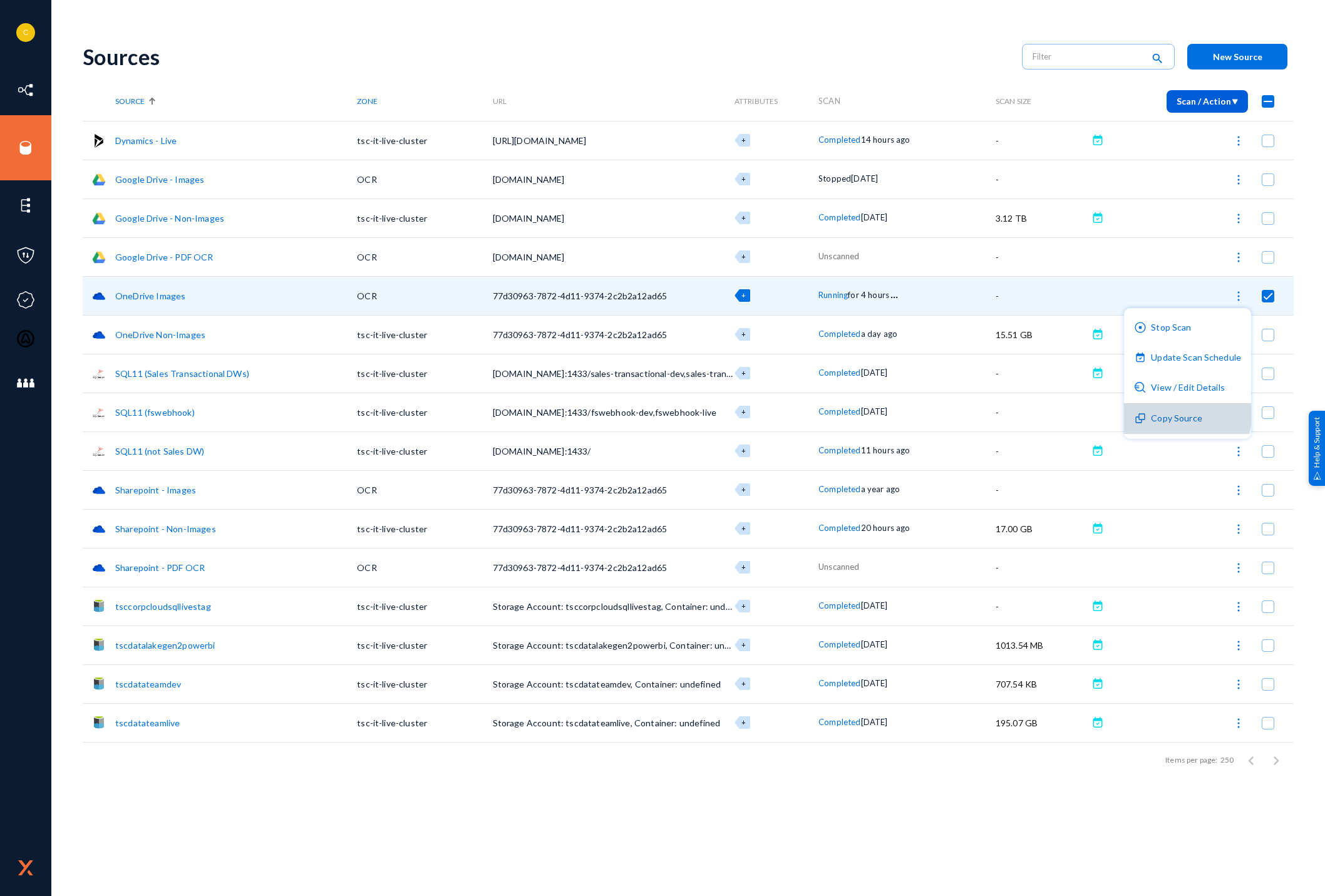
click at [1185, 415] on button "Copy Source" at bounding box center [1187, 419] width 127 height 30
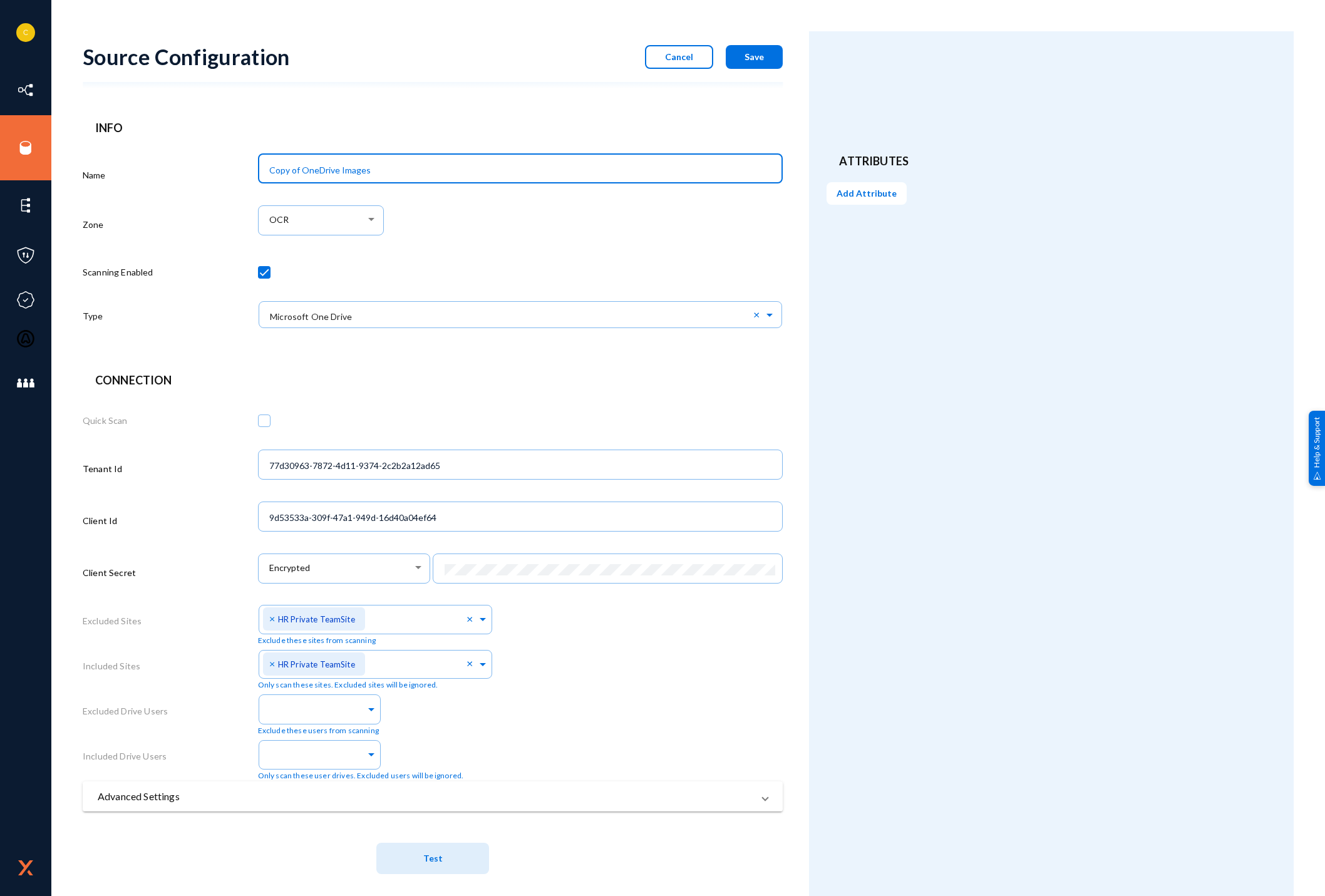
drag, startPoint x: 299, startPoint y: 167, endPoint x: 218, endPoint y: 162, distance: 81.2
click at [218, 162] on div "Name Copy of OneDrive Images Zone OCR Scanning Enabled Type × Microsoft One Dri…" at bounding box center [433, 245] width 700 height 191
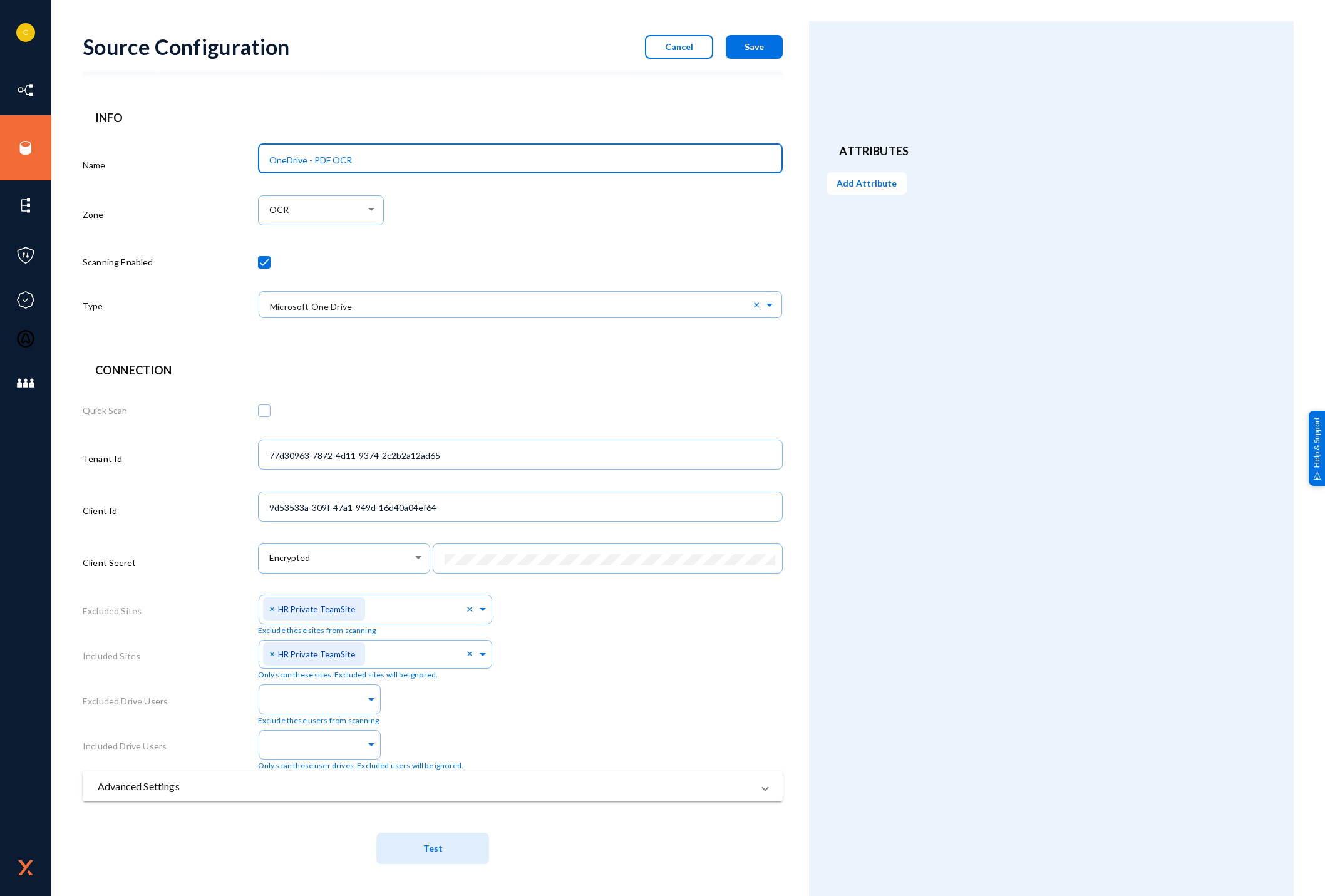
type input "OneDrive - PDF OCR"
click at [613, 789] on mat-panel-title "Advanced Settings" at bounding box center [425, 786] width 655 height 15
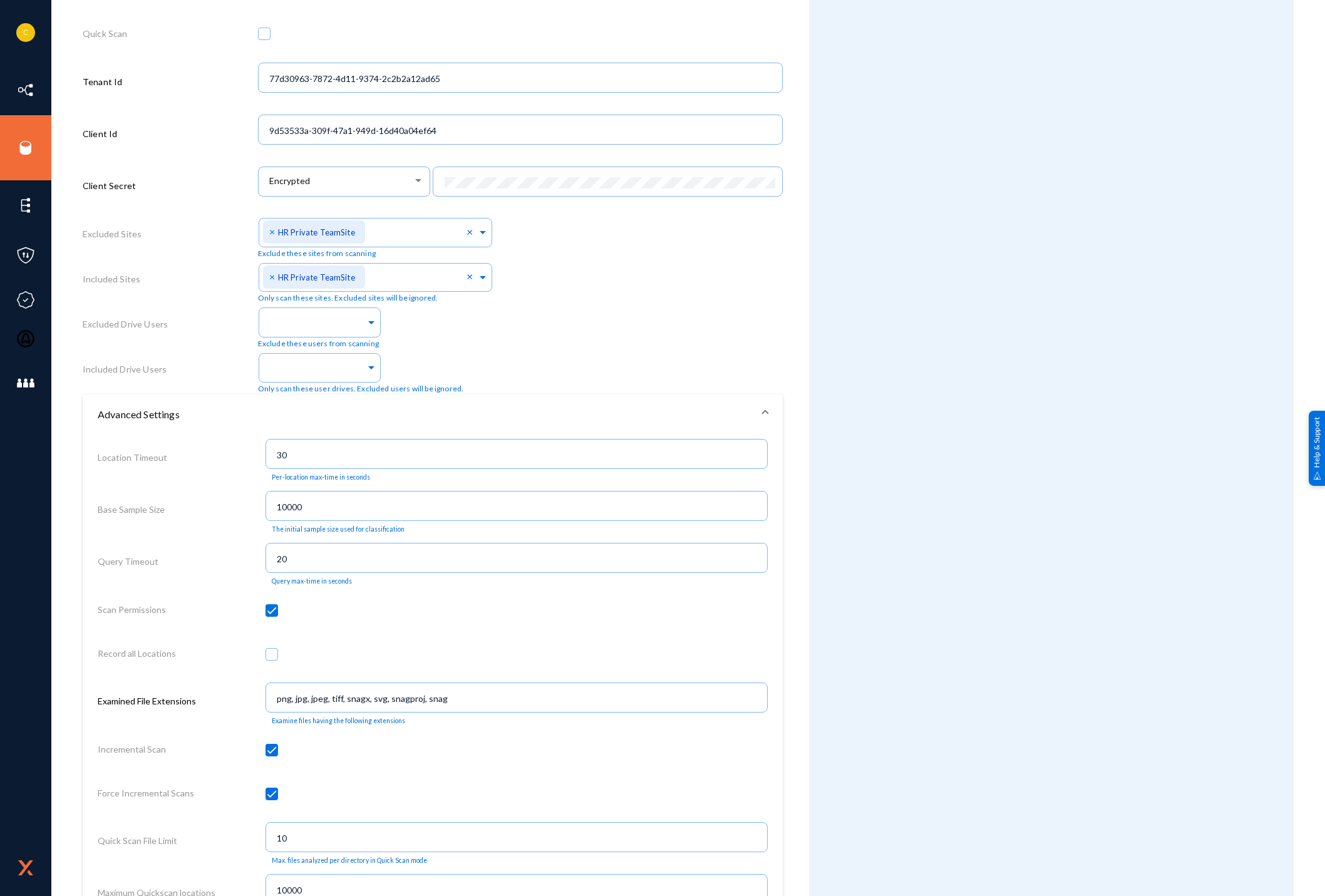
scroll to position [700, 0]
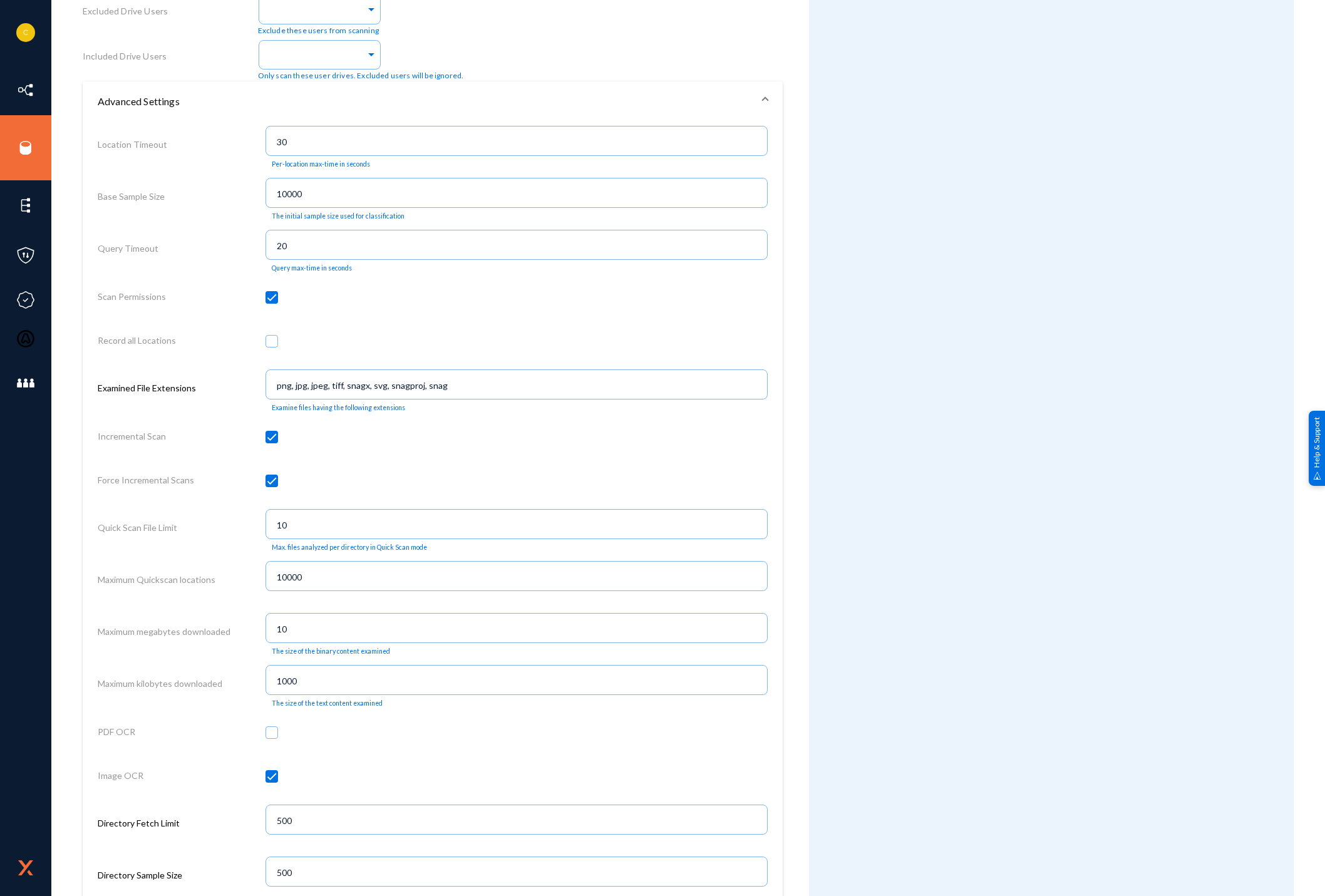
click at [279, 734] on div at bounding box center [517, 734] width 503 height 44
click at [268, 739] on span at bounding box center [272, 732] width 12 height 12
click at [271, 739] on input "checkbox" at bounding box center [272, 739] width 1 height 1
checkbox input "true"
click at [268, 778] on span at bounding box center [272, 776] width 12 height 12
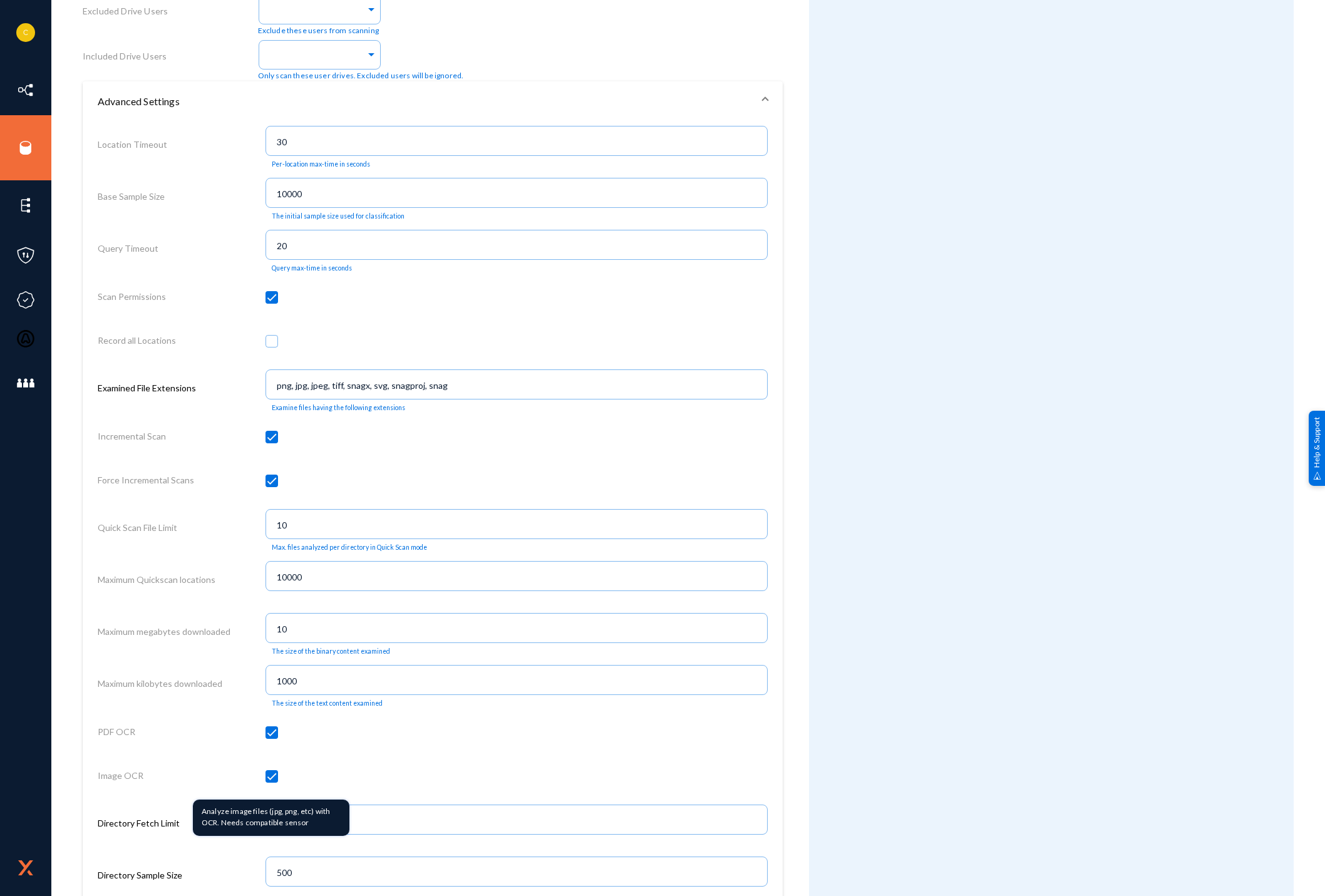
click at [271, 782] on input "checkbox" at bounding box center [272, 783] width 1 height 1
checkbox input "false"
drag, startPoint x: 479, startPoint y: 380, endPoint x: 188, endPoint y: 384, distance: 291.0
click at [188, 384] on div "Examined File Extensions png, jpg, jpeg, tiff, snagx, svg, snagproj, snag Exami…" at bounding box center [432, 391] width 670 height 52
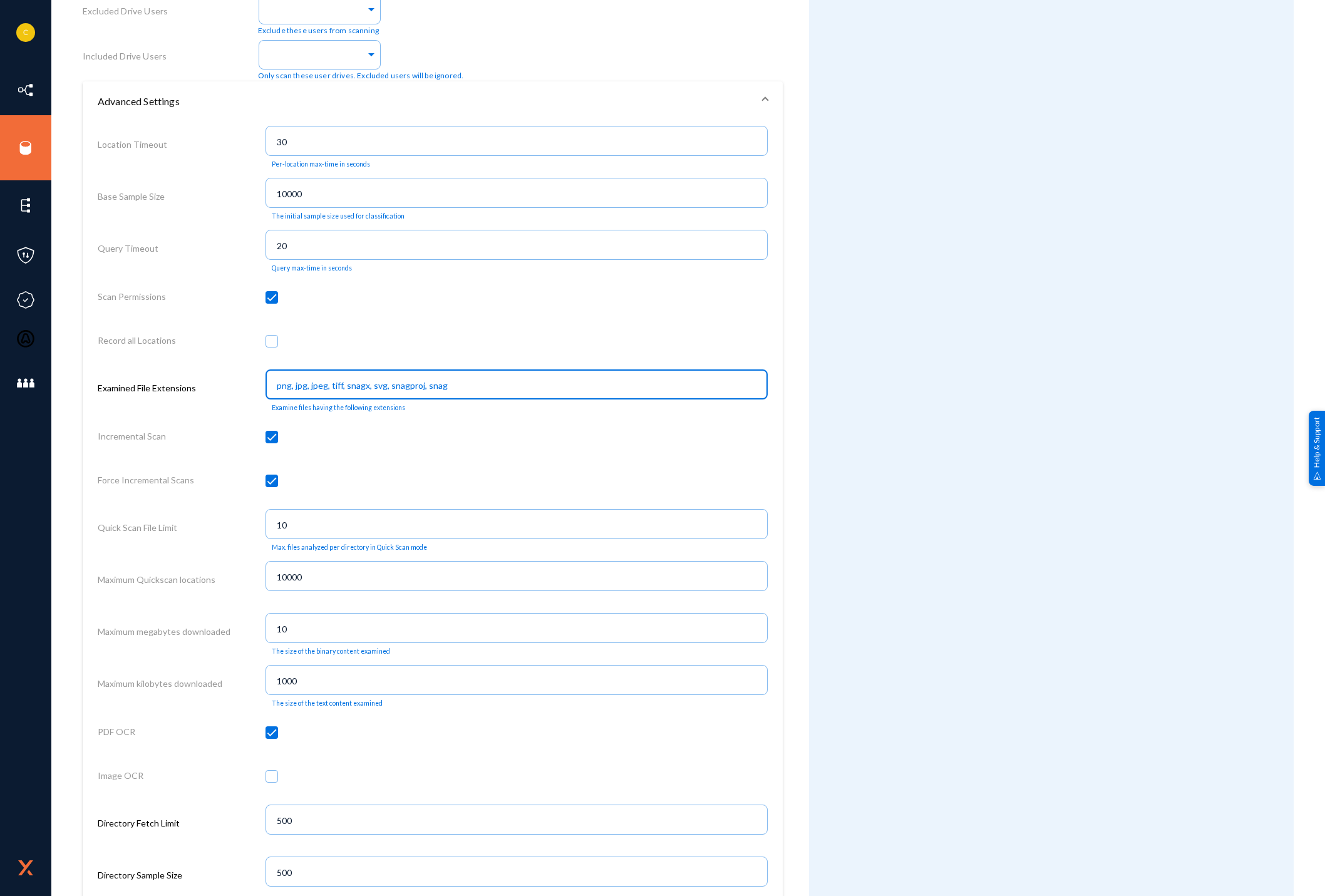
drag, startPoint x: 454, startPoint y: 386, endPoint x: 172, endPoint y: 372, distance: 282.3
click at [172, 372] on div "Examined File Extensions png, jpg, jpeg, tiff, snagx, svg, snagproj, snag Exami…" at bounding box center [432, 391] width 670 height 52
type input "pdf"
click at [891, 493] on div "Attributes Add Attribute" at bounding box center [1051, 318] width 485 height 1974
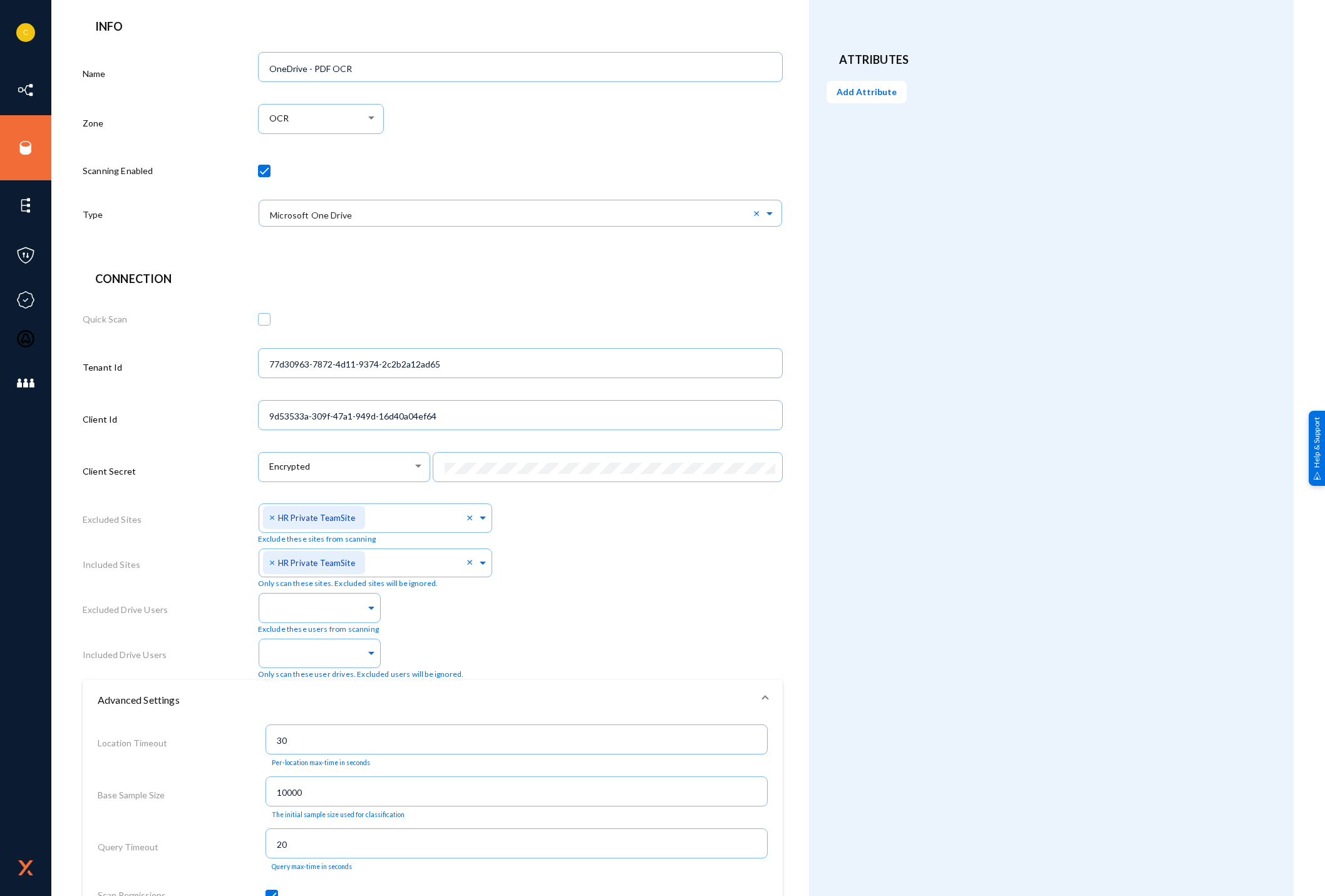
scroll to position [0, 0]
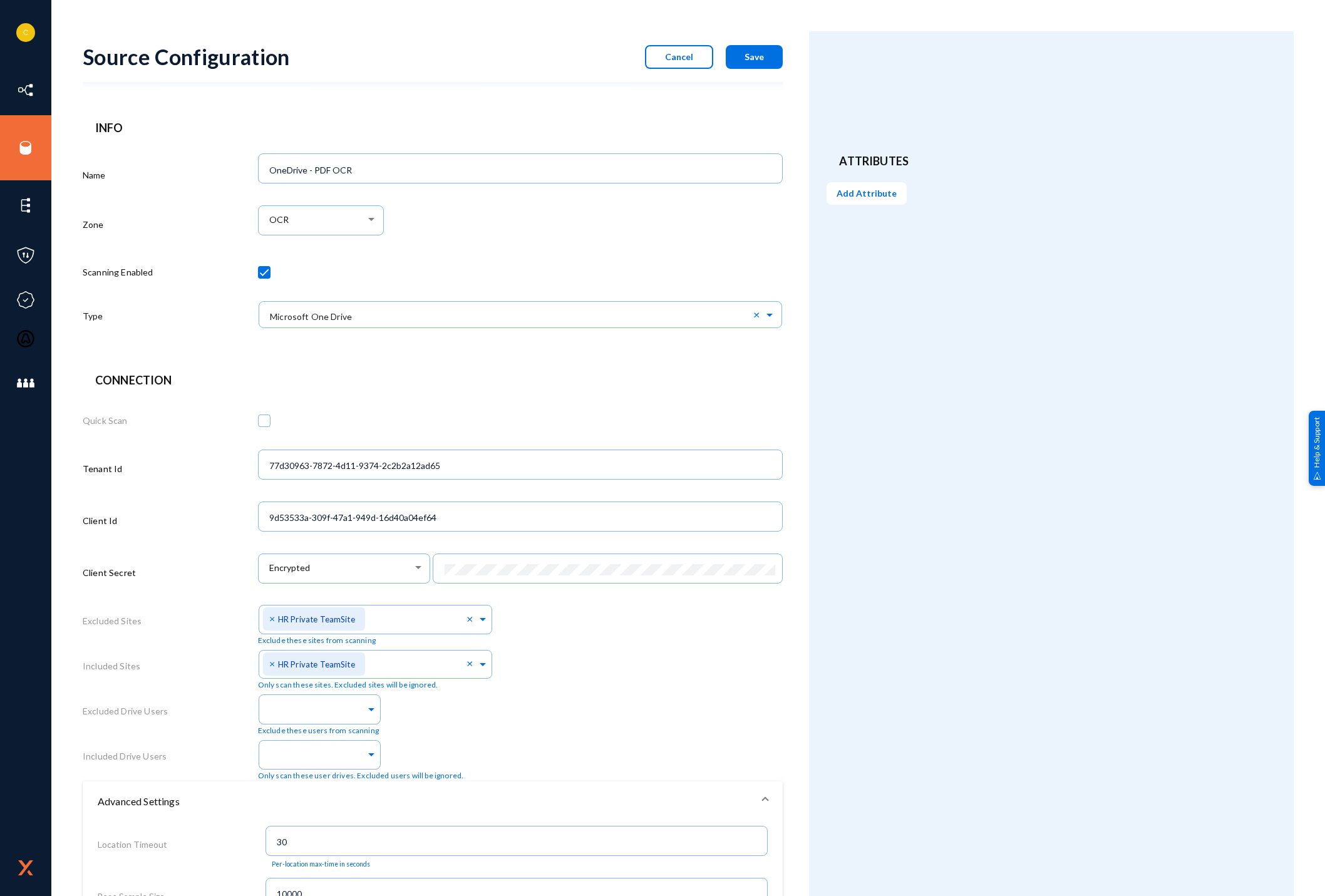
click at [752, 56] on span "Save" at bounding box center [755, 57] width 20 height 11
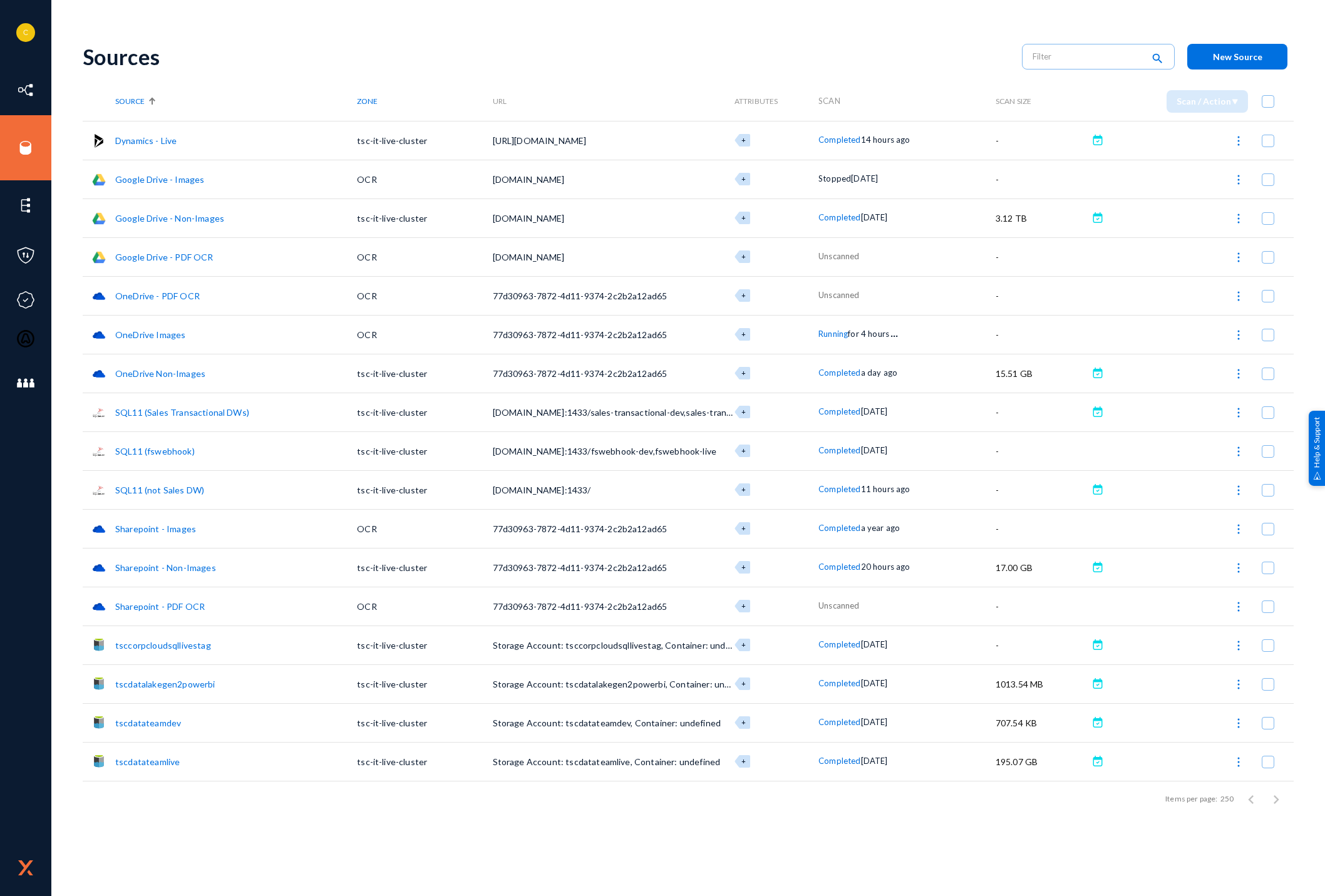
click at [1238, 607] on img at bounding box center [1238, 607] width 12 height 12
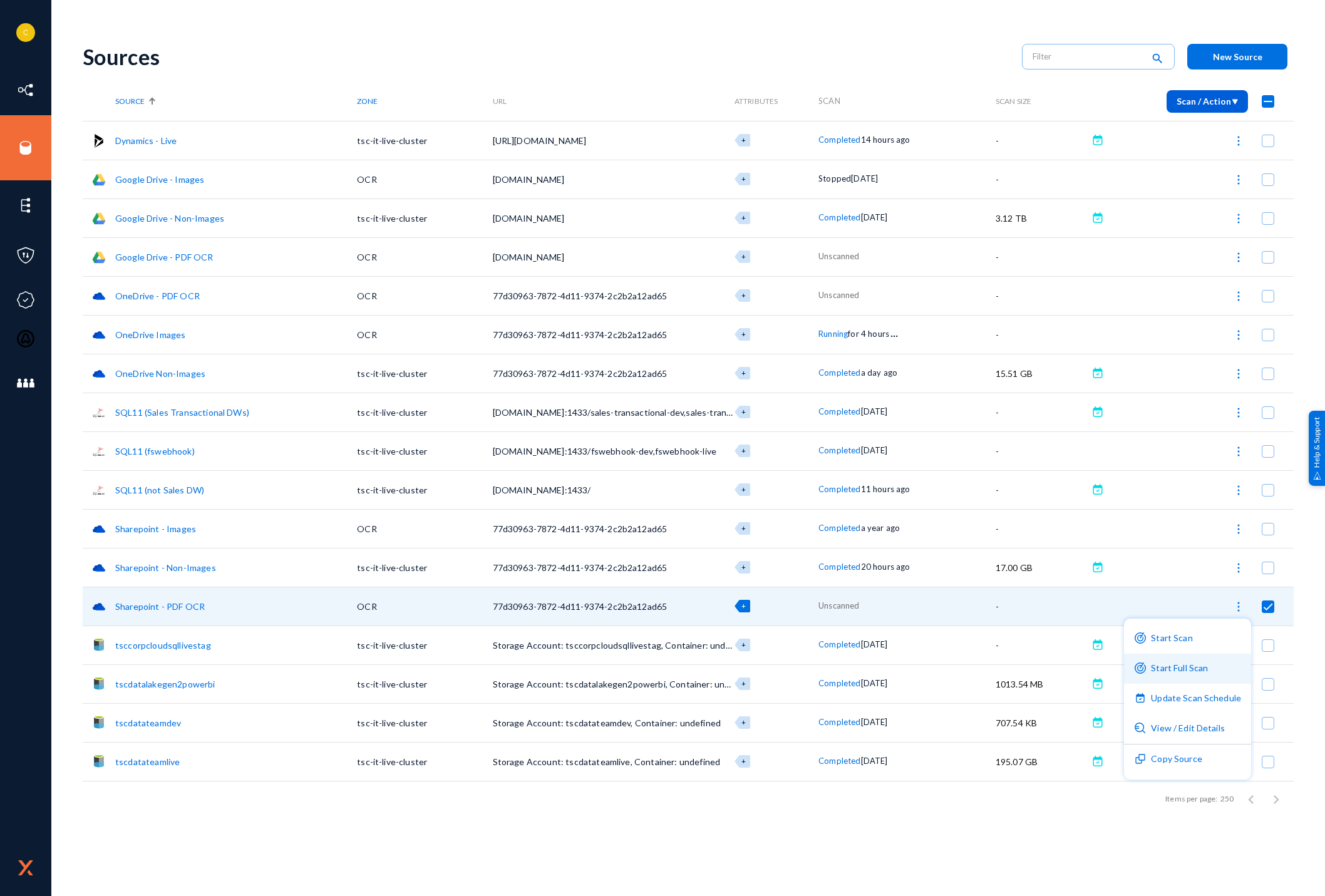
click at [1180, 668] on button "Start Full Scan" at bounding box center [1187, 669] width 127 height 30
checkbox input "false"
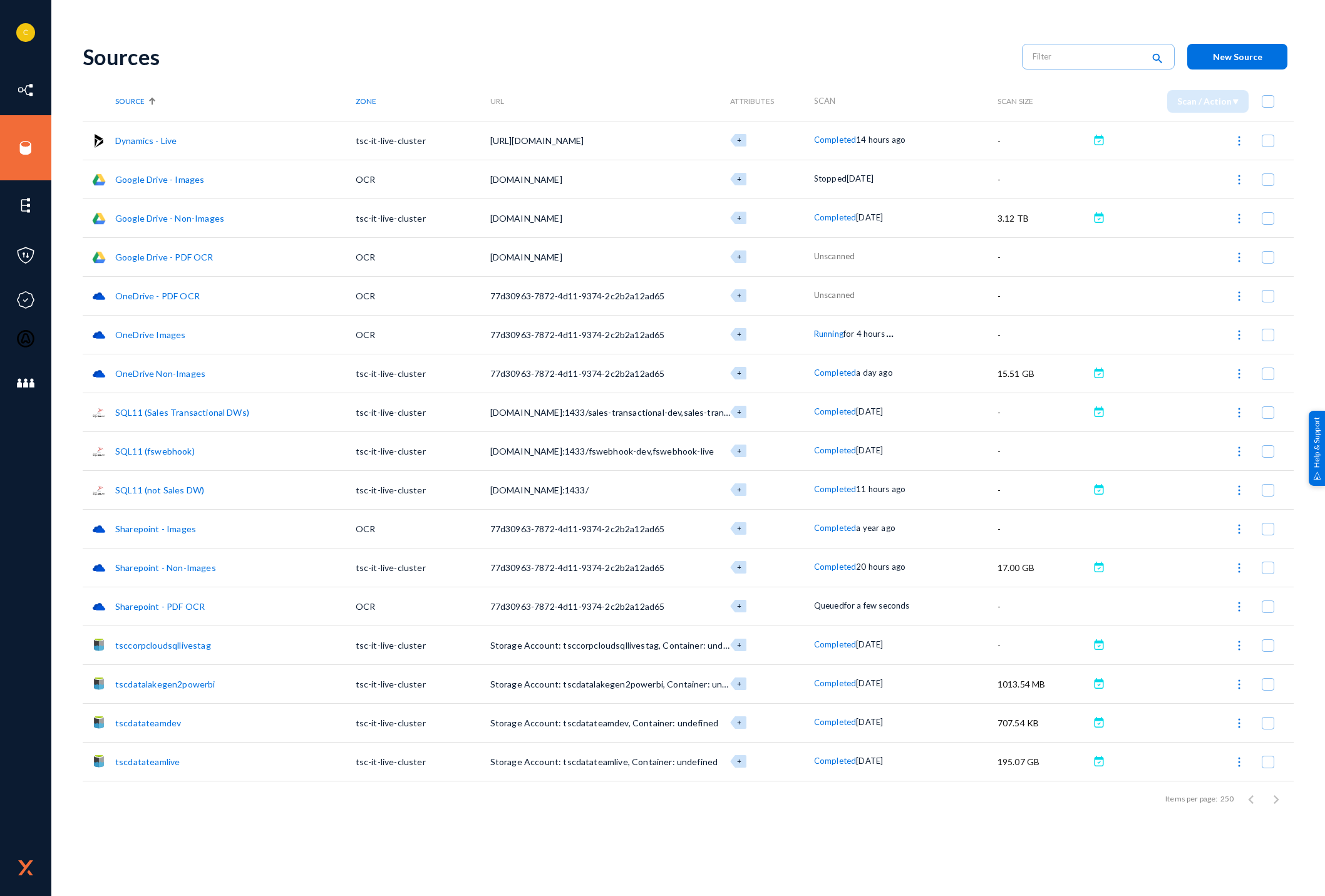
click at [1238, 253] on img at bounding box center [1239, 257] width 12 height 12
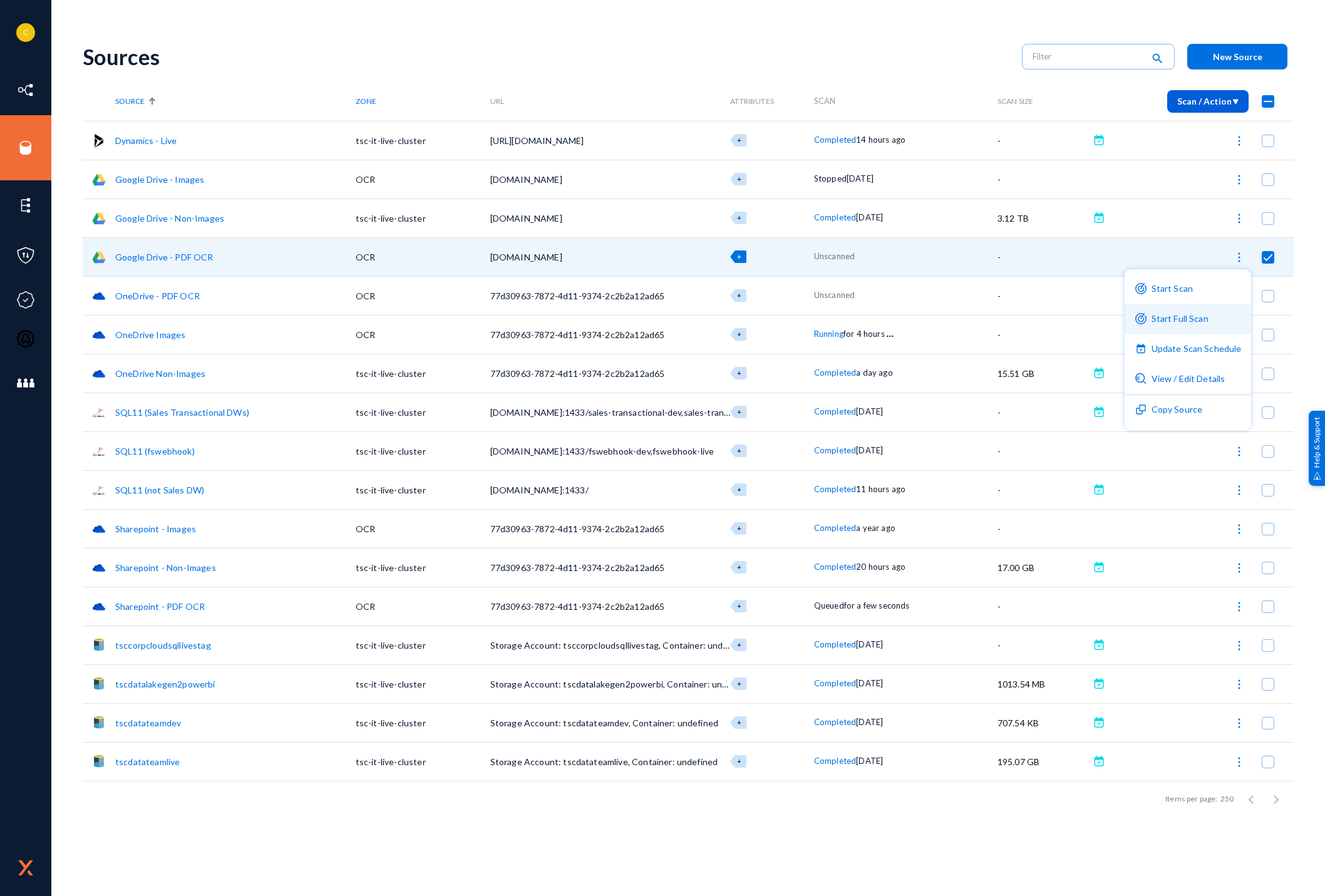
click at [1202, 318] on button "Start Full Scan" at bounding box center [1188, 320] width 127 height 30
checkbox input "false"
